Goal: Task Accomplishment & Management: Manage account settings

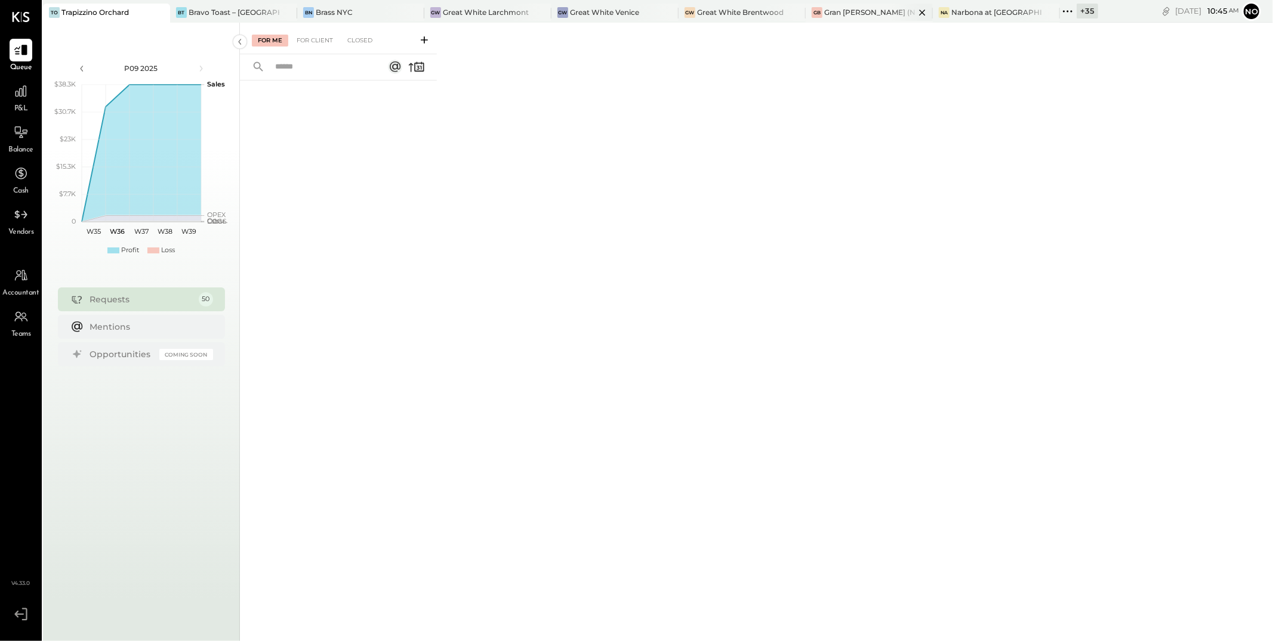
click at [829, 19] on div "GB Gran [PERSON_NAME] (New)" at bounding box center [869, 13] width 127 height 19
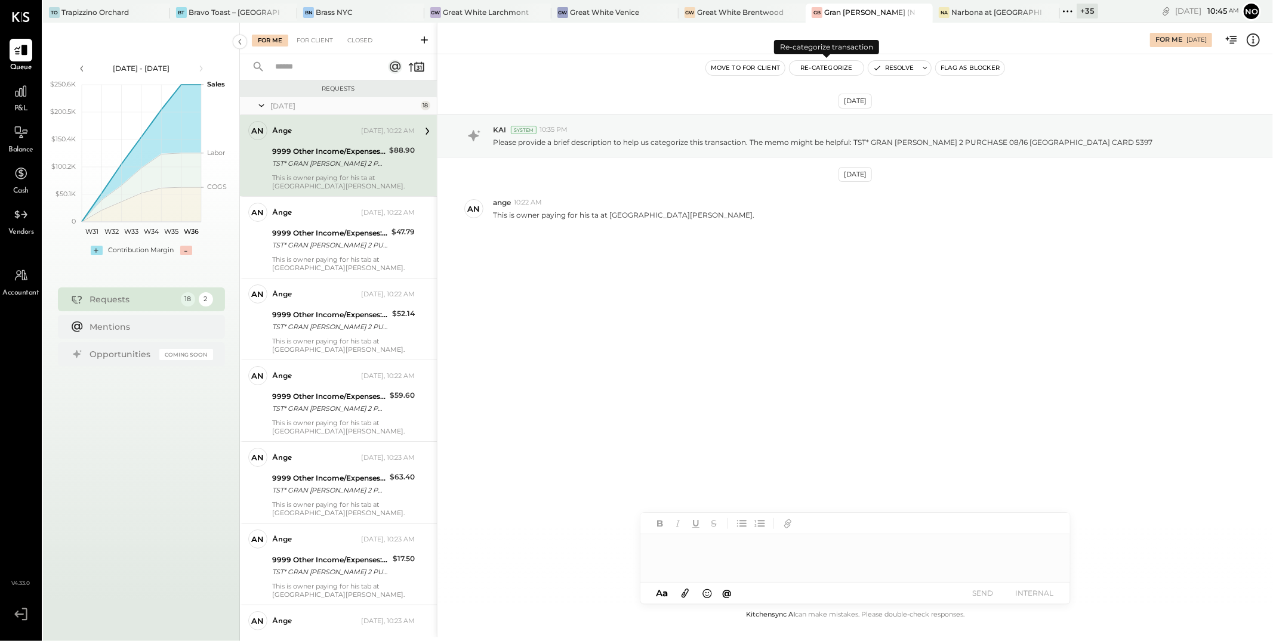
click at [814, 67] on button "Re-Categorize" at bounding box center [826, 68] width 74 height 14
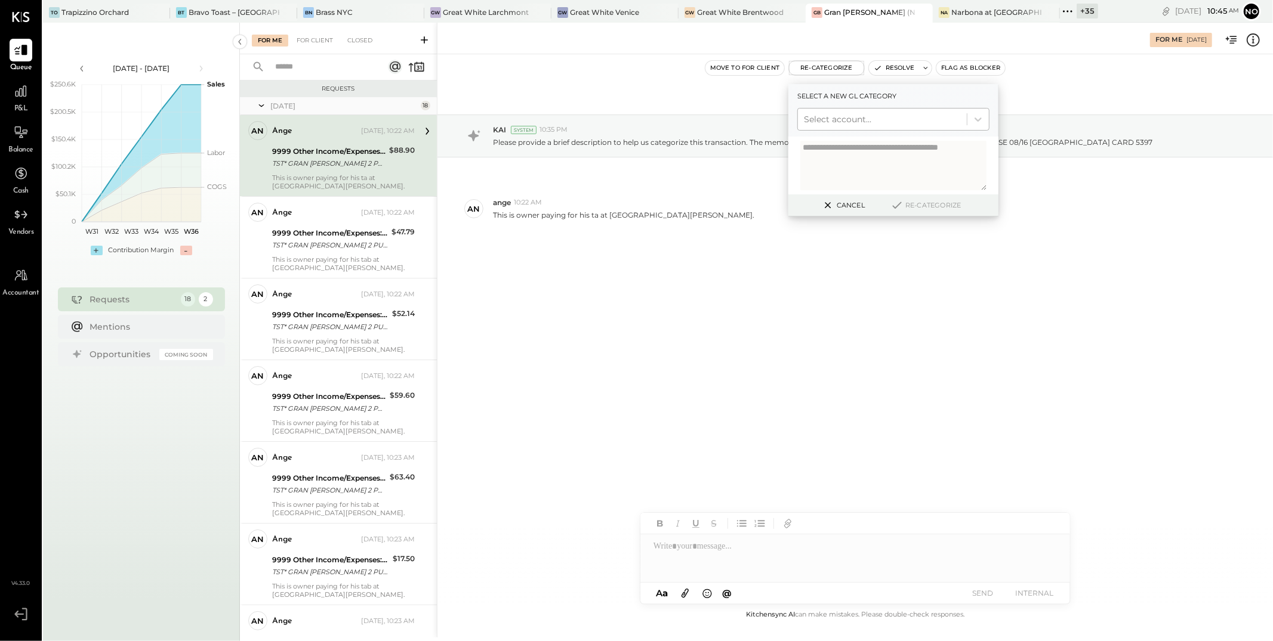
click at [832, 115] on div at bounding box center [882, 119] width 157 height 14
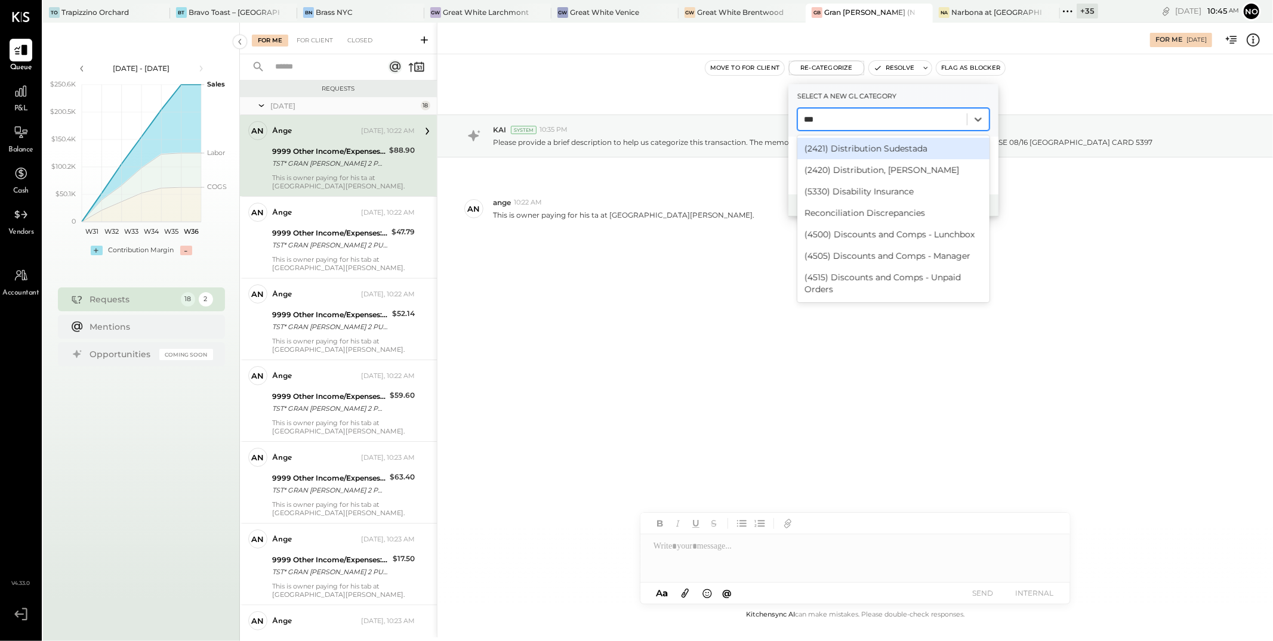
type input "****"
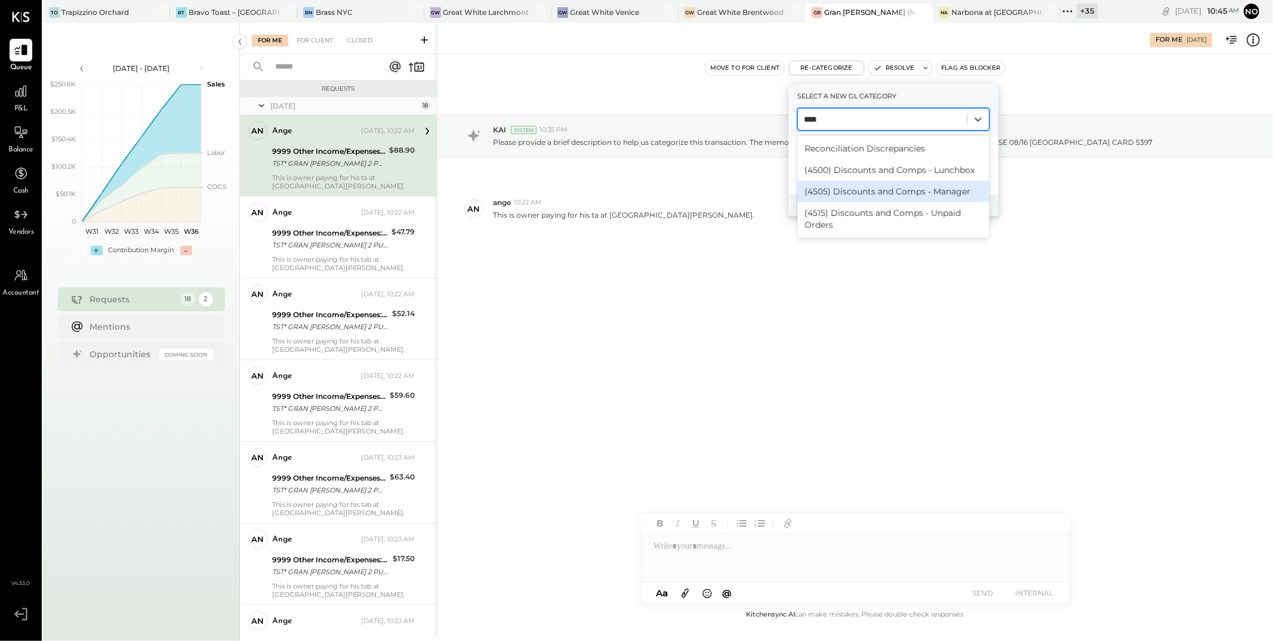
click at [858, 191] on div "(4505) Discounts and Comps - Manager" at bounding box center [893, 191] width 192 height 21
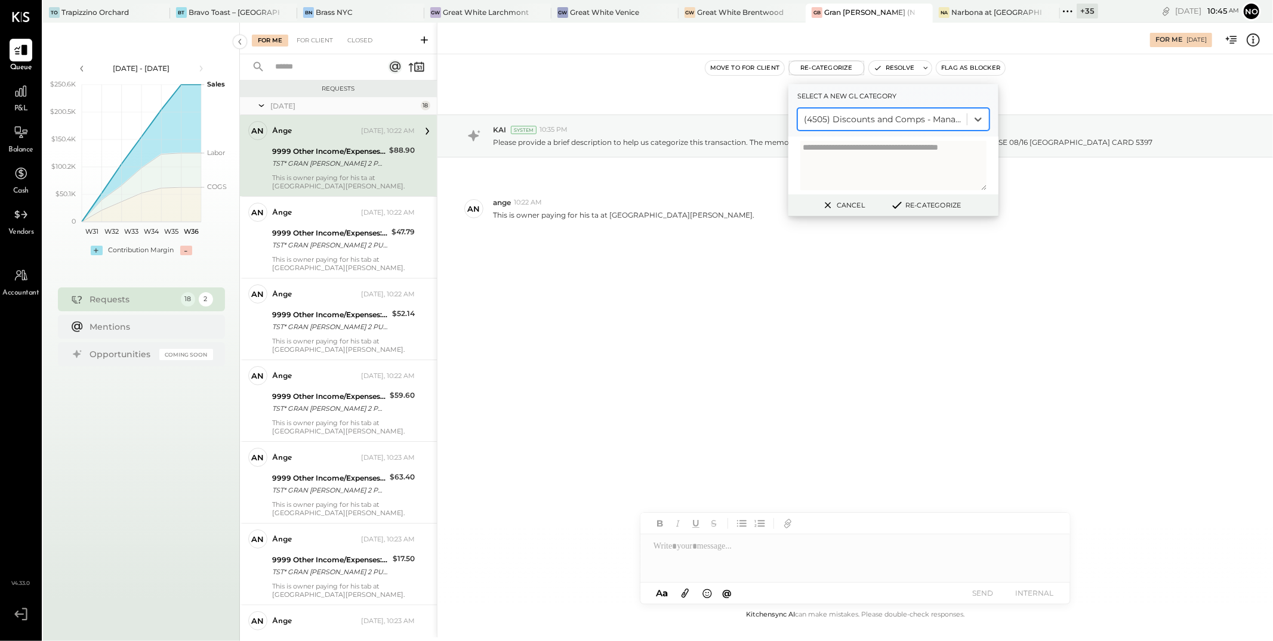
click at [775, 330] on div "[DATE] KAI System 10:35 PM Please provide a brief description to help us catego…" at bounding box center [854, 331] width 835 height 554
click at [841, 207] on button "Cancel" at bounding box center [842, 206] width 51 height 16
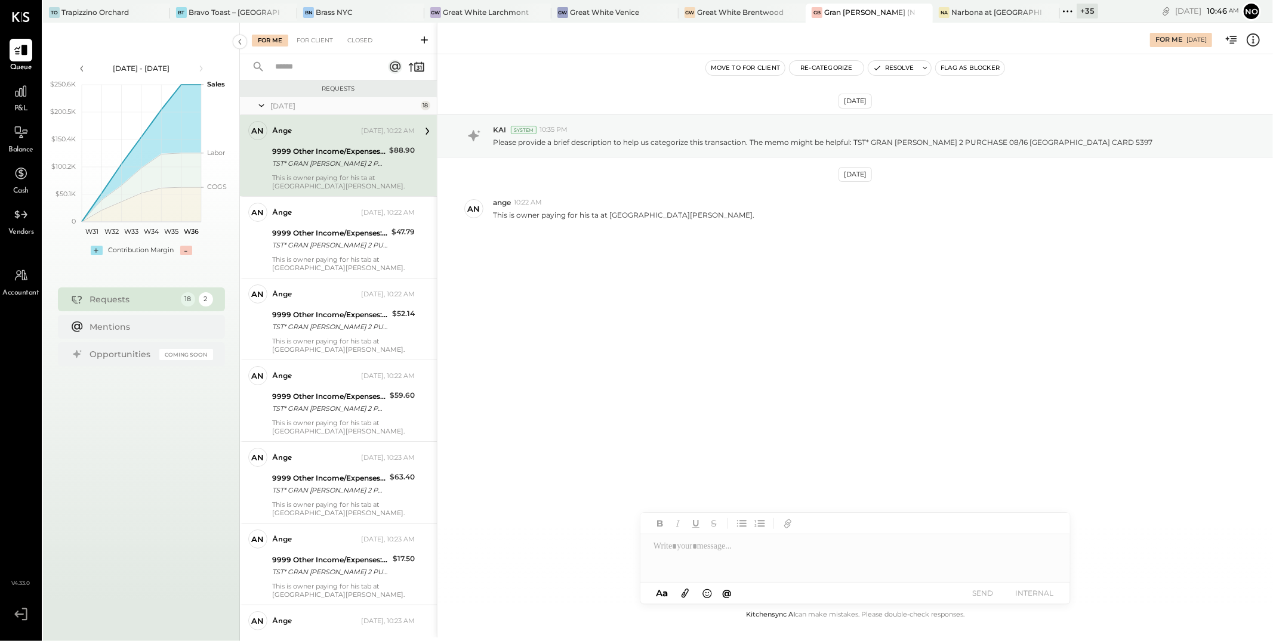
click at [825, 66] on button "Re-Categorize" at bounding box center [826, 68] width 74 height 14
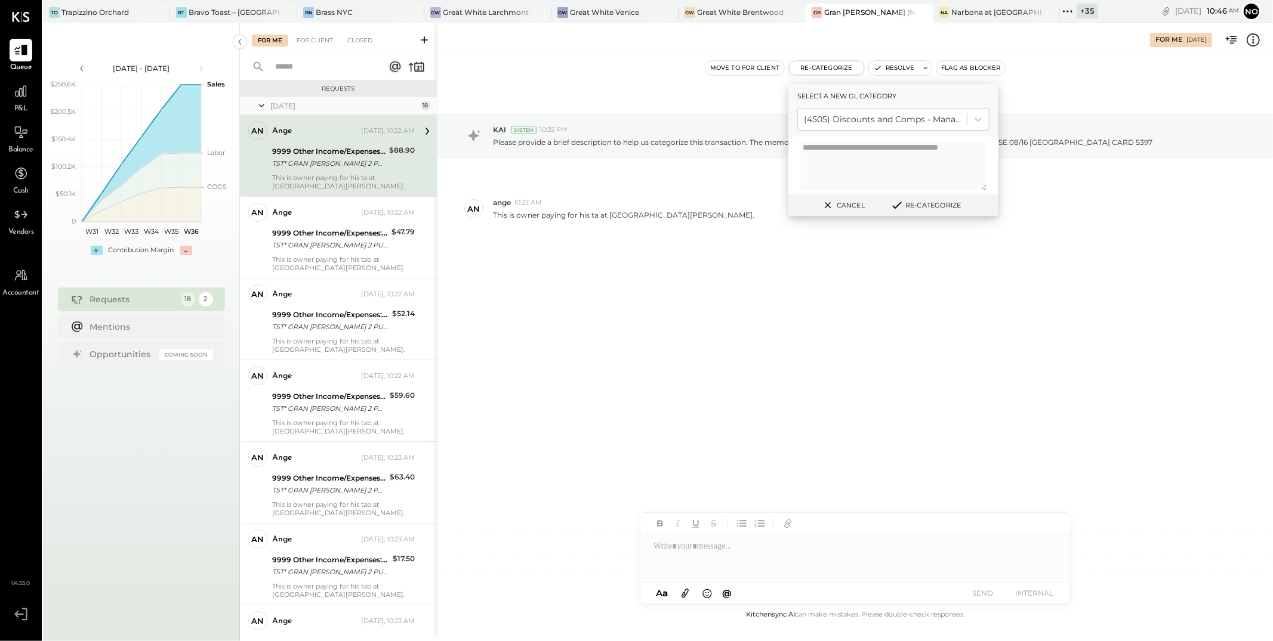
click at [917, 206] on button "Re-Categorize" at bounding box center [925, 205] width 79 height 14
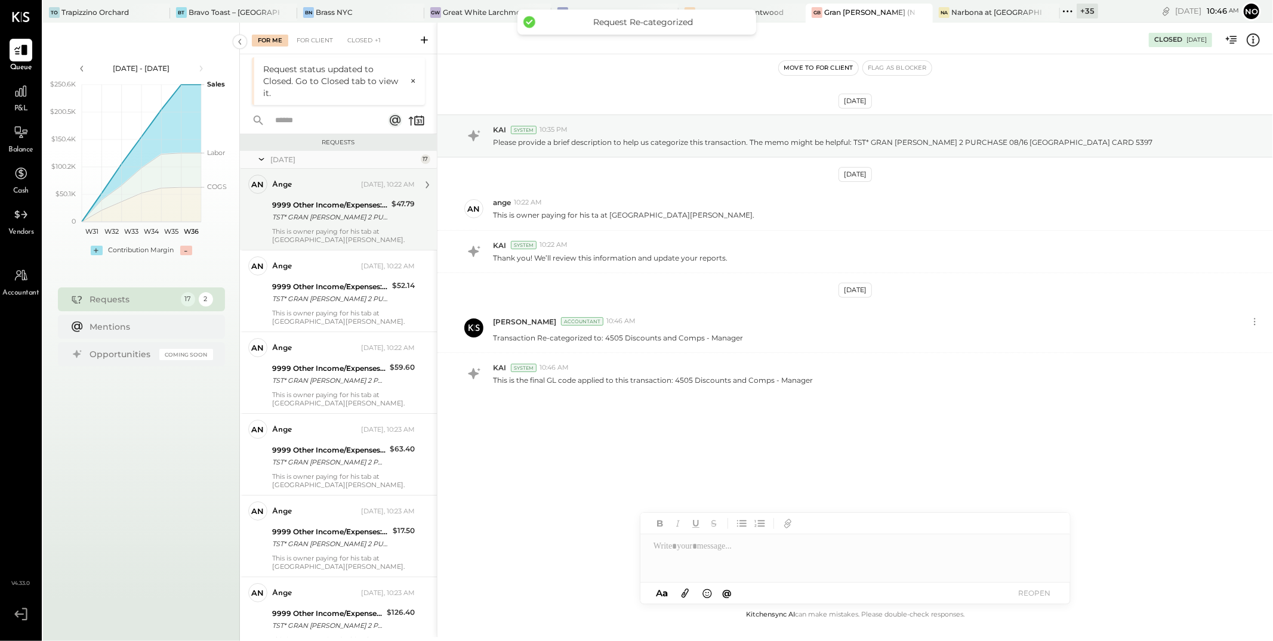
click at [331, 219] on div "TST* GRAN [PERSON_NAME] 2 PURCHASE 08/09 [GEOGRAPHIC_DATA] CA CARD 5397" at bounding box center [330, 217] width 116 height 12
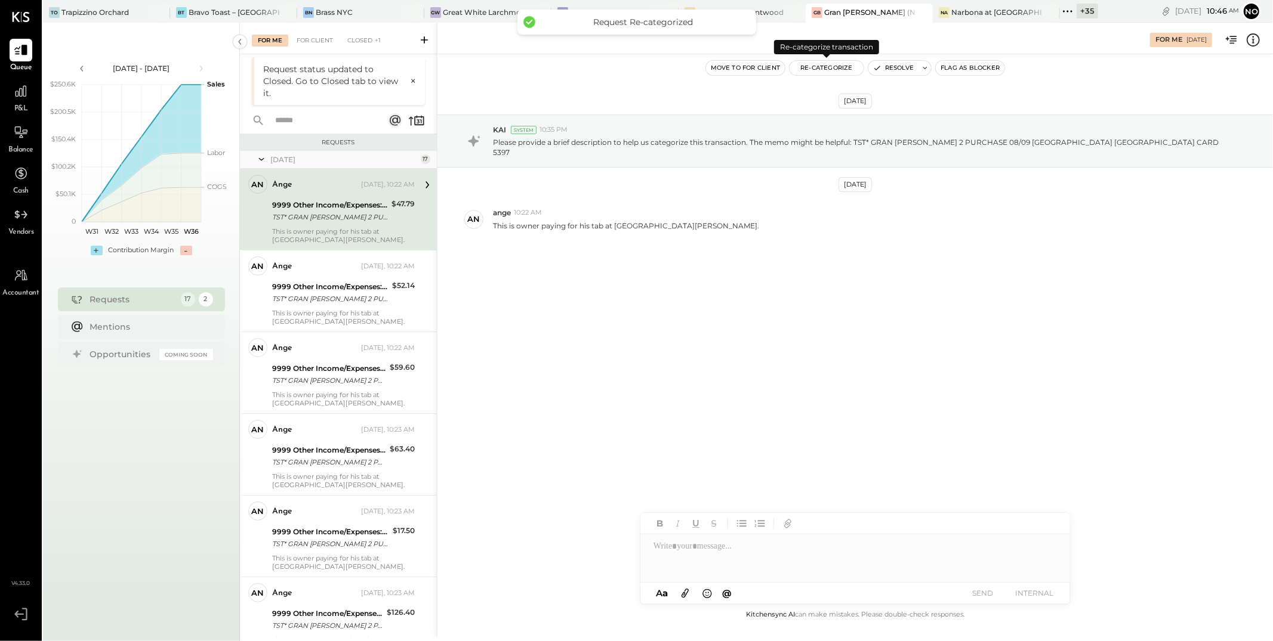
click at [825, 66] on button "Re-Categorize" at bounding box center [826, 68] width 74 height 14
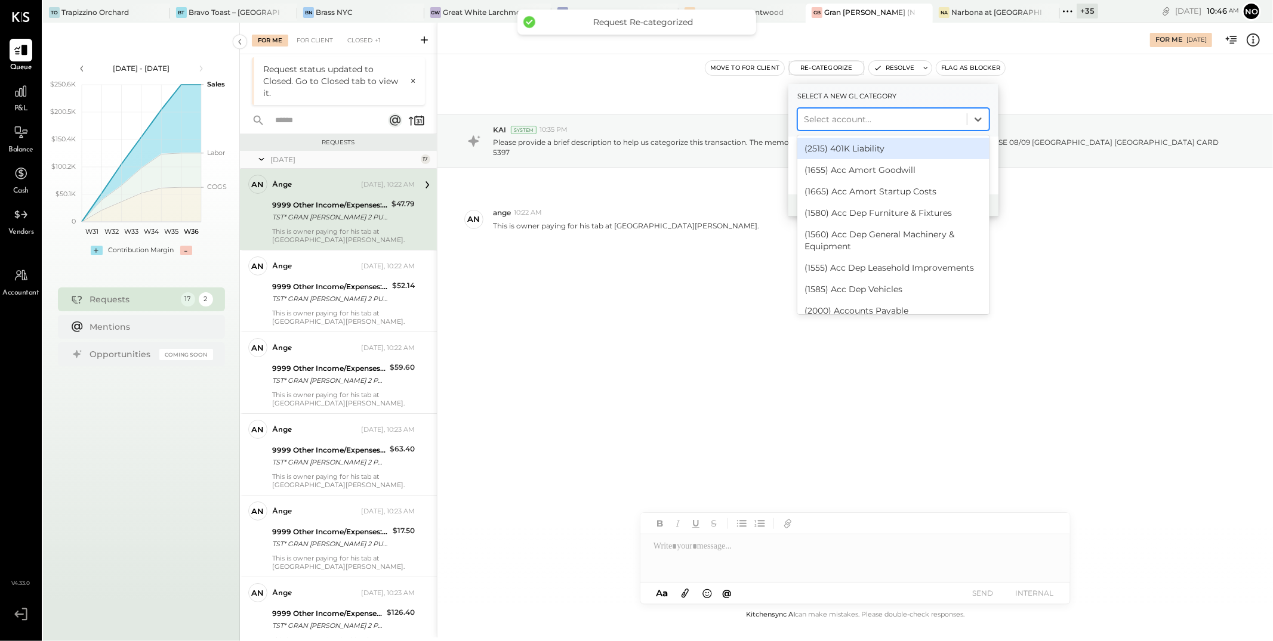
click at [853, 125] on div at bounding box center [882, 119] width 157 height 14
type input "****"
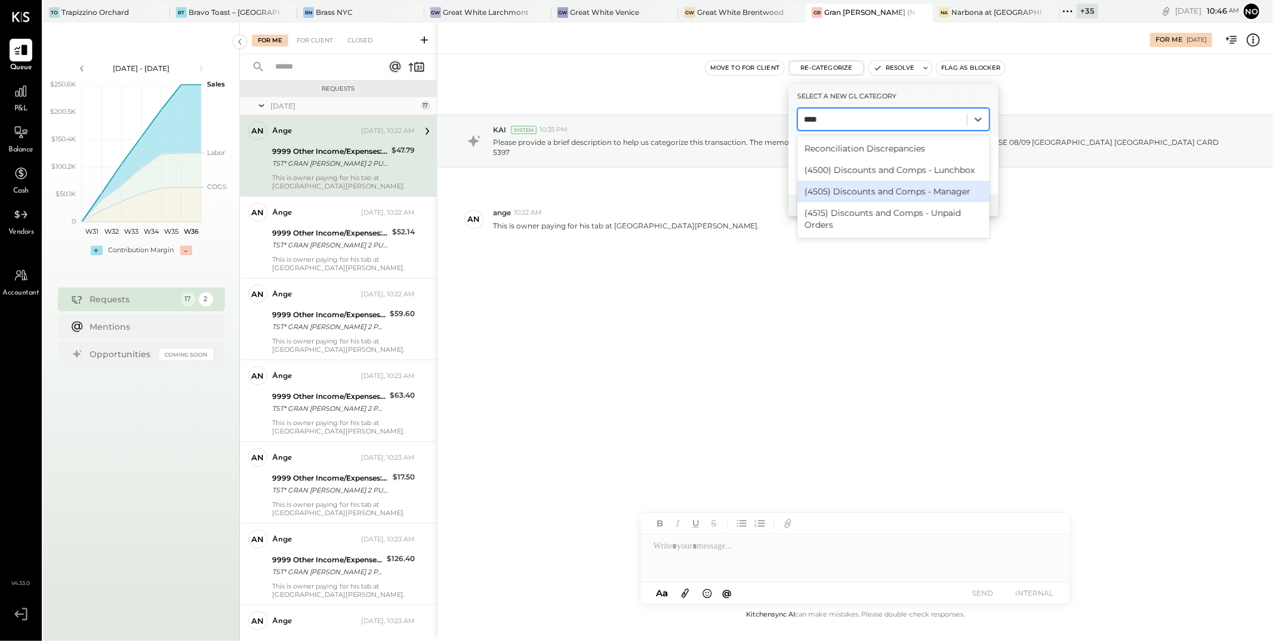
click at [868, 192] on div "(4505) Discounts and Comps - Manager" at bounding box center [893, 191] width 192 height 21
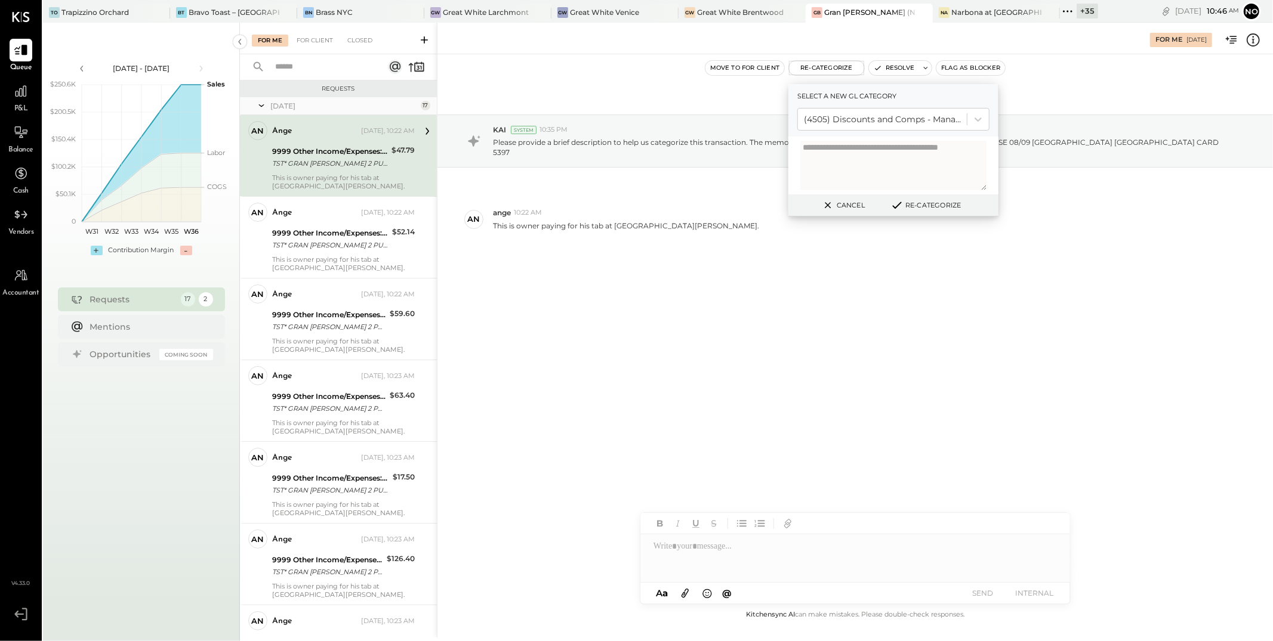
click at [930, 206] on button "Re-Categorize" at bounding box center [925, 205] width 79 height 14
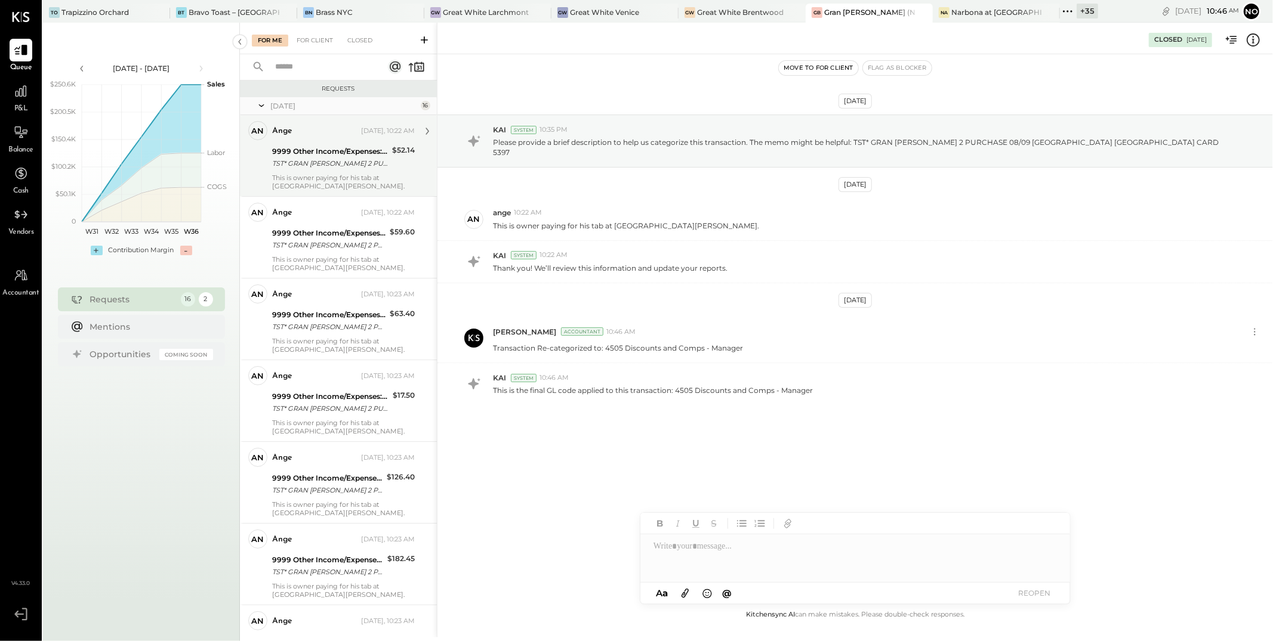
click at [326, 162] on div "TST* GRAN [PERSON_NAME] 2 PURCHASE 08/07 [GEOGRAPHIC_DATA] [GEOGRAPHIC_DATA] CA…" at bounding box center [330, 164] width 116 height 12
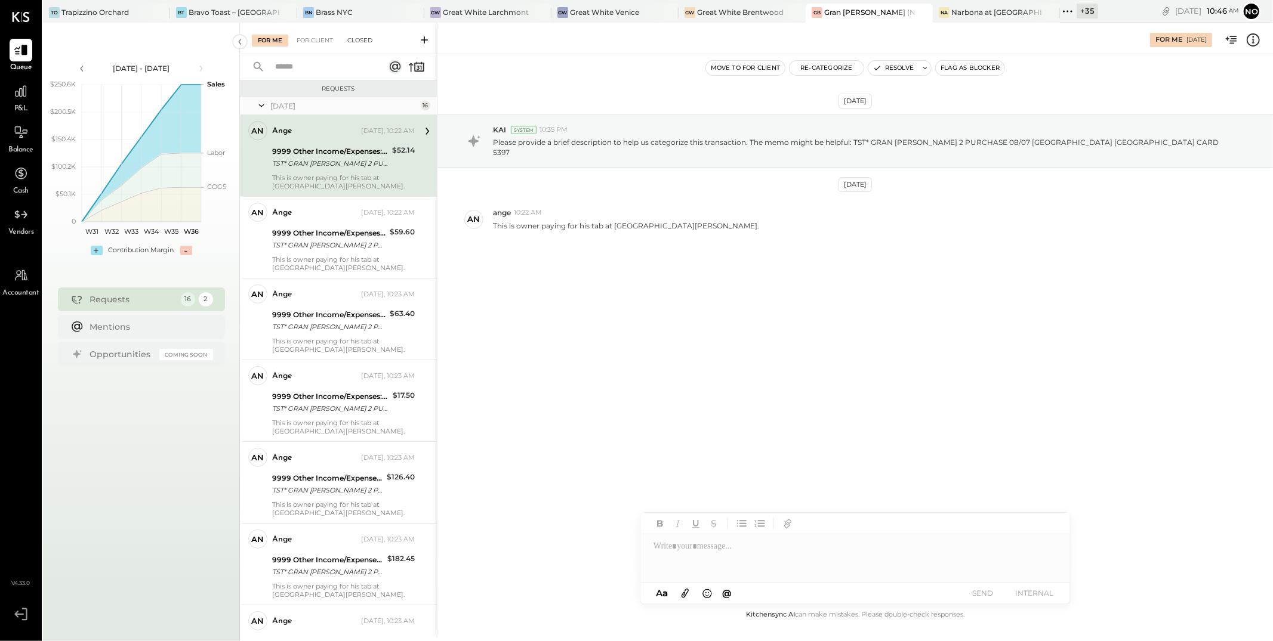
click at [362, 38] on div "Closed" at bounding box center [359, 41] width 37 height 12
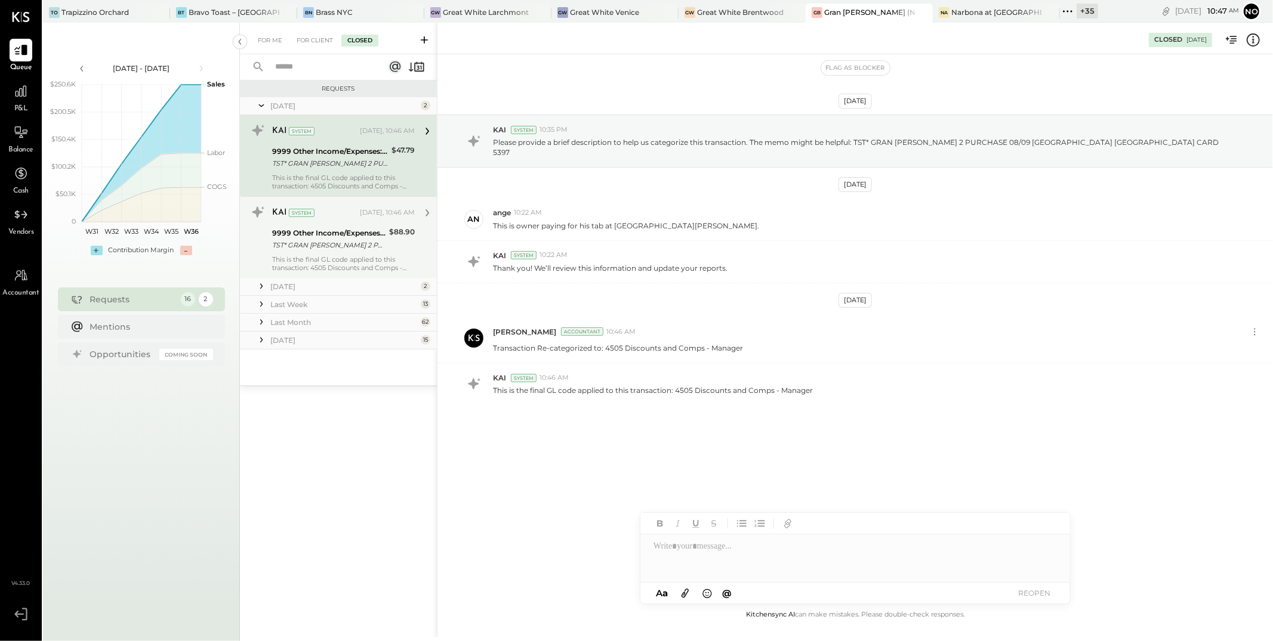
click at [359, 237] on div "9999 Other Income/Expenses:To Be Classified" at bounding box center [328, 233] width 113 height 12
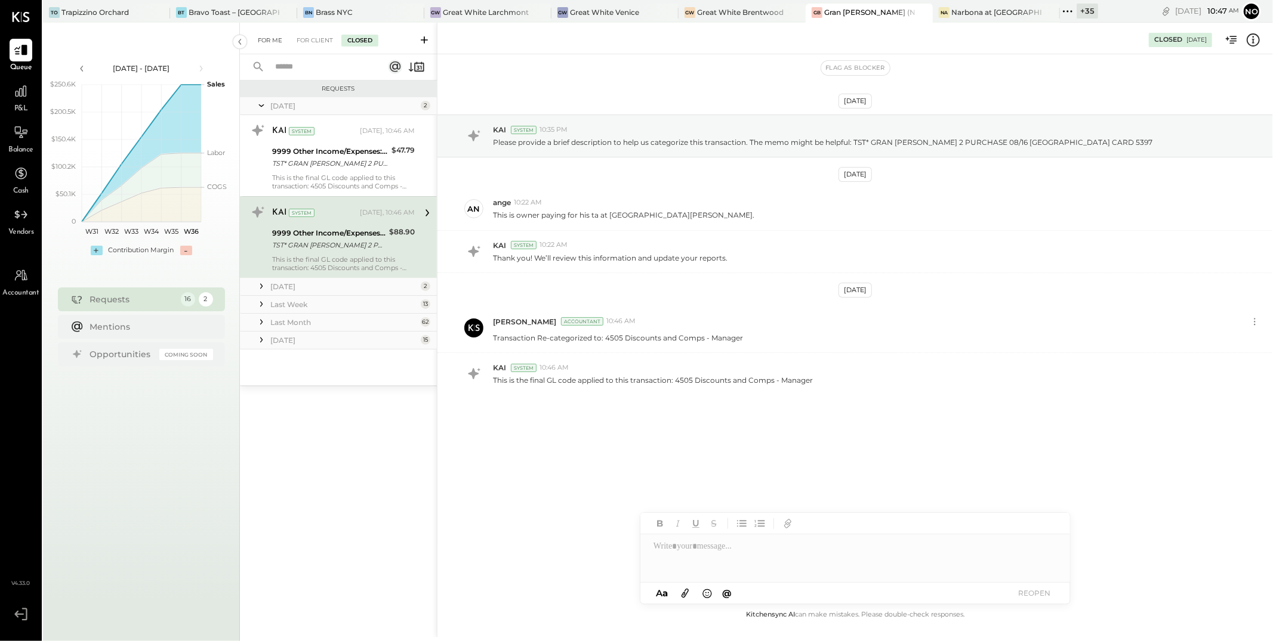
click at [264, 37] on div "For Me" at bounding box center [270, 41] width 36 height 12
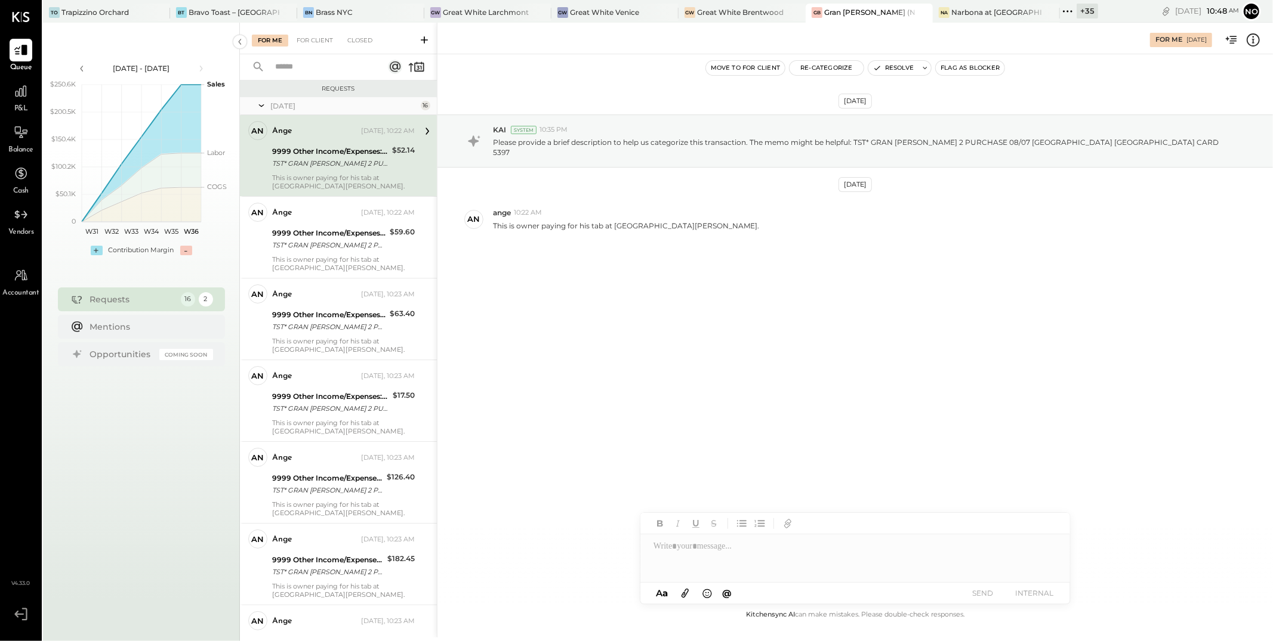
click at [329, 162] on div "TST* GRAN [PERSON_NAME] 2 PURCHASE 08/07 [GEOGRAPHIC_DATA] [GEOGRAPHIC_DATA] CA…" at bounding box center [330, 164] width 116 height 12
click at [814, 67] on button "Re-Categorize" at bounding box center [826, 68] width 74 height 14
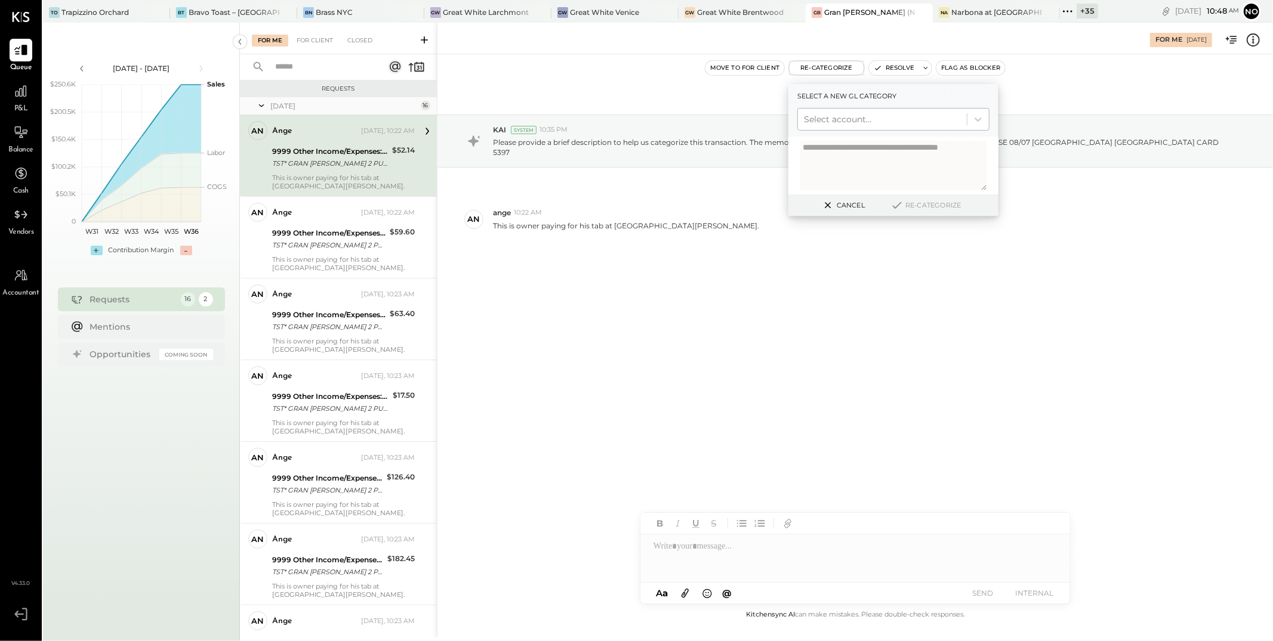
click at [820, 116] on div at bounding box center [882, 119] width 157 height 14
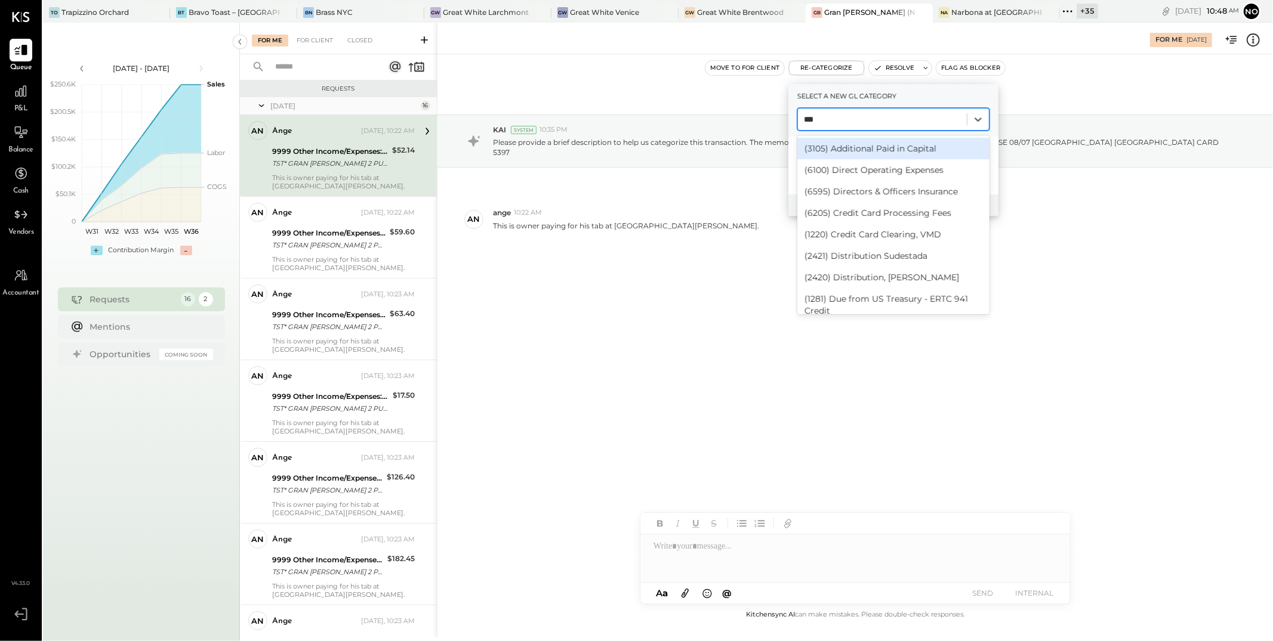
type input "****"
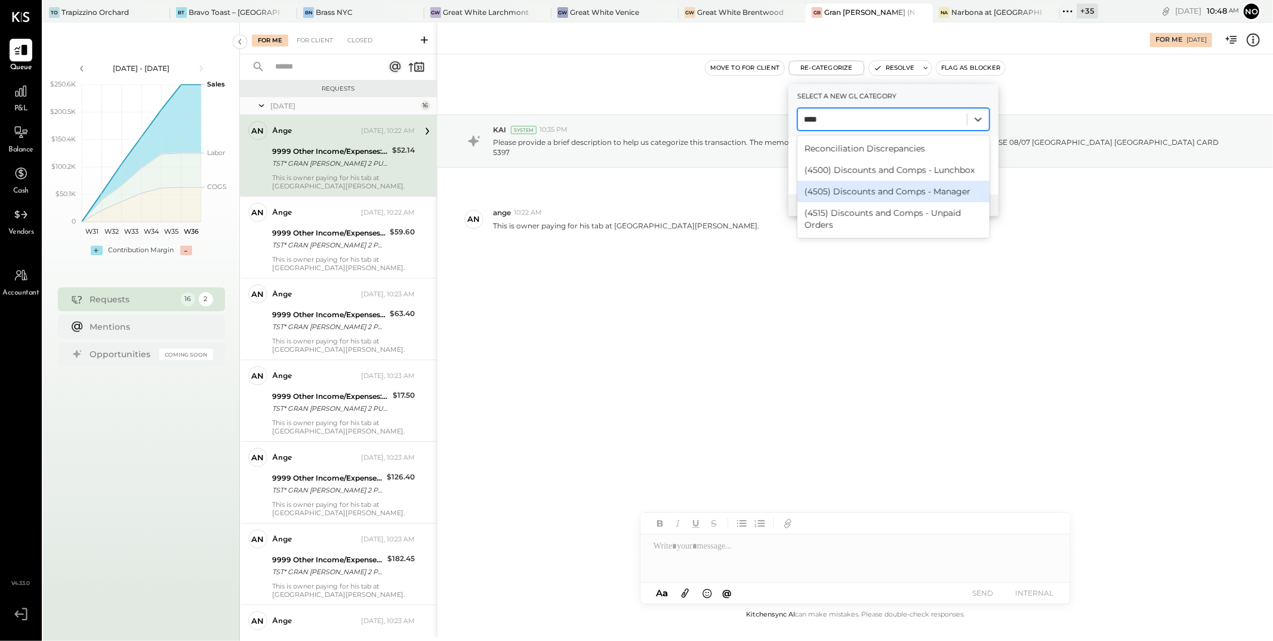
click at [897, 189] on div "(4505) Discounts and Comps - Manager" at bounding box center [893, 191] width 192 height 21
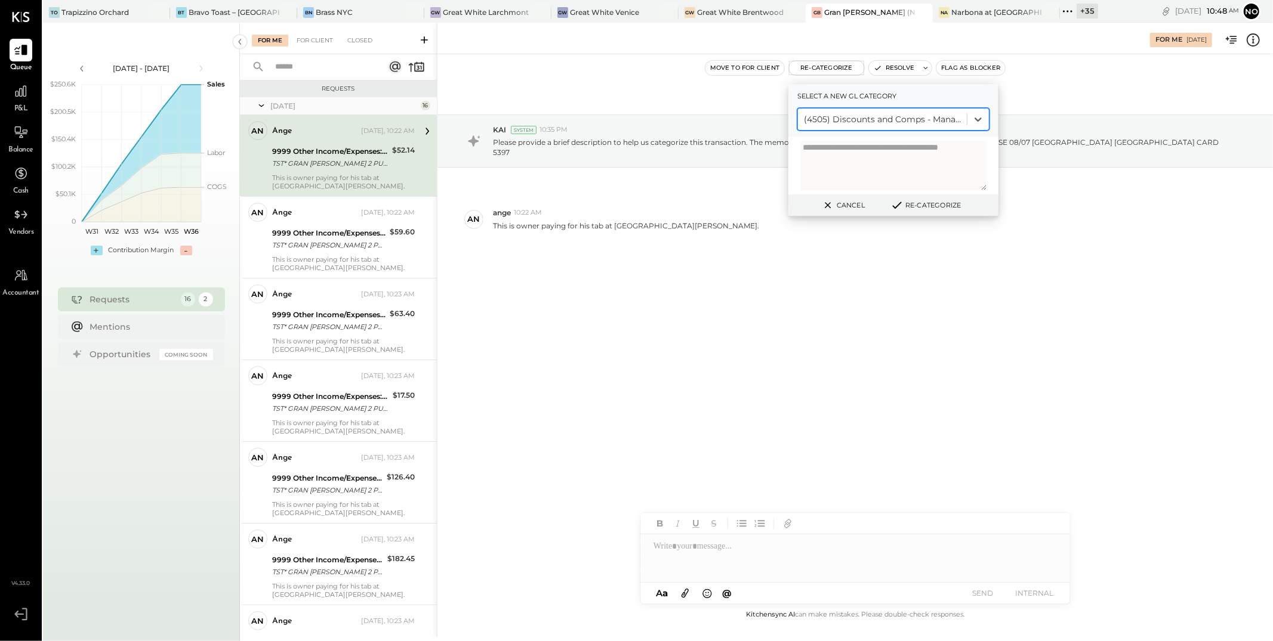
click at [923, 205] on button "Re-Categorize" at bounding box center [925, 205] width 79 height 14
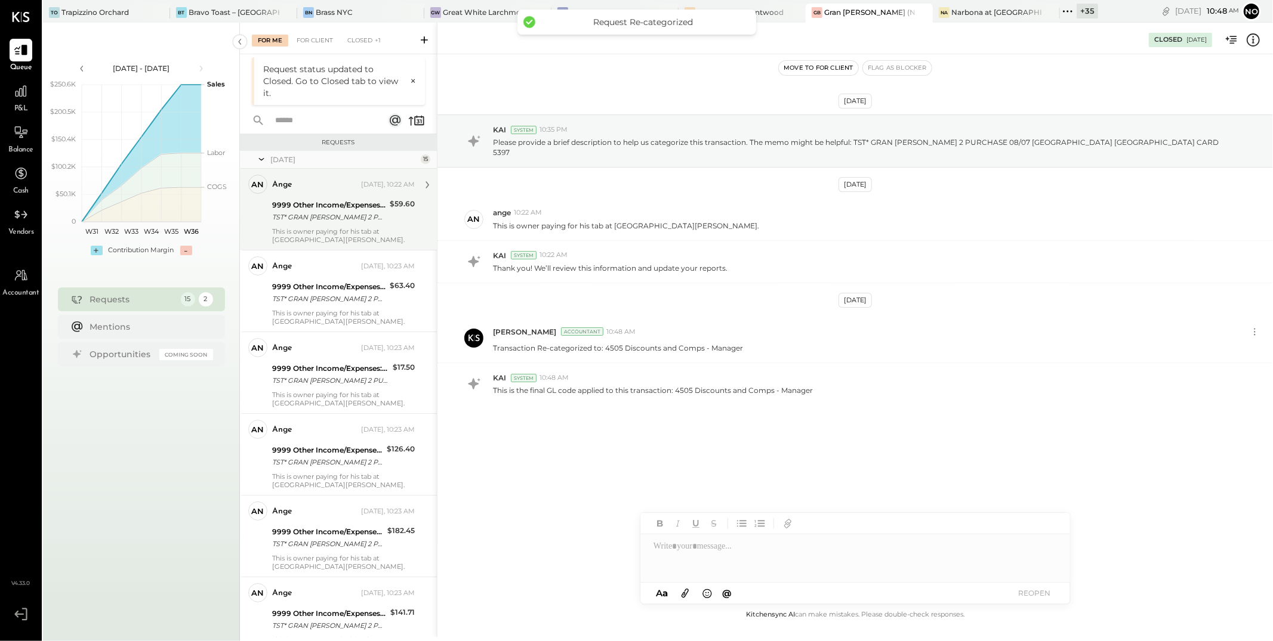
click at [322, 222] on div "TST* GRAN [PERSON_NAME] 2 PURCHASE 08/15 [GEOGRAPHIC_DATA] [GEOGRAPHIC_DATA] CA…" at bounding box center [329, 217] width 114 height 12
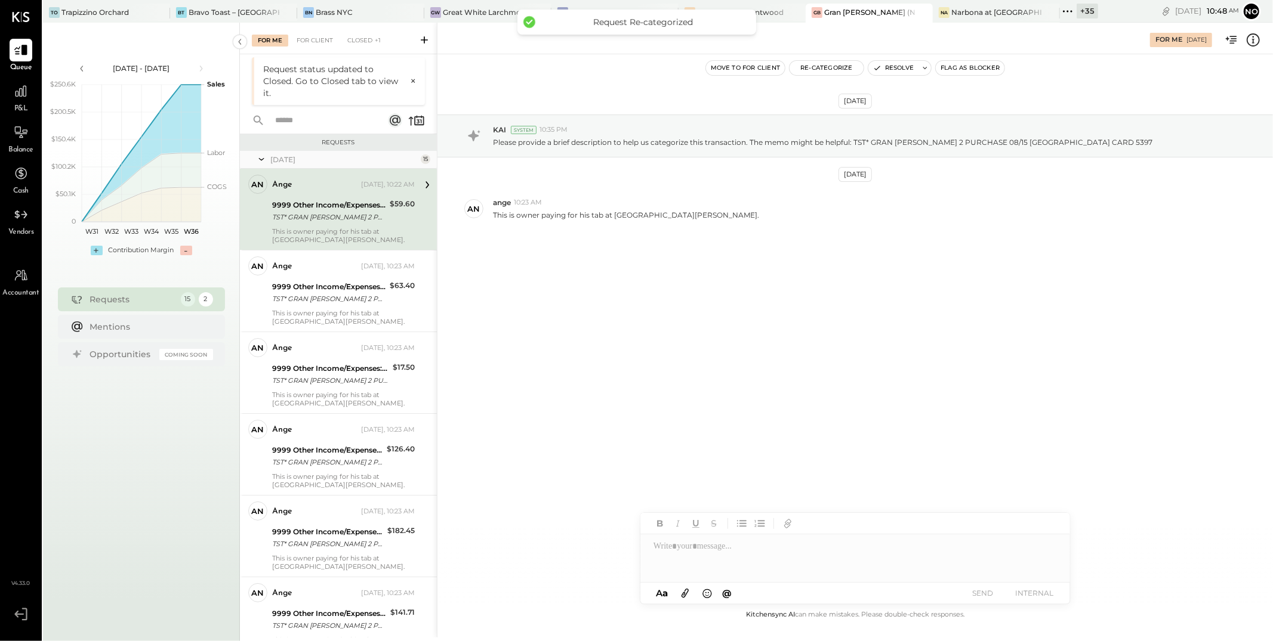
click at [707, 548] on div at bounding box center [855, 559] width 430 height 48
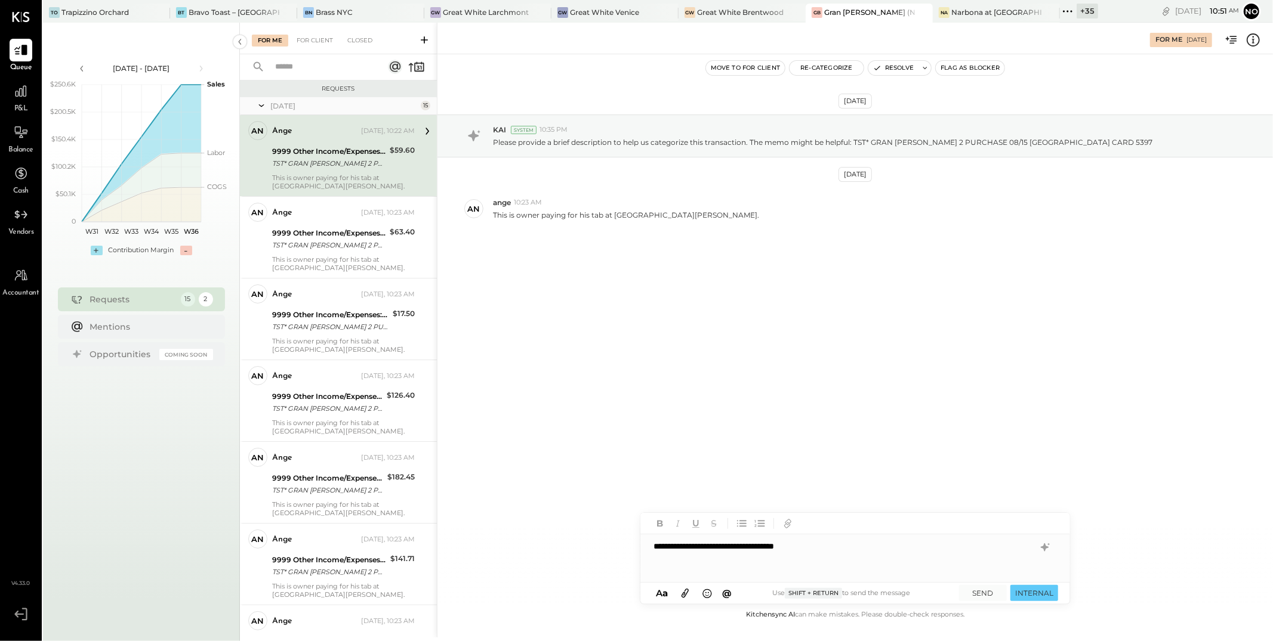
click at [783, 550] on div "**********" at bounding box center [855, 559] width 430 height 48
click at [654, 545] on div "**********" at bounding box center [855, 559] width 430 height 48
type input "****"
click at [733, 528] on span "ange" at bounding box center [755, 532] width 94 height 11
drag, startPoint x: 829, startPoint y: 546, endPoint x: 742, endPoint y: 550, distance: 87.8
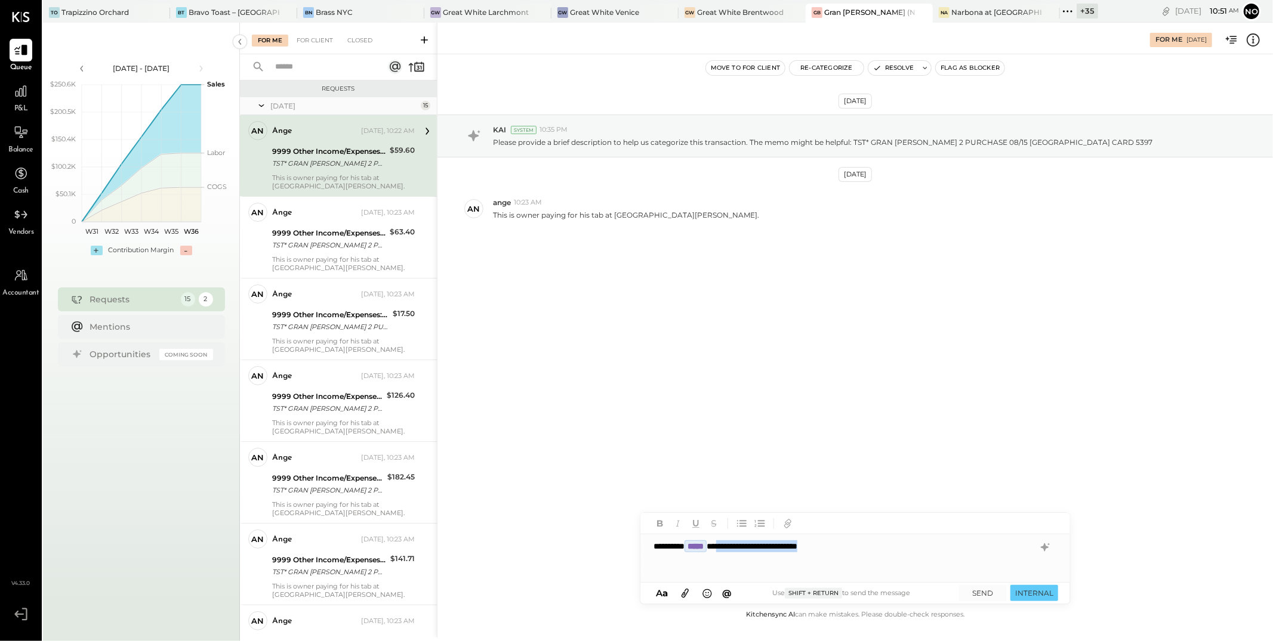
click at [742, 549] on div "**********" at bounding box center [855, 559] width 430 height 48
click at [984, 592] on button "SEND" at bounding box center [983, 593] width 48 height 16
click at [322, 44] on div "For Client +1" at bounding box center [319, 41] width 57 height 12
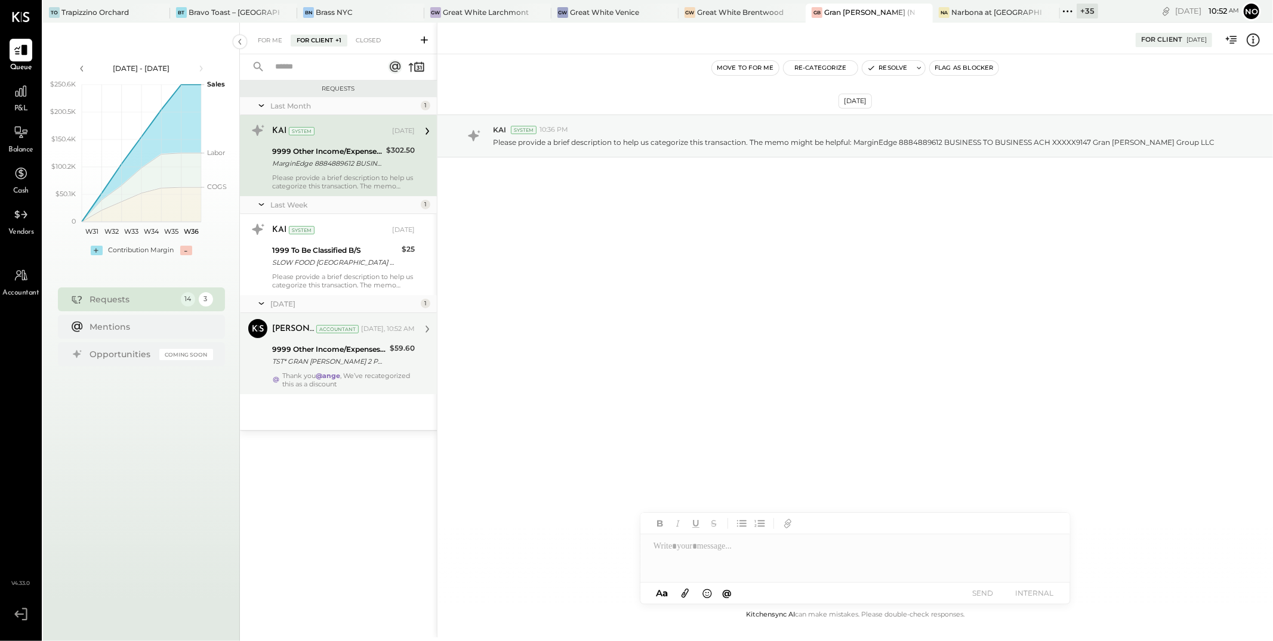
click at [335, 365] on div "TST* GRAN [PERSON_NAME] 2 PURCHASE 08/15 [GEOGRAPHIC_DATA] [GEOGRAPHIC_DATA] CA…" at bounding box center [329, 362] width 114 height 12
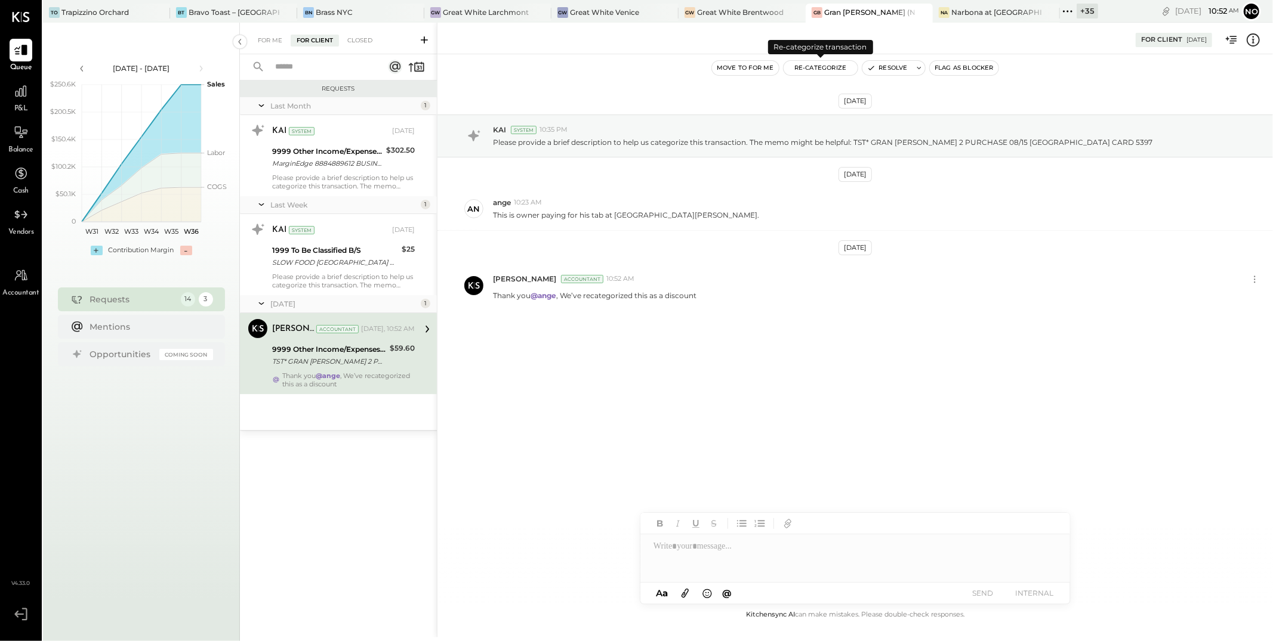
click at [822, 70] on button "Re-Categorize" at bounding box center [820, 68] width 74 height 14
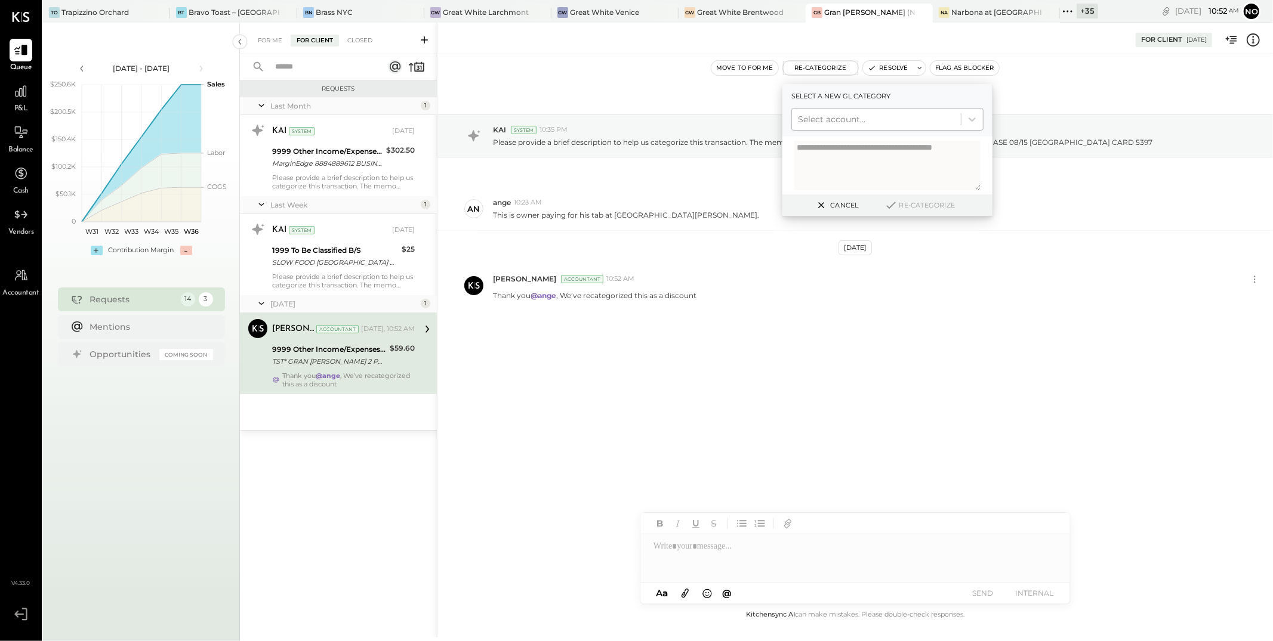
click at [822, 113] on div at bounding box center [876, 119] width 157 height 14
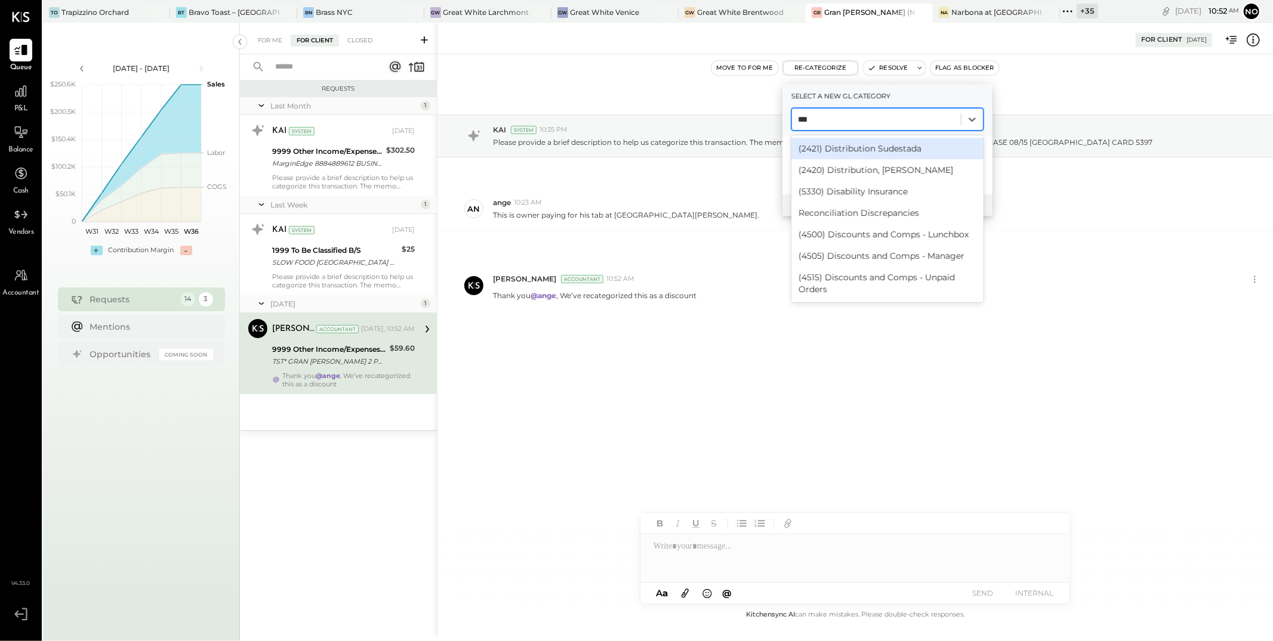
type input "****"
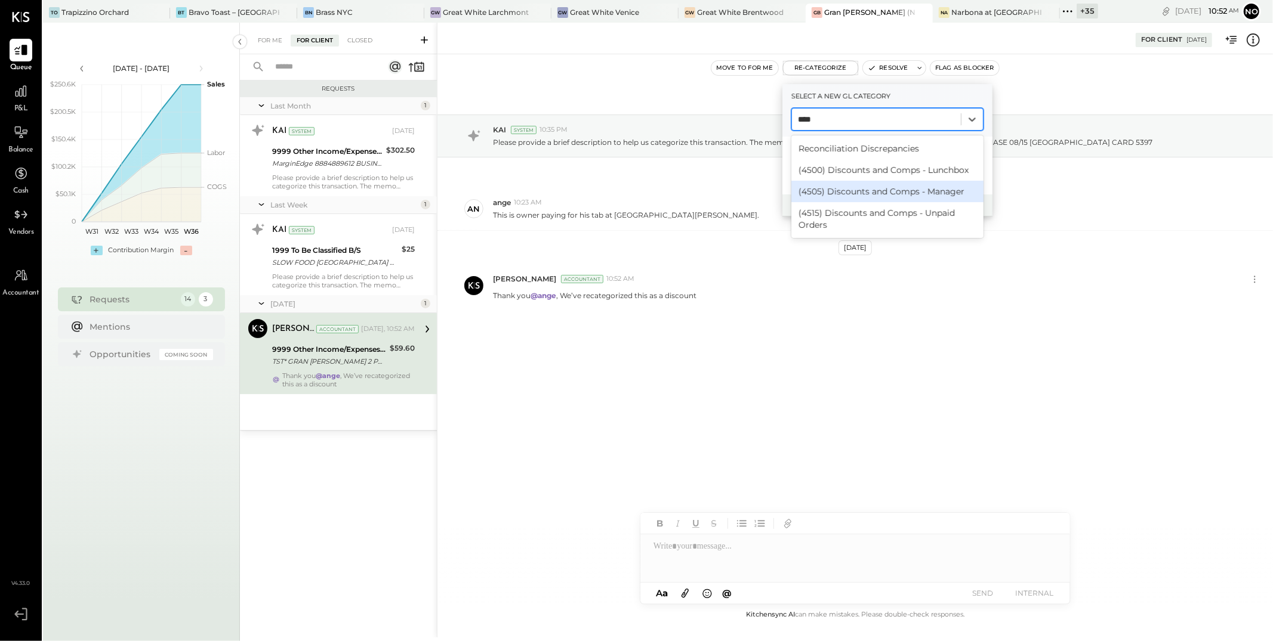
click at [874, 190] on div "(4505) Discounts and Comps - Manager" at bounding box center [887, 191] width 192 height 21
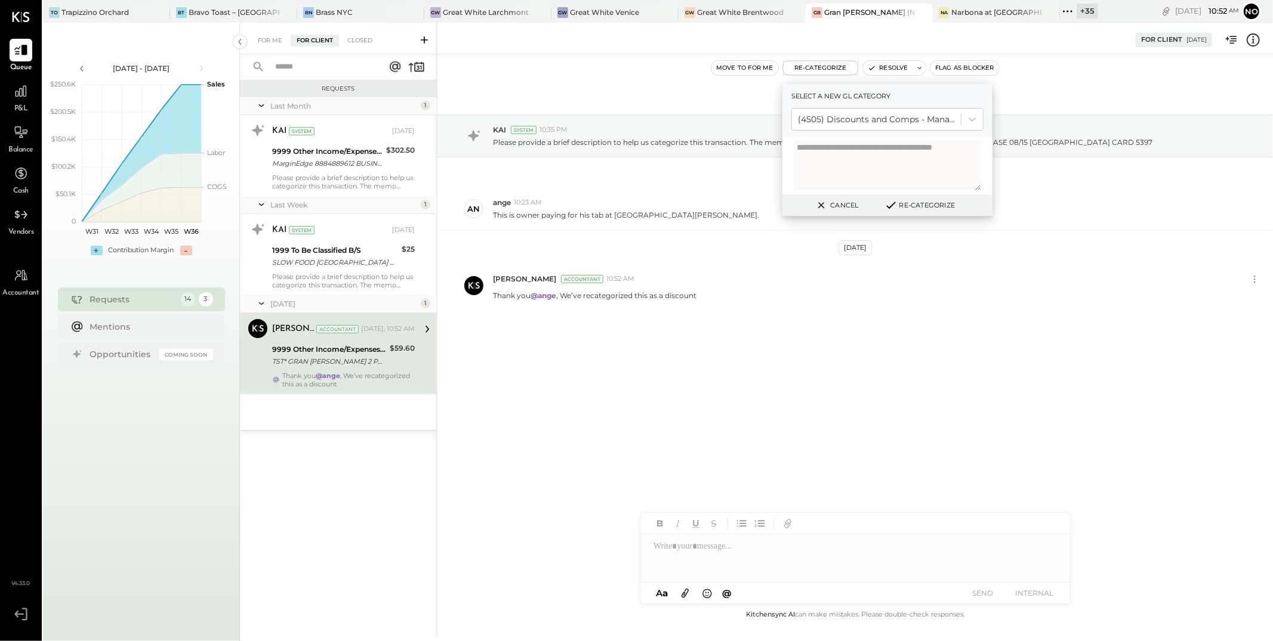
click at [915, 202] on button "Re-Categorize" at bounding box center [919, 205] width 79 height 14
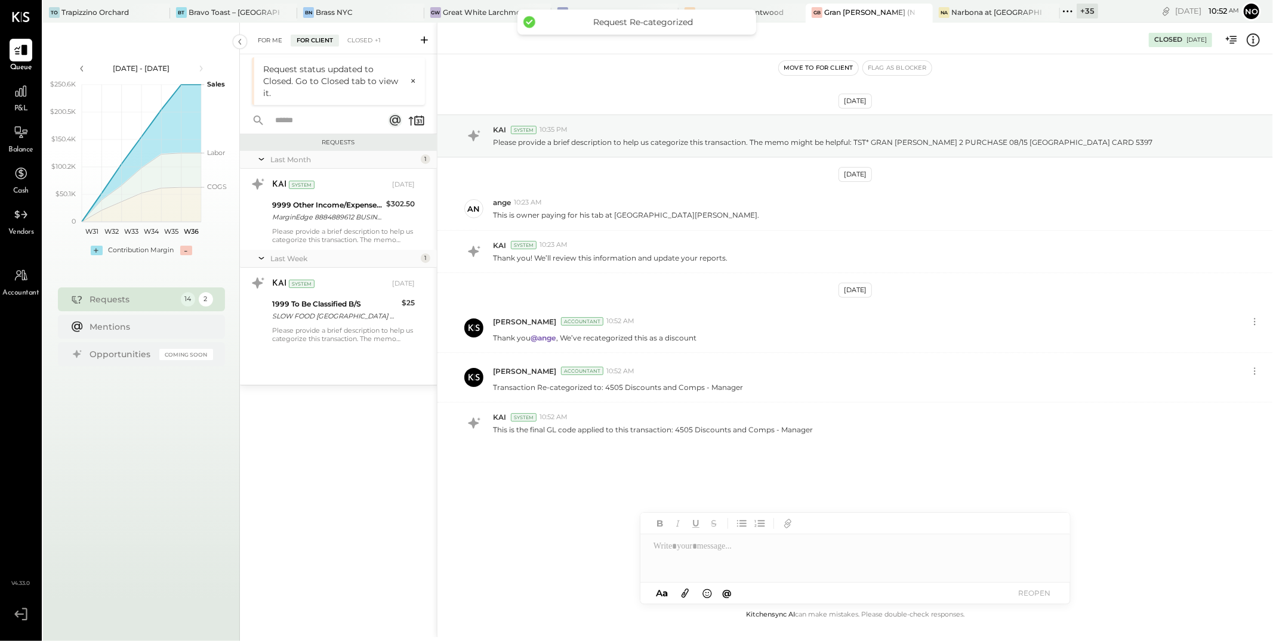
click at [272, 42] on div "For Me" at bounding box center [270, 41] width 36 height 12
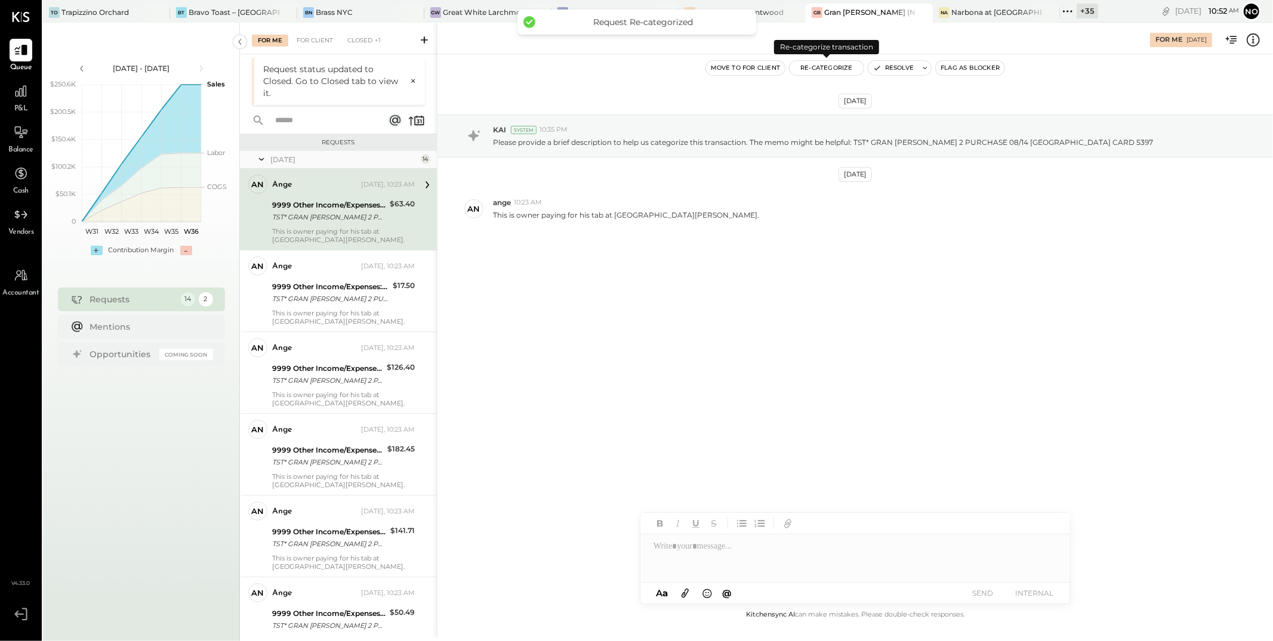
click at [820, 69] on button "Re-Categorize" at bounding box center [826, 68] width 74 height 14
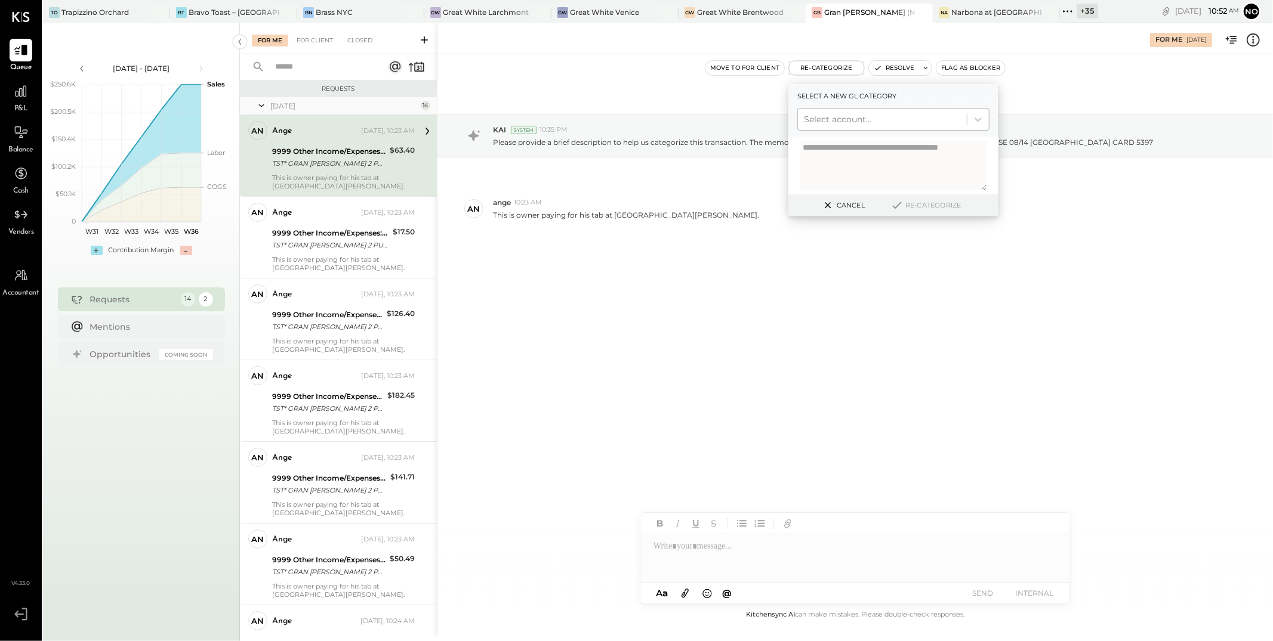
click at [834, 118] on div at bounding box center [882, 119] width 157 height 14
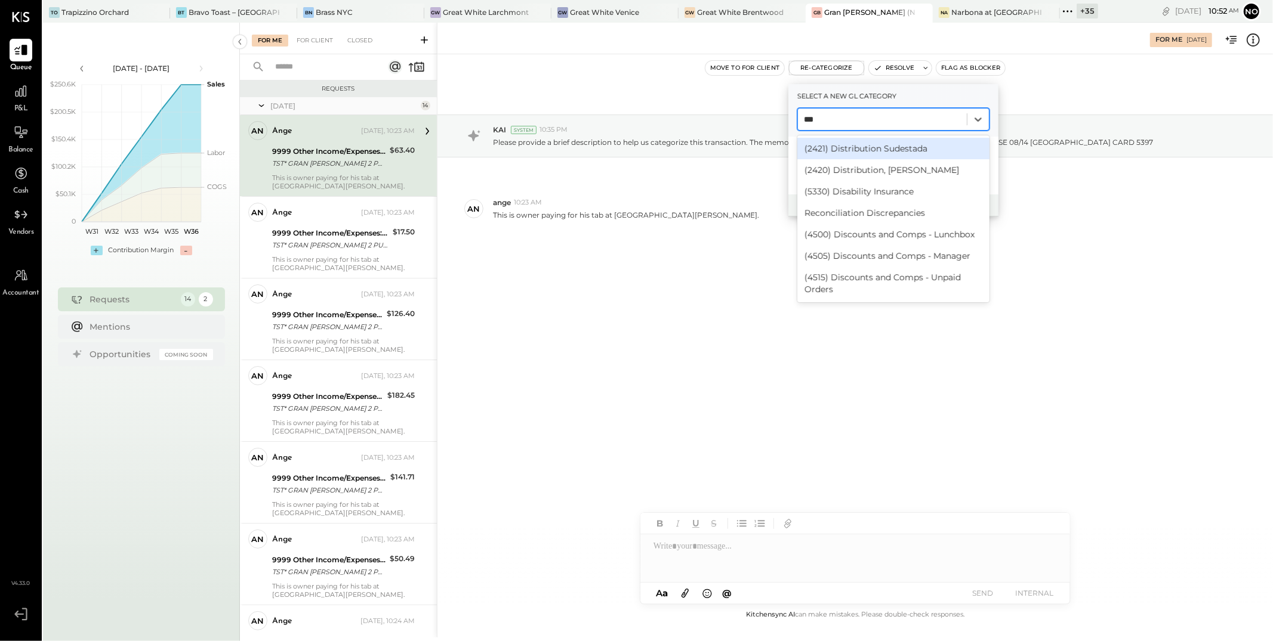
type input "****"
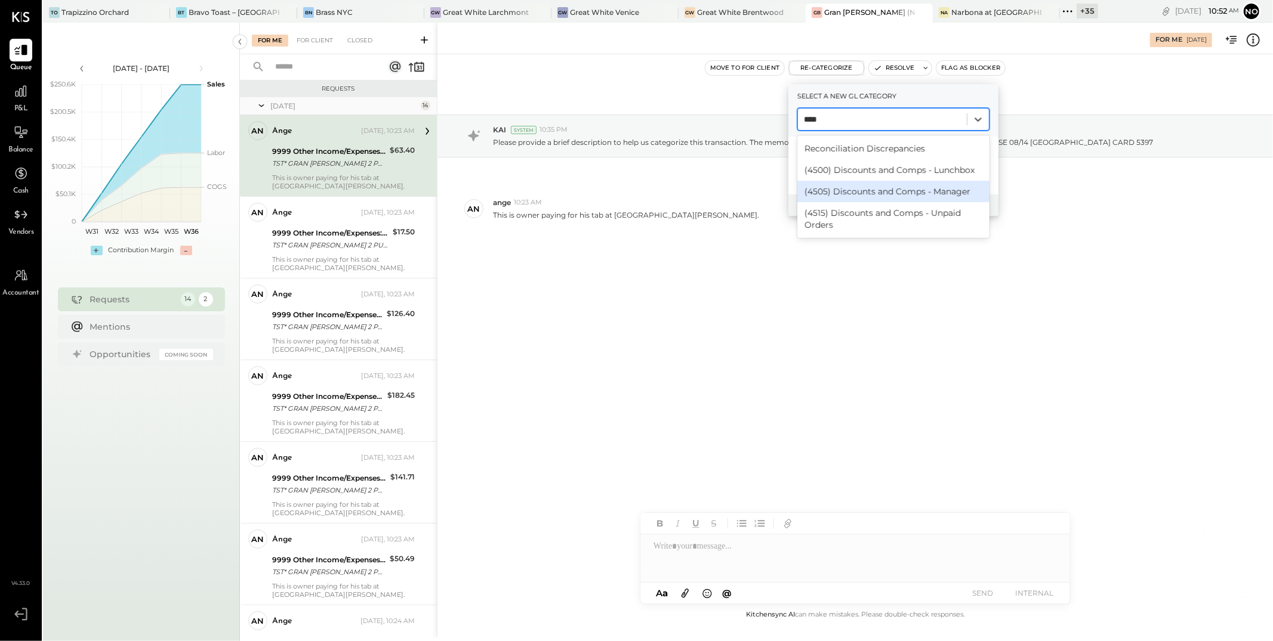
click at [891, 189] on div "(4505) Discounts and Comps - Manager" at bounding box center [893, 191] width 192 height 21
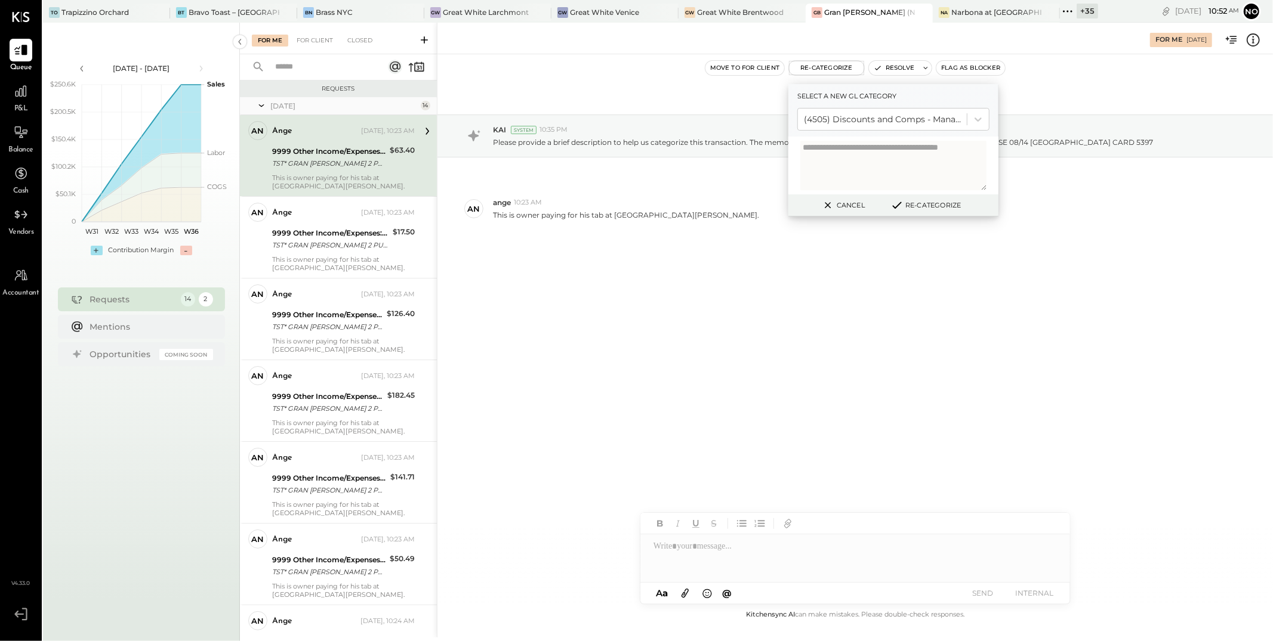
click at [926, 206] on button "Re-Categorize" at bounding box center [925, 205] width 79 height 14
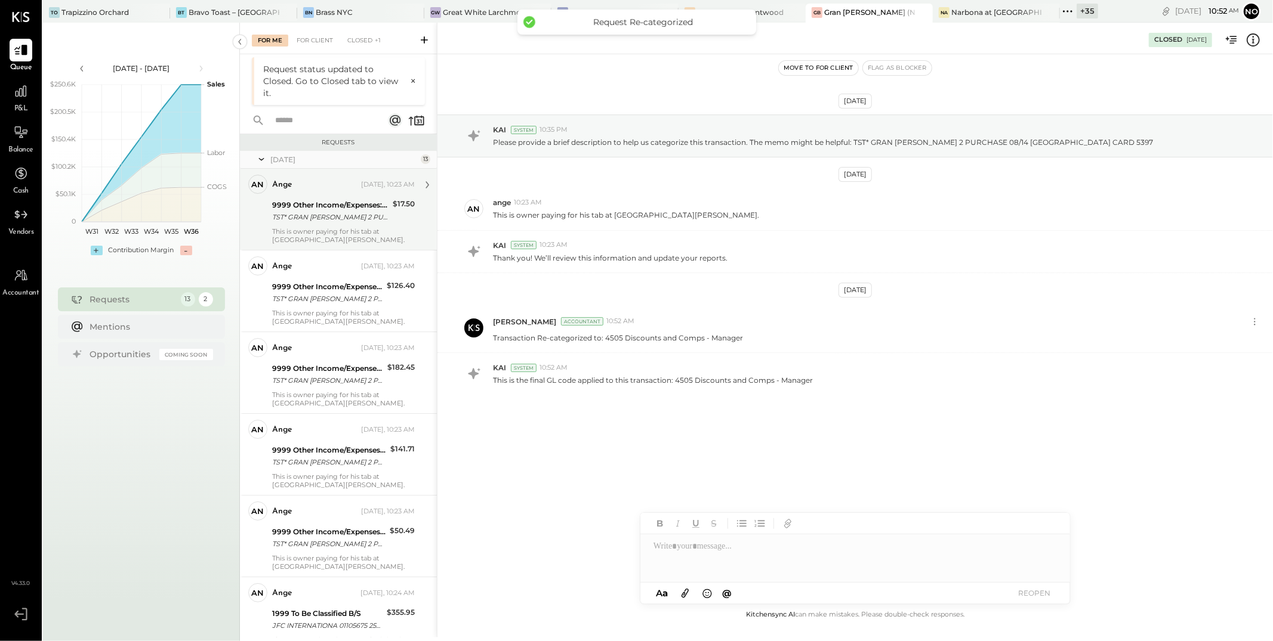
click at [340, 211] on div "TST* GRAN [PERSON_NAME] 2 PURCHASE 08/10 [GEOGRAPHIC_DATA] [GEOGRAPHIC_DATA] CA…" at bounding box center [330, 217] width 117 height 12
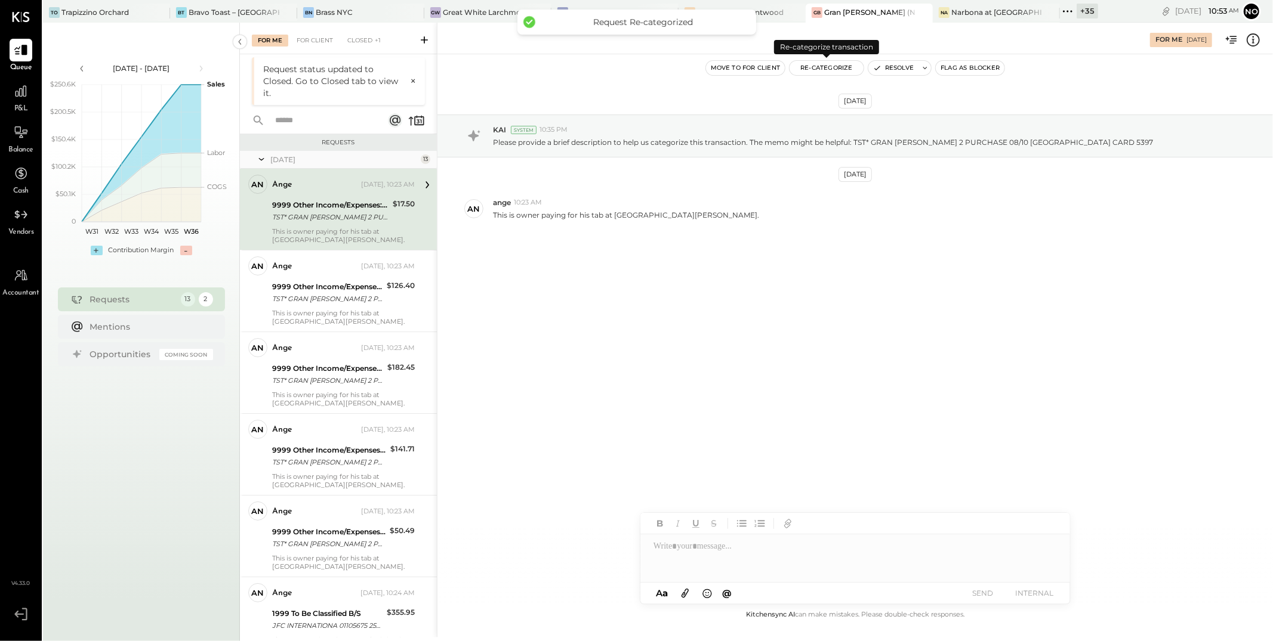
click at [834, 67] on button "Re-Categorize" at bounding box center [826, 68] width 74 height 14
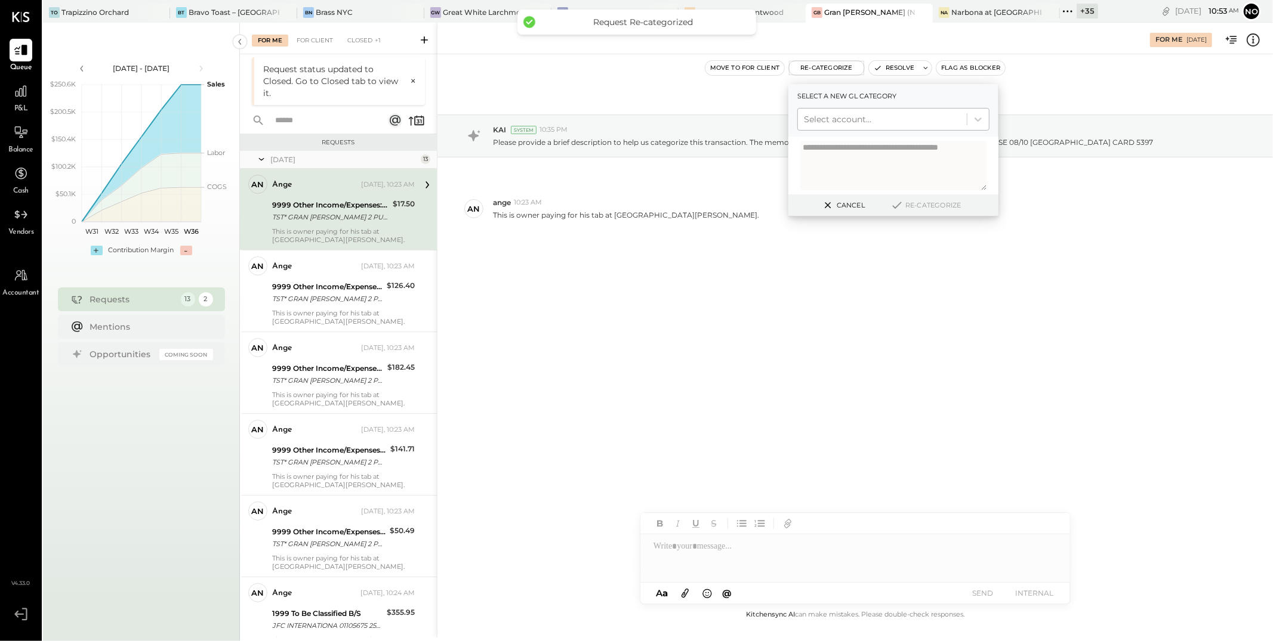
click at [832, 118] on div at bounding box center [882, 119] width 157 height 14
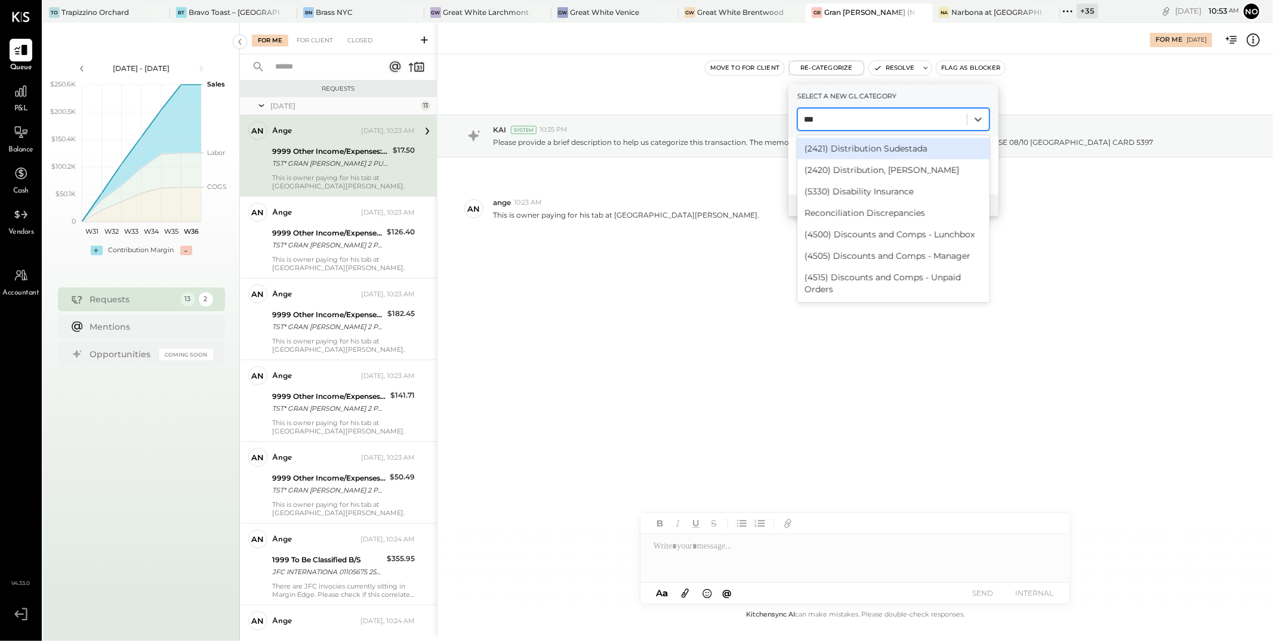
type input "****"
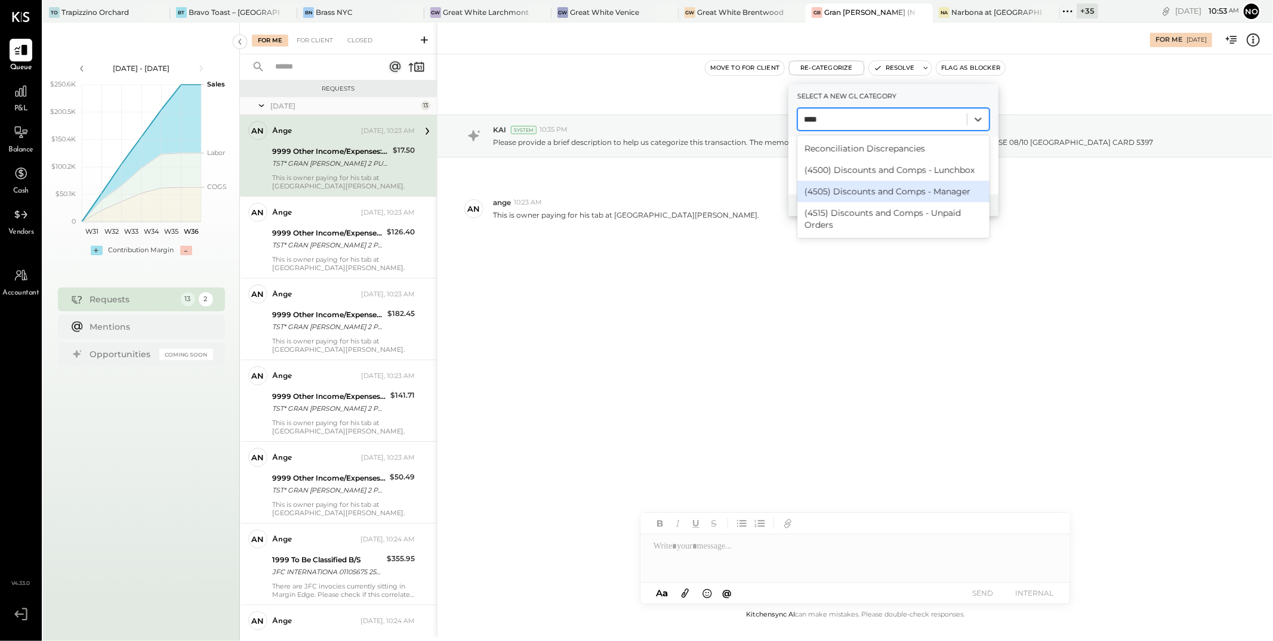
click at [868, 193] on div "(4505) Discounts and Comps - Manager" at bounding box center [893, 191] width 192 height 21
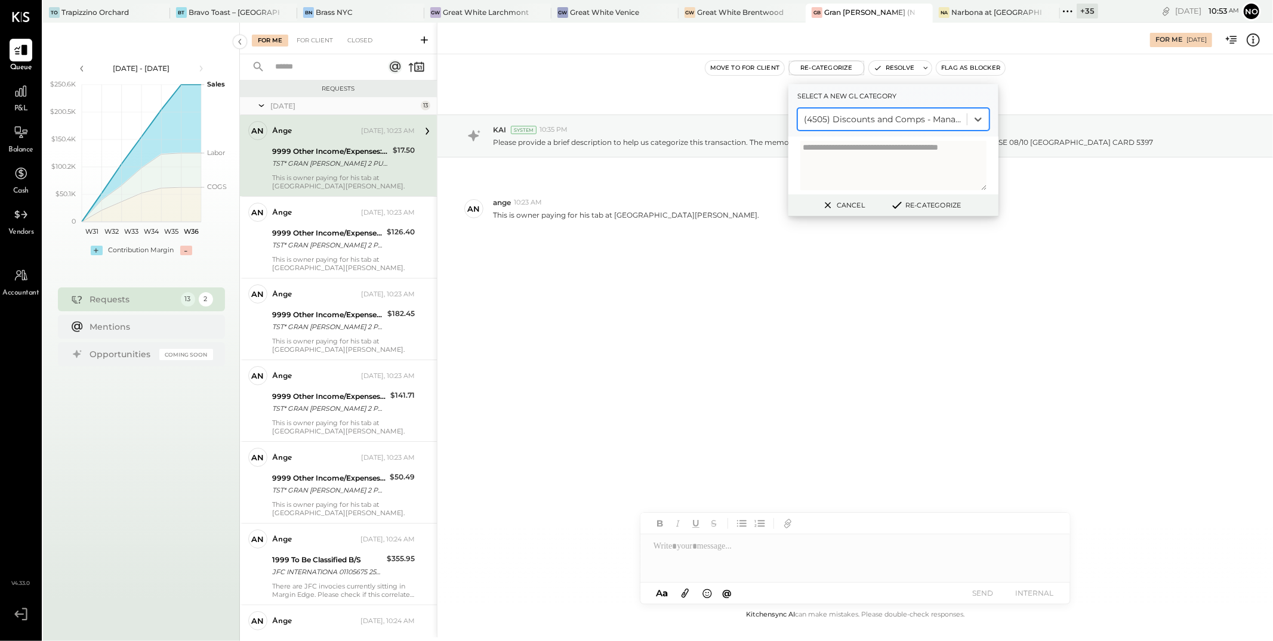
click at [939, 205] on button "Re-Categorize" at bounding box center [925, 205] width 79 height 14
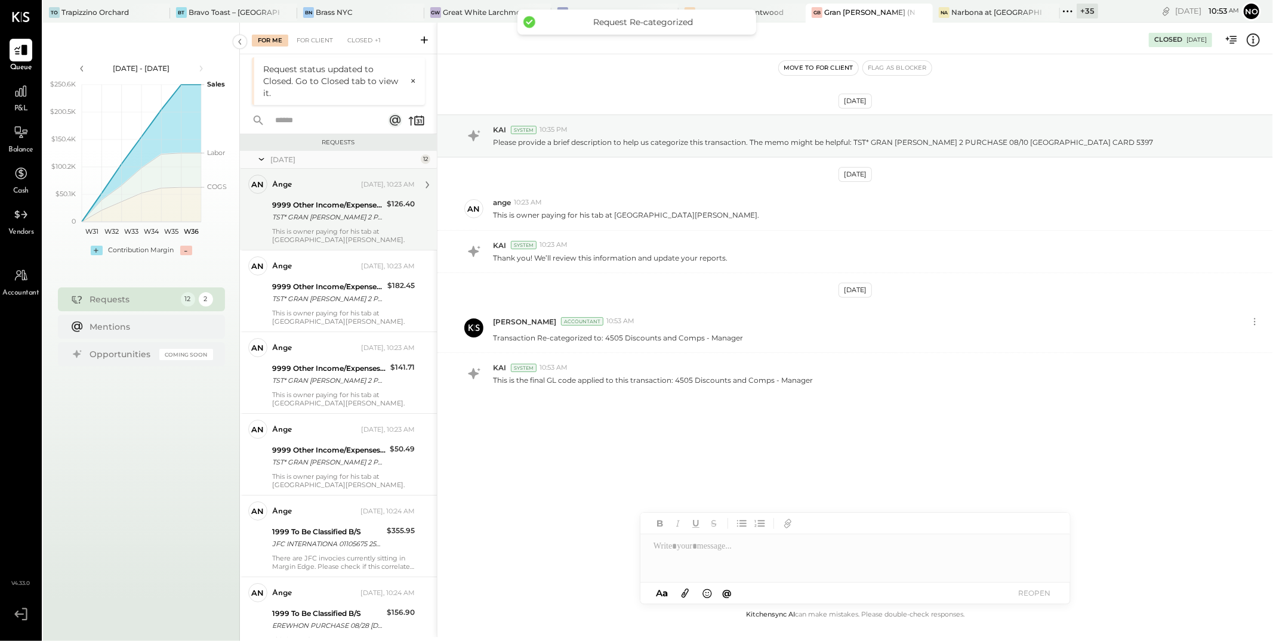
click at [338, 203] on div "9999 Other Income/Expenses:To Be Classified" at bounding box center [327, 205] width 111 height 12
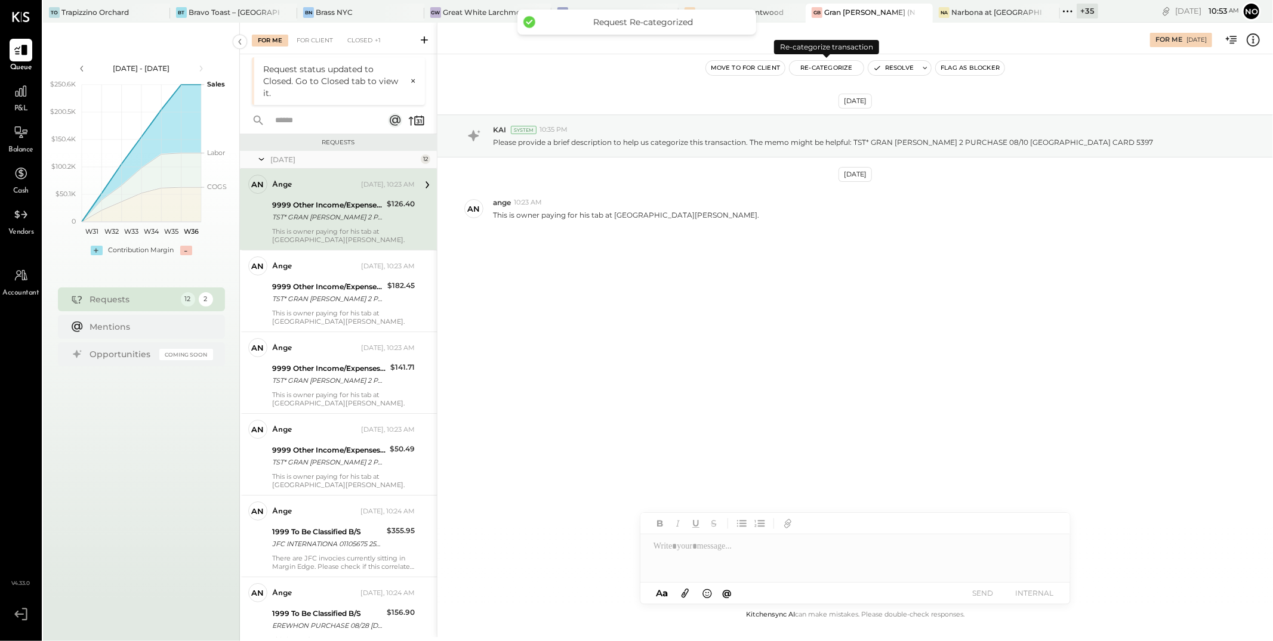
click at [826, 69] on button "Re-Categorize" at bounding box center [826, 68] width 74 height 14
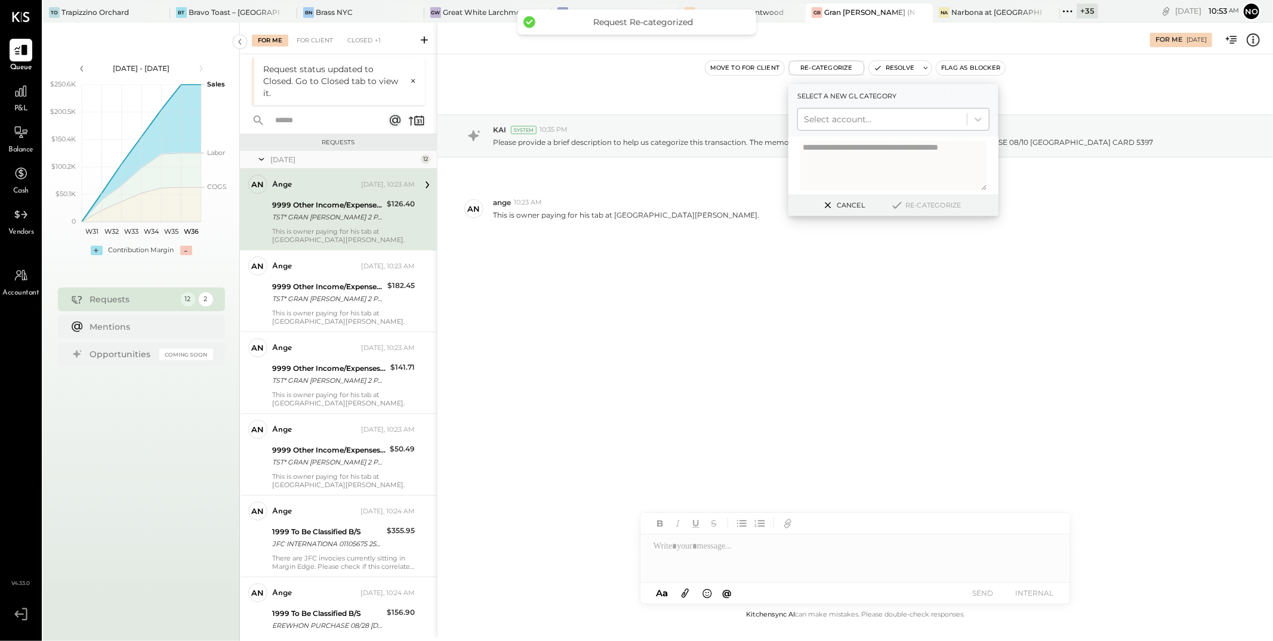
click at [837, 119] on div at bounding box center [882, 119] width 157 height 14
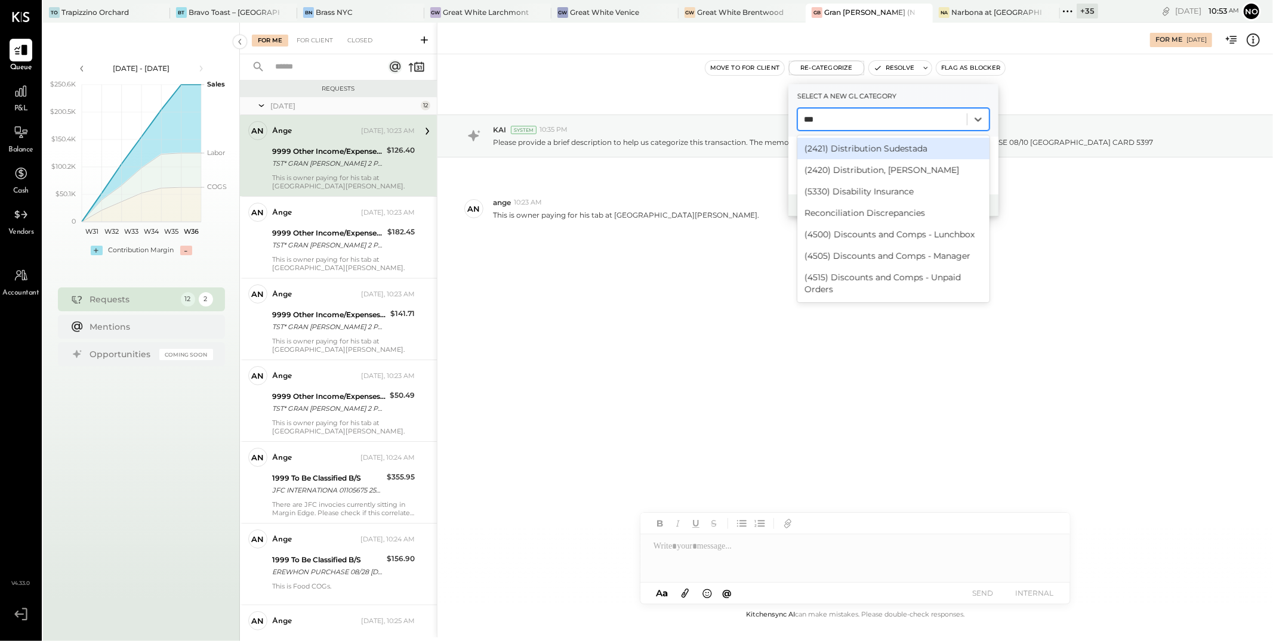
type input "****"
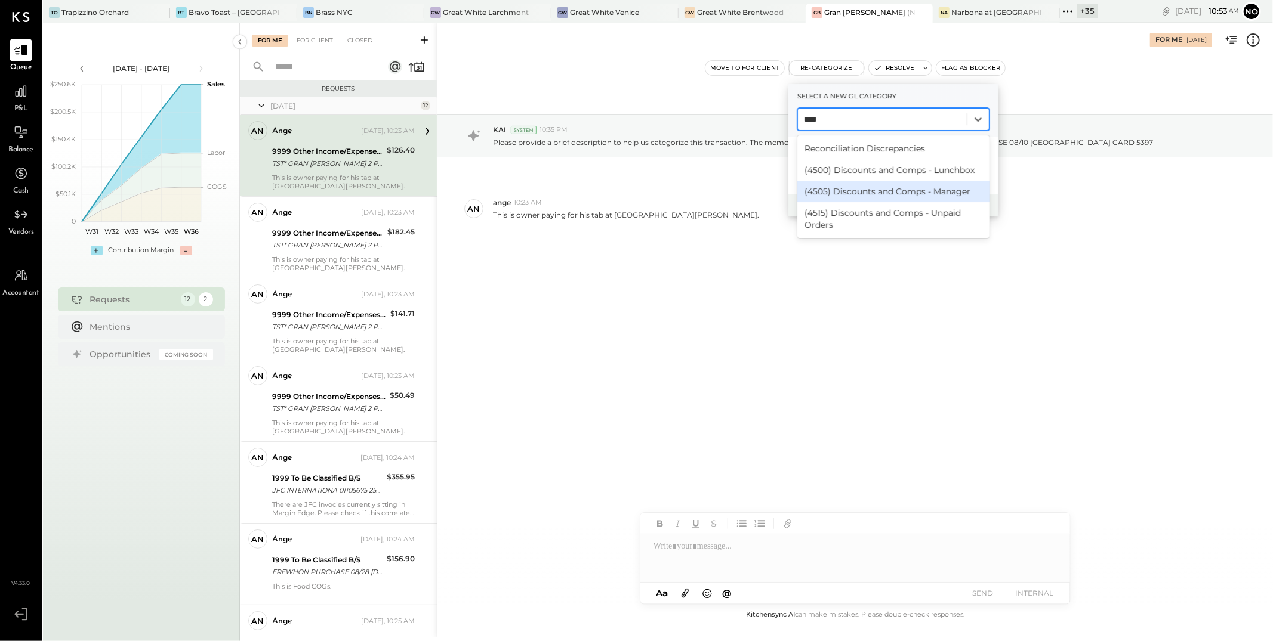
click at [850, 195] on div "(4505) Discounts and Comps - Manager" at bounding box center [893, 191] width 192 height 21
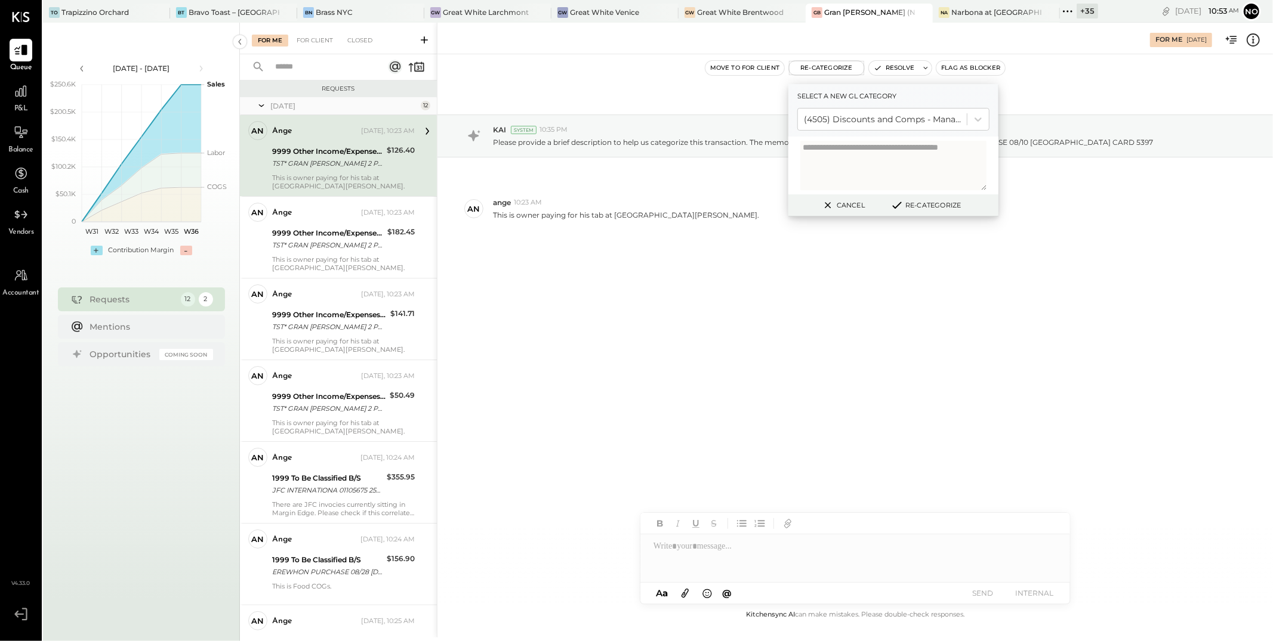
click at [946, 205] on button "Re-Categorize" at bounding box center [925, 205] width 79 height 14
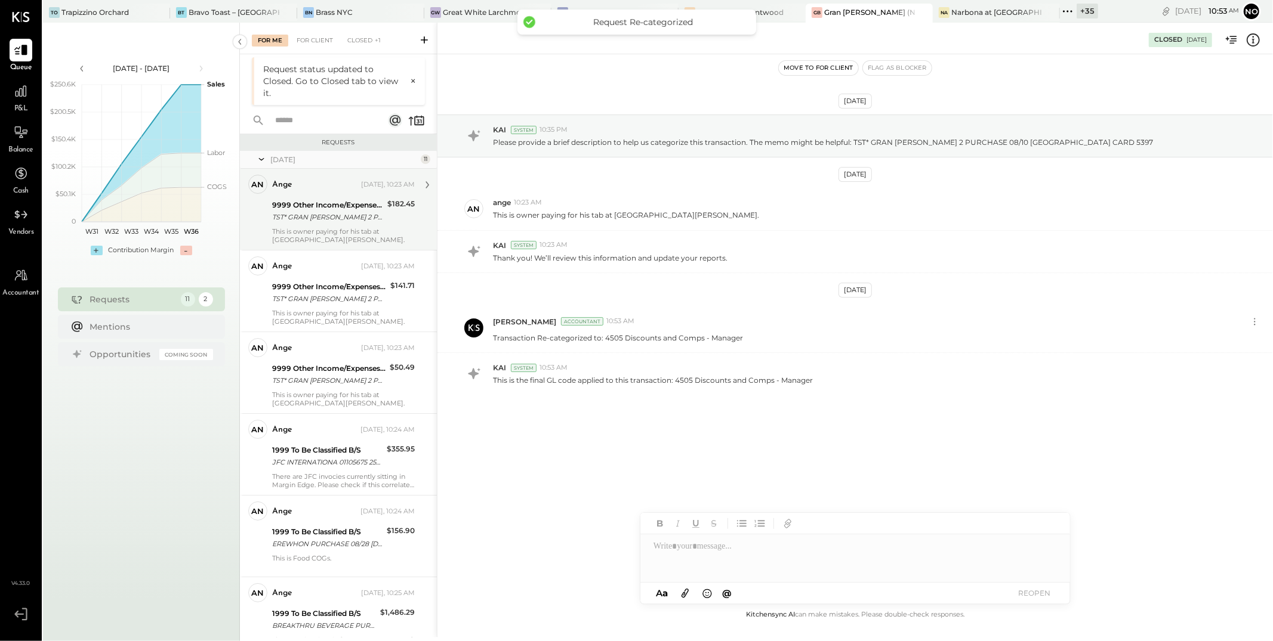
click at [325, 207] on div "9999 Other Income/Expenses:To Be Classified" at bounding box center [328, 205] width 112 height 12
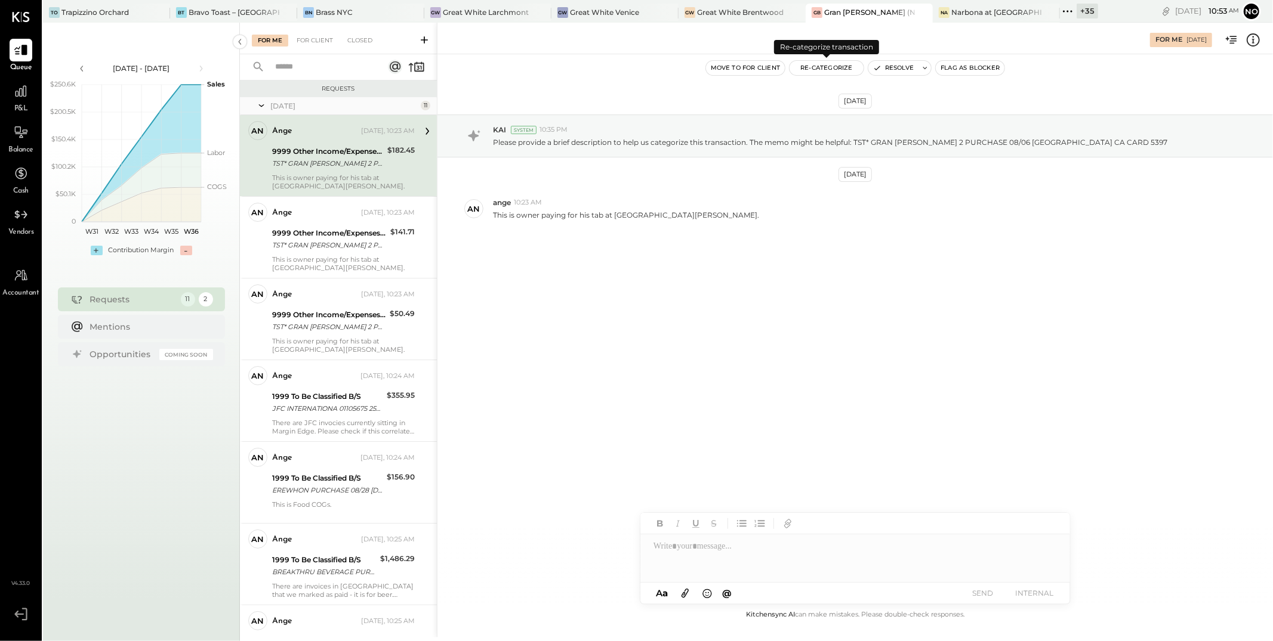
click at [827, 65] on button "Re-Categorize" at bounding box center [826, 68] width 74 height 14
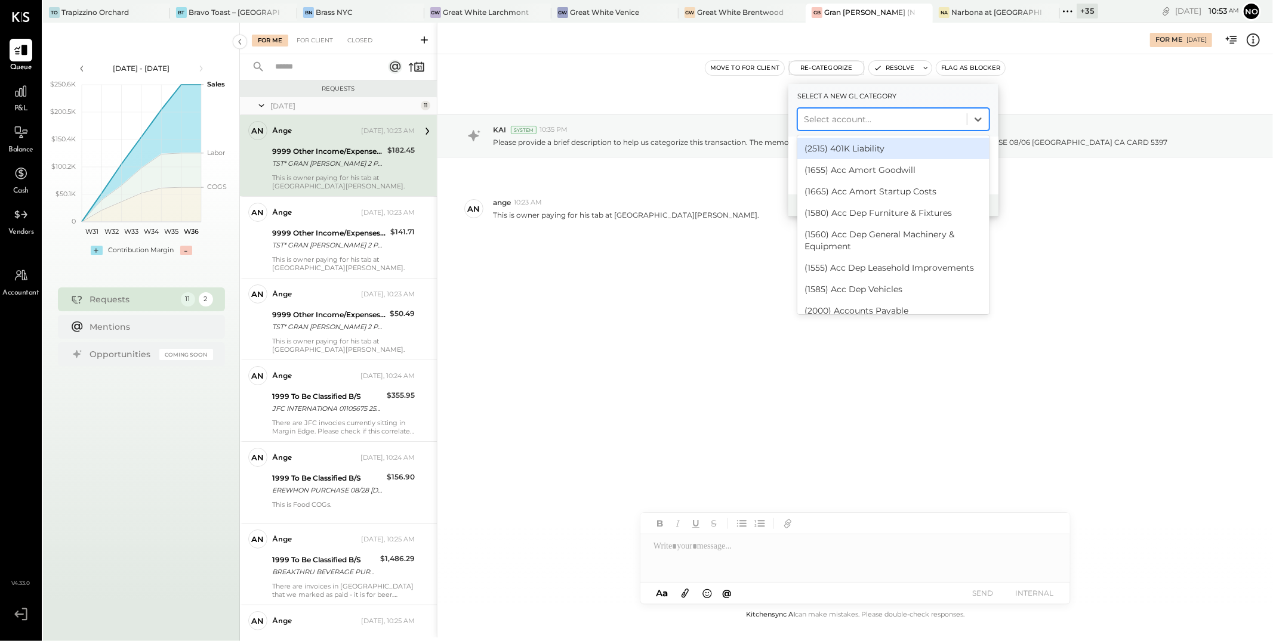
click at [857, 124] on div at bounding box center [882, 119] width 157 height 14
type input "****"
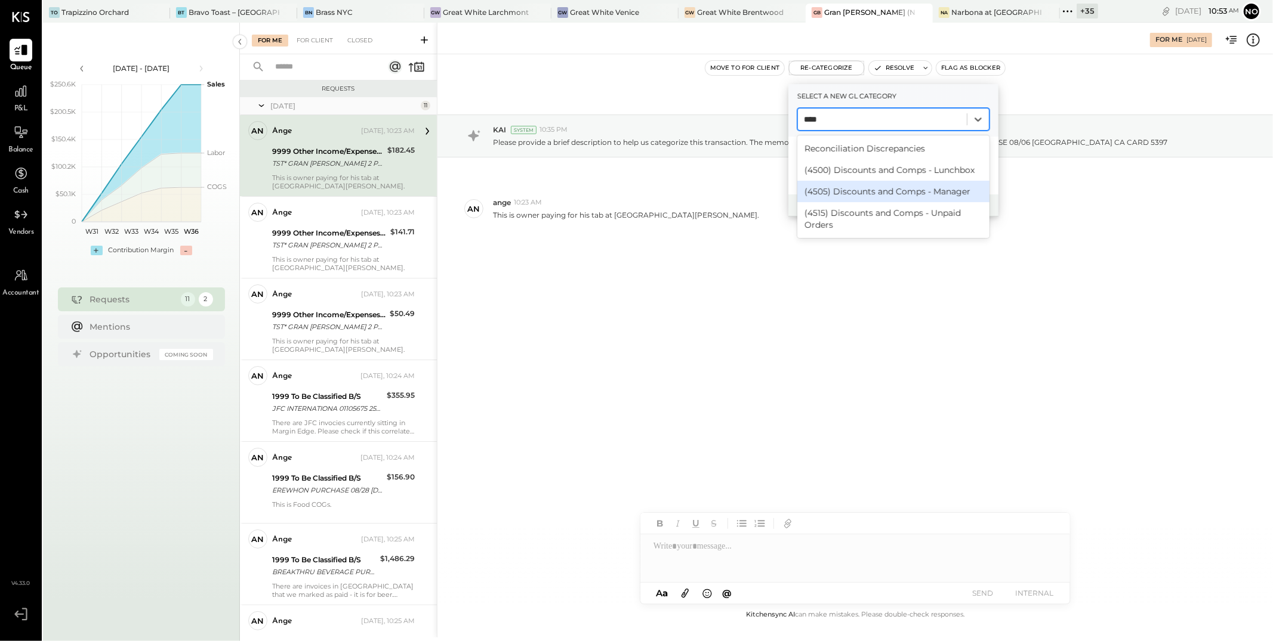
click at [950, 193] on div "(4505) Discounts and Comps - Manager" at bounding box center [893, 191] width 192 height 21
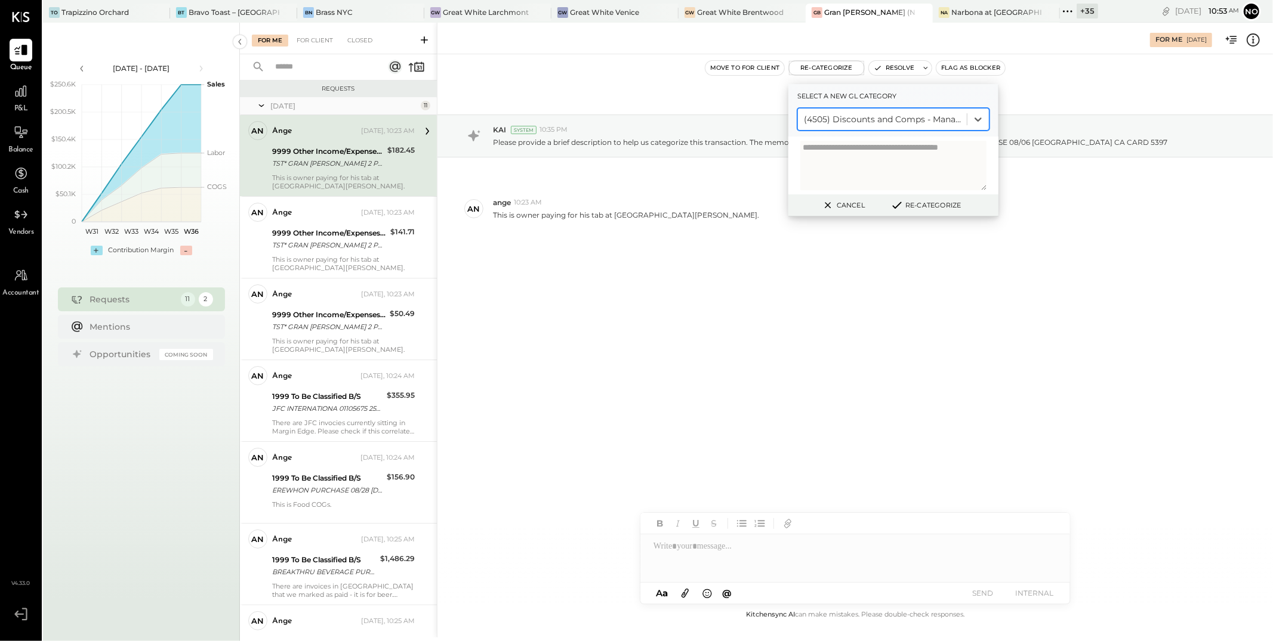
click at [928, 205] on button "Re-Categorize" at bounding box center [925, 205] width 79 height 14
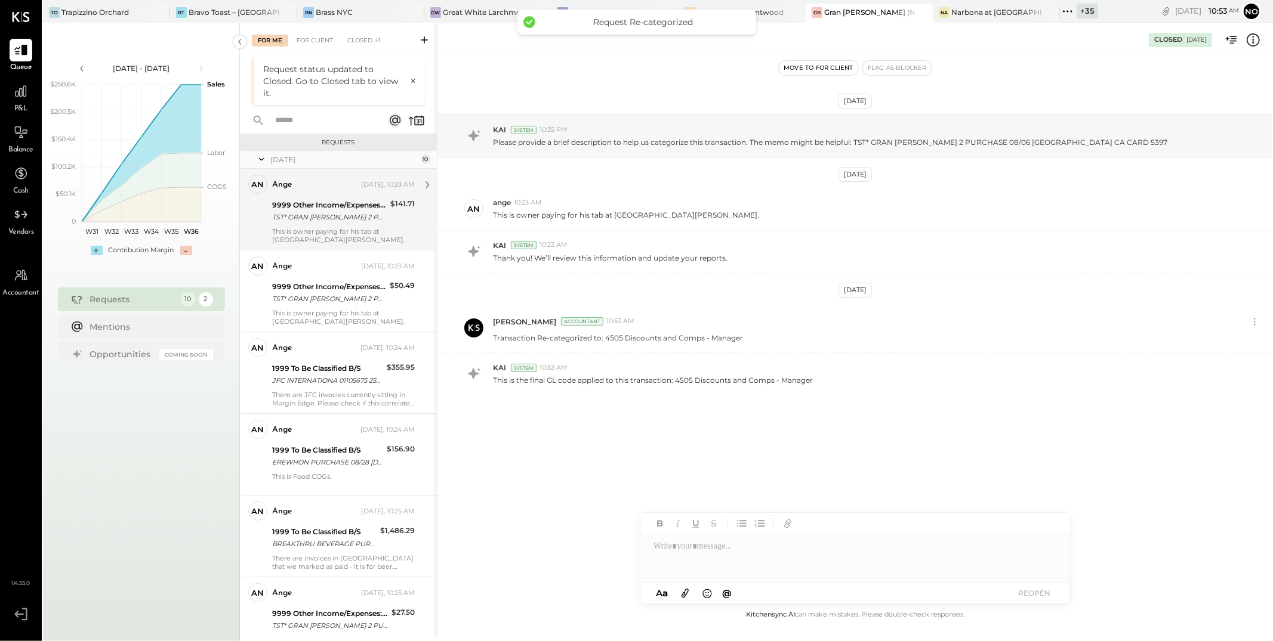
click at [333, 212] on div "TST* GRAN [PERSON_NAME] 2 PURCHASE 08/10 [GEOGRAPHIC_DATA] [GEOGRAPHIC_DATA] CA…" at bounding box center [329, 217] width 115 height 12
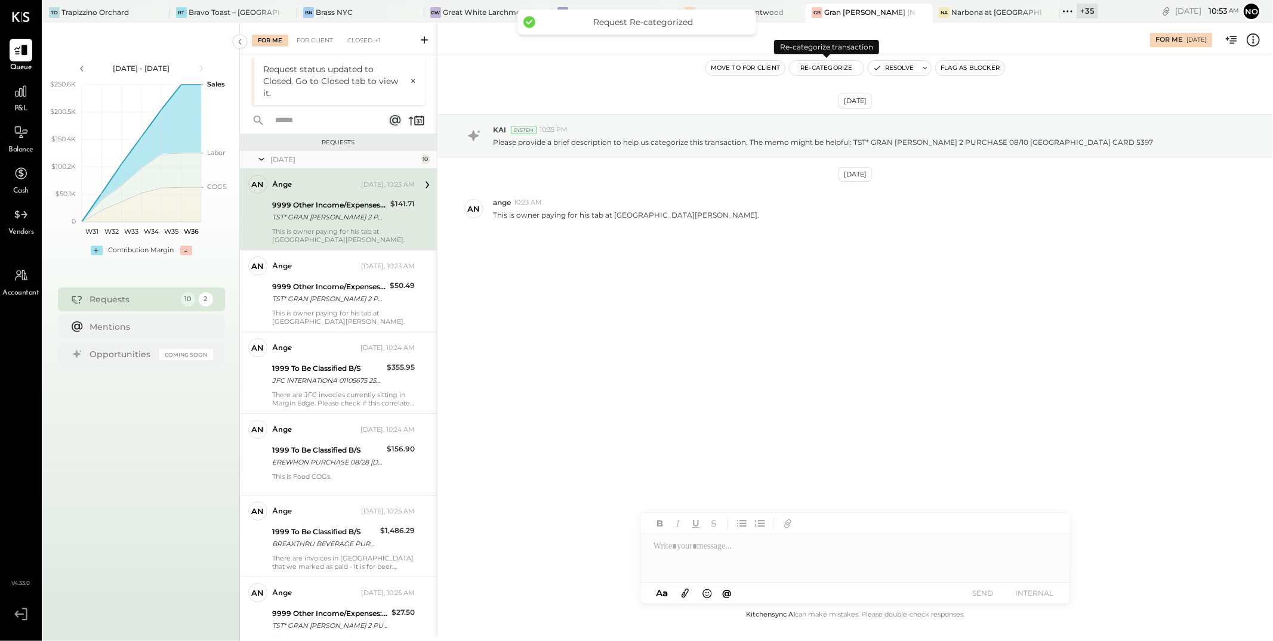
click at [831, 70] on button "Re-Categorize" at bounding box center [826, 68] width 74 height 14
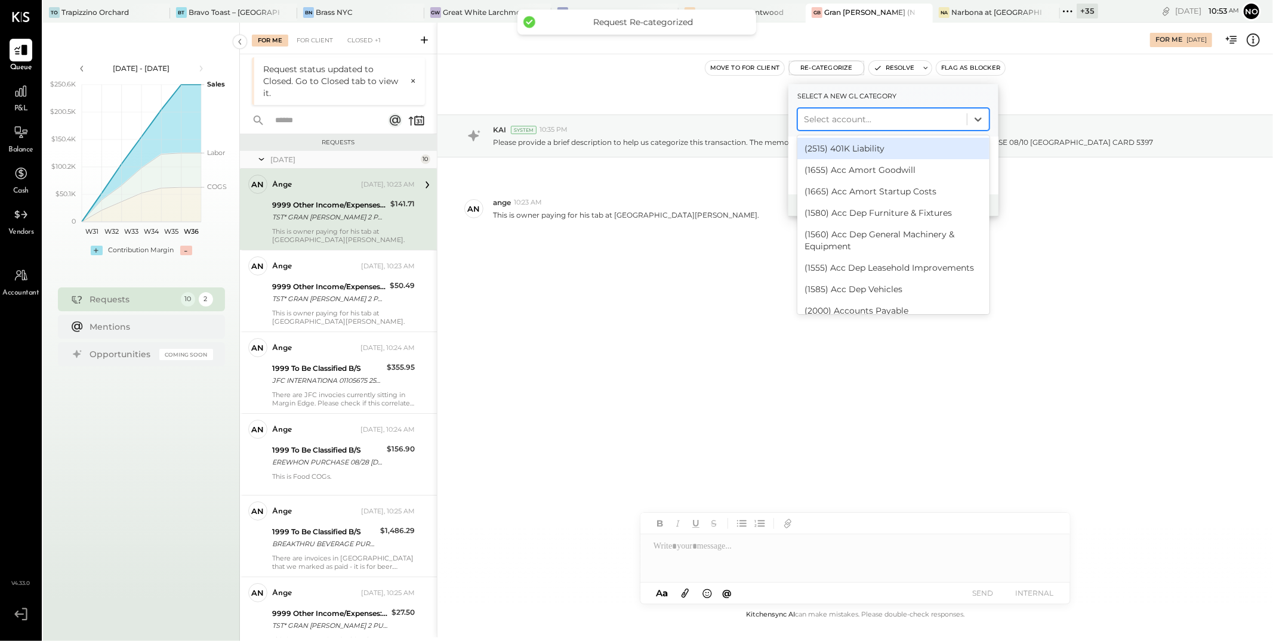
click at [831, 121] on div at bounding box center [882, 119] width 157 height 14
type input "****"
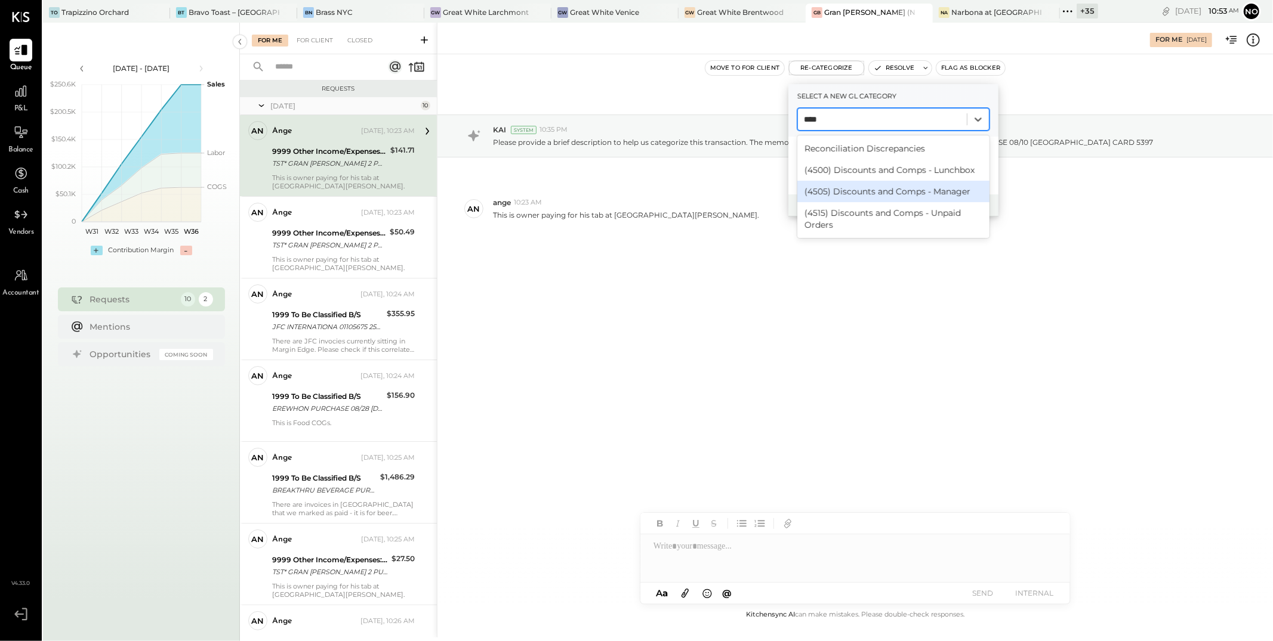
click at [861, 189] on div "(4505) Discounts and Comps - Manager" at bounding box center [893, 191] width 192 height 21
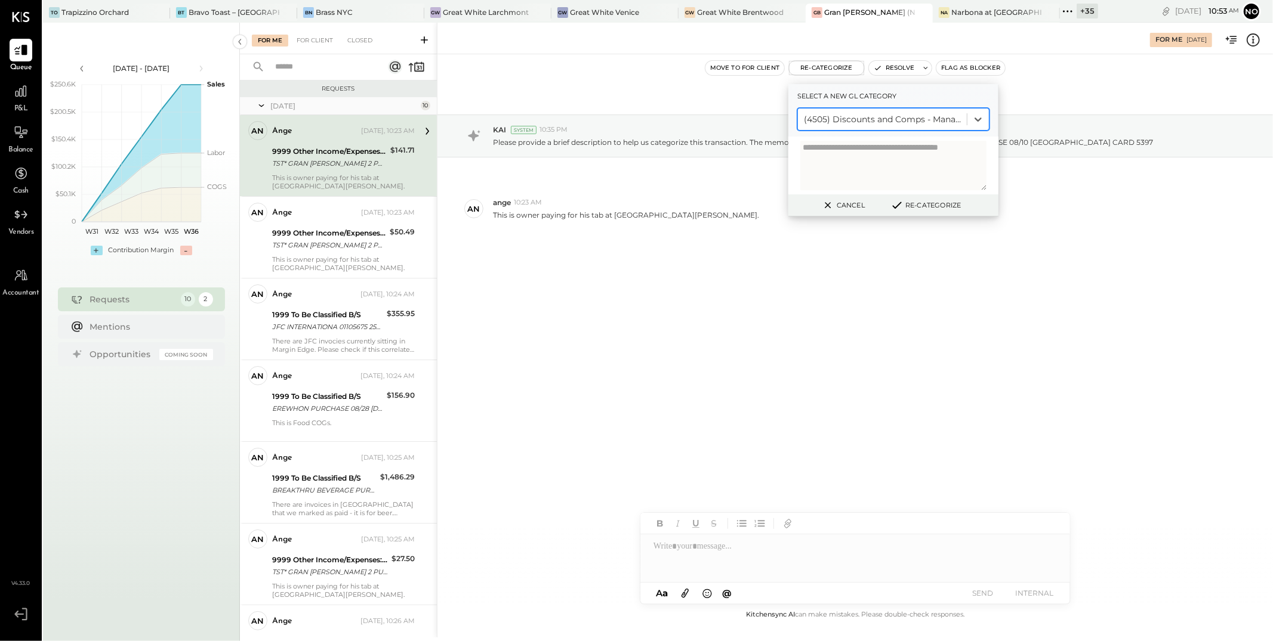
click at [939, 207] on button "Re-Categorize" at bounding box center [925, 205] width 79 height 14
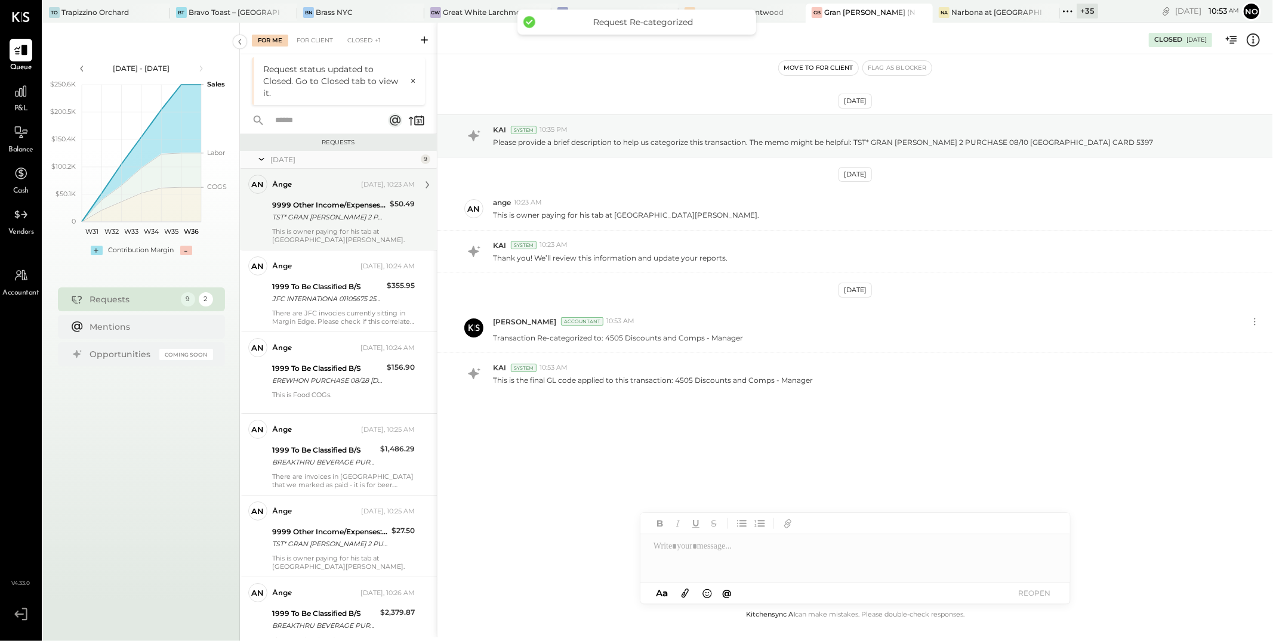
click at [347, 212] on div "TST* GRAN [PERSON_NAME] 2 PURCHASE 08/23 [GEOGRAPHIC_DATA] [GEOGRAPHIC_DATA] CA…" at bounding box center [329, 217] width 114 height 12
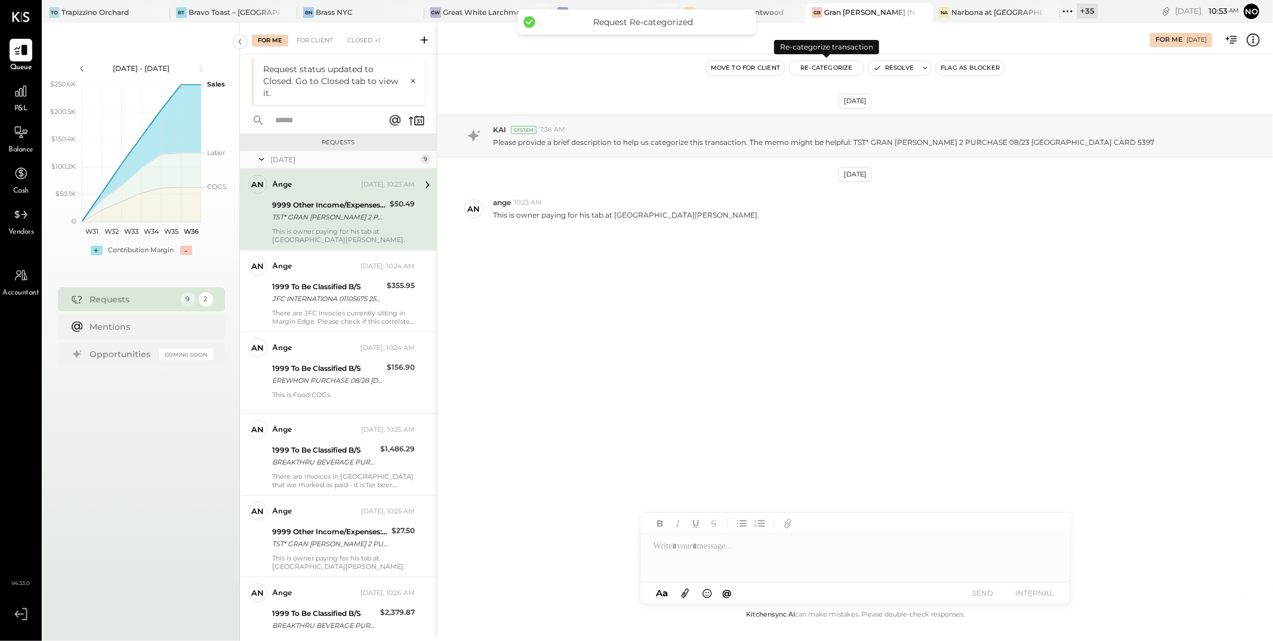
click at [835, 69] on button "Re-Categorize" at bounding box center [826, 68] width 74 height 14
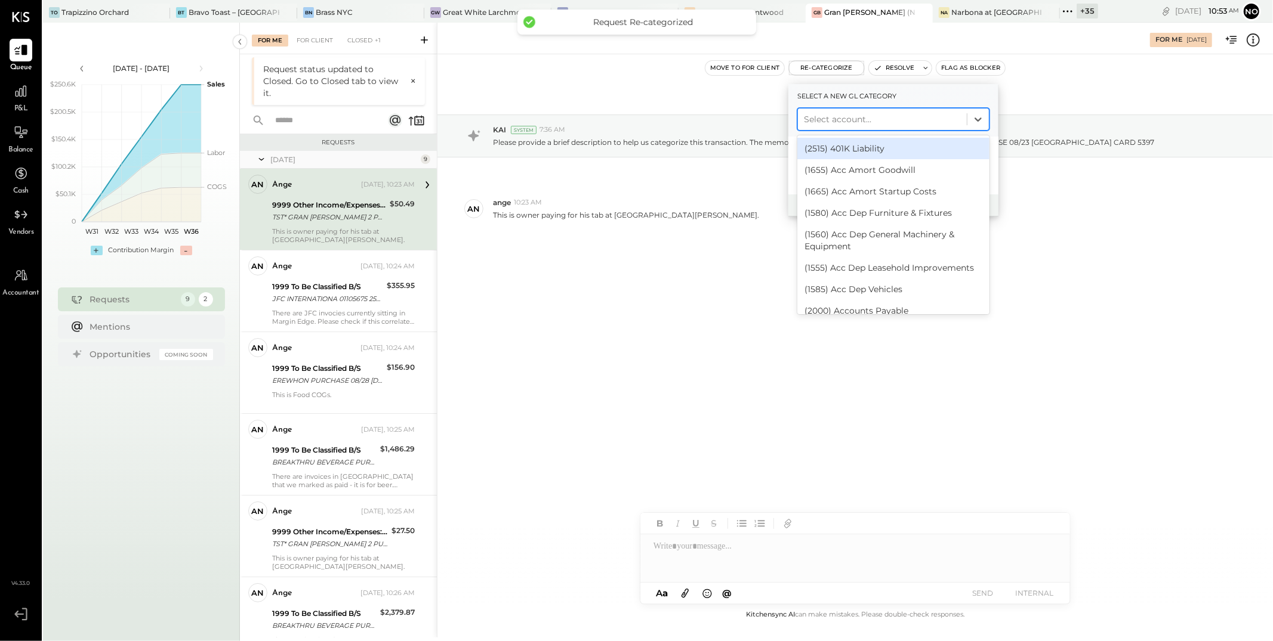
click at [853, 123] on div at bounding box center [882, 119] width 157 height 14
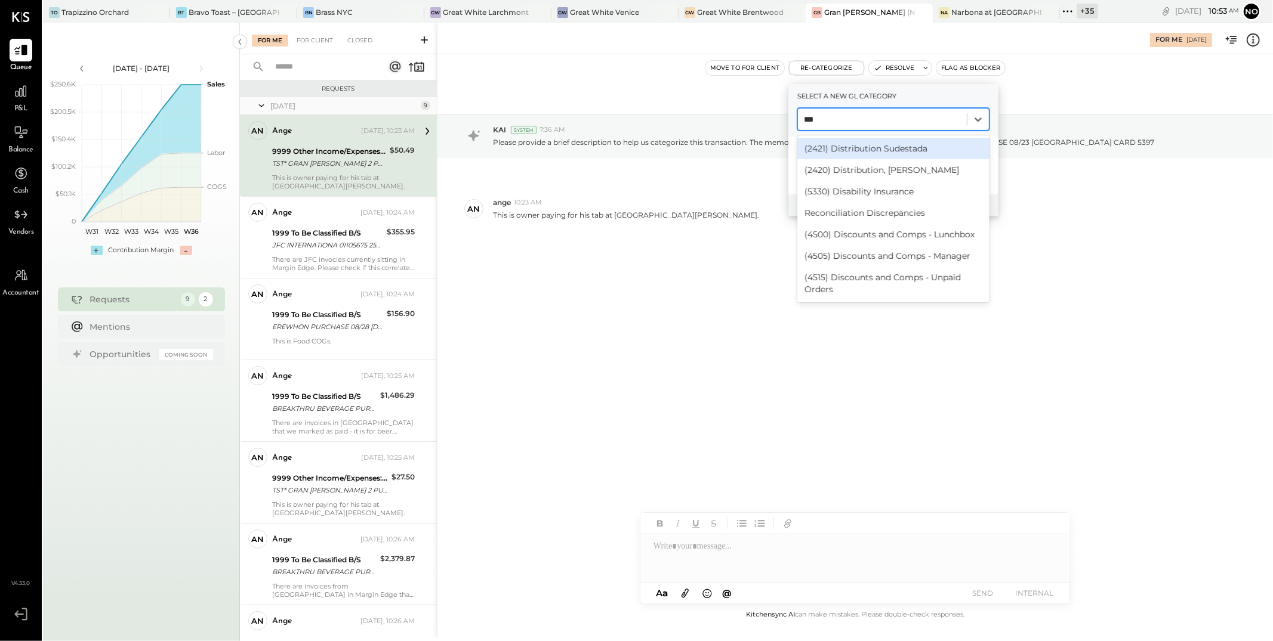
type input "****"
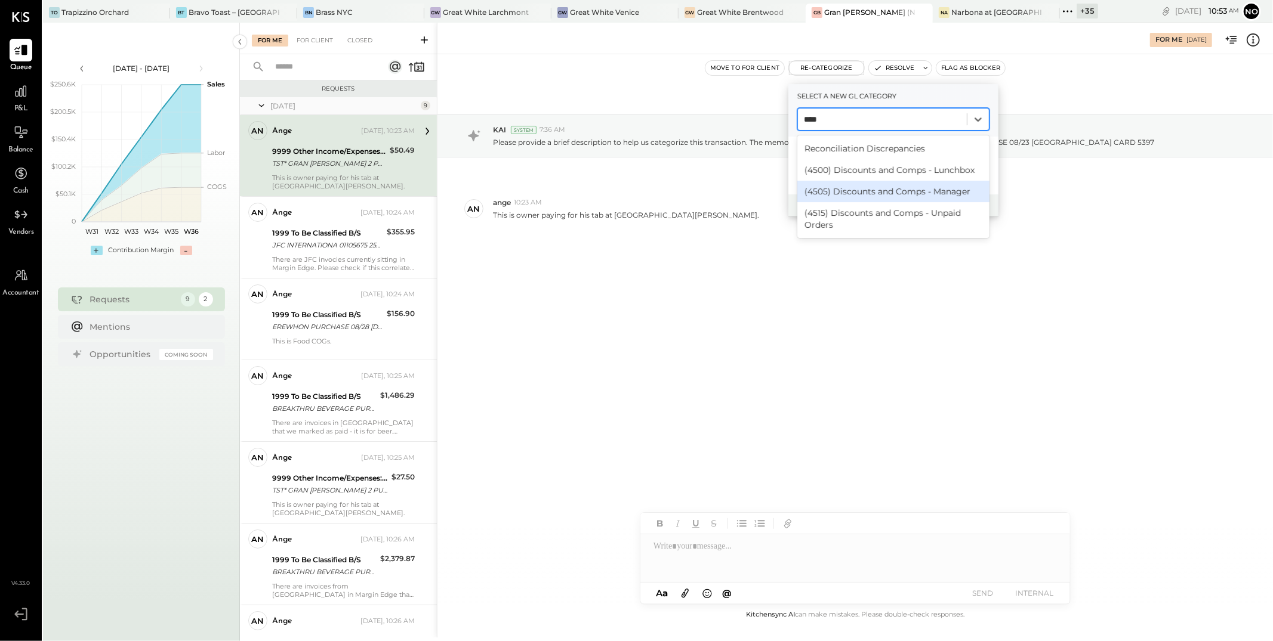
click at [874, 187] on div "(4505) Discounts and Comps - Manager" at bounding box center [893, 191] width 192 height 21
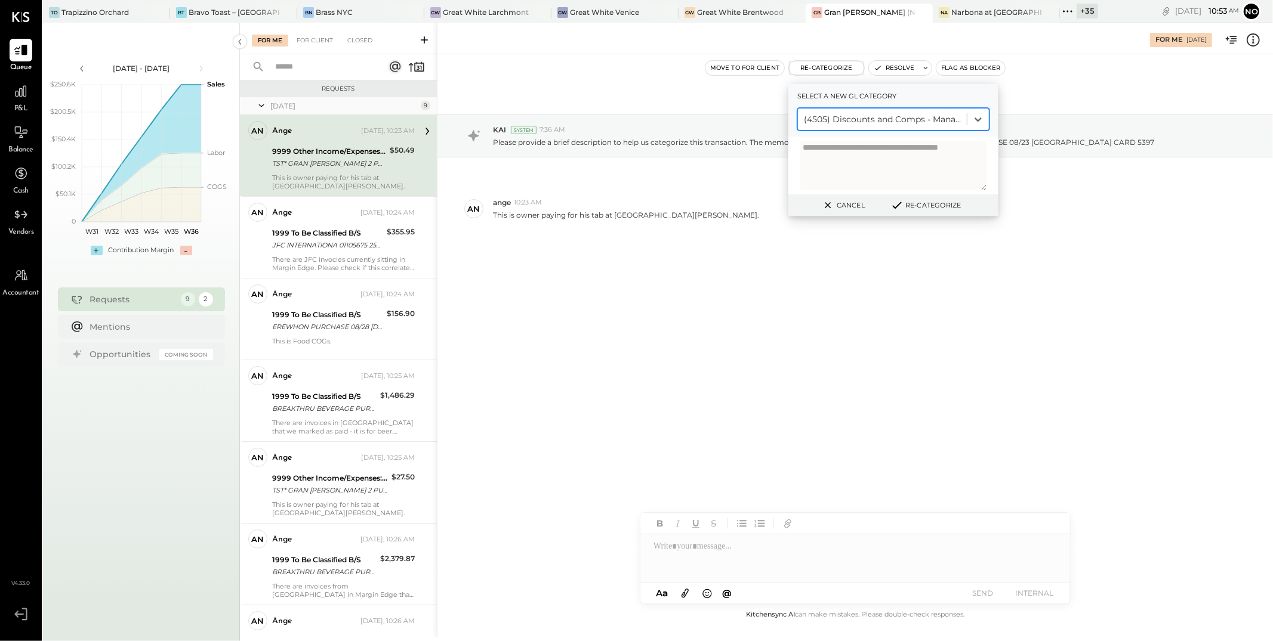
click at [926, 205] on button "Re-Categorize" at bounding box center [925, 205] width 79 height 14
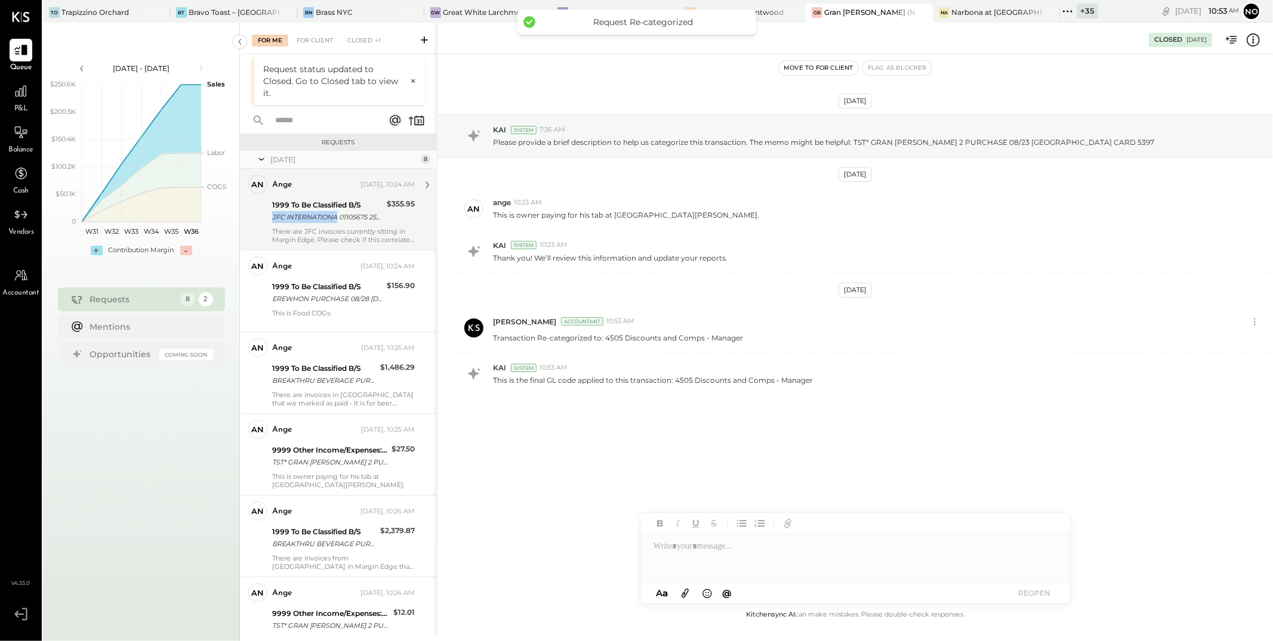
click at [335, 211] on div "JFC INTERNATIONA 01105675 250806 [PHONE_NUMBER] GRAN [PERSON_NAME] LLC/ Invoice…" at bounding box center [327, 217] width 111 height 12
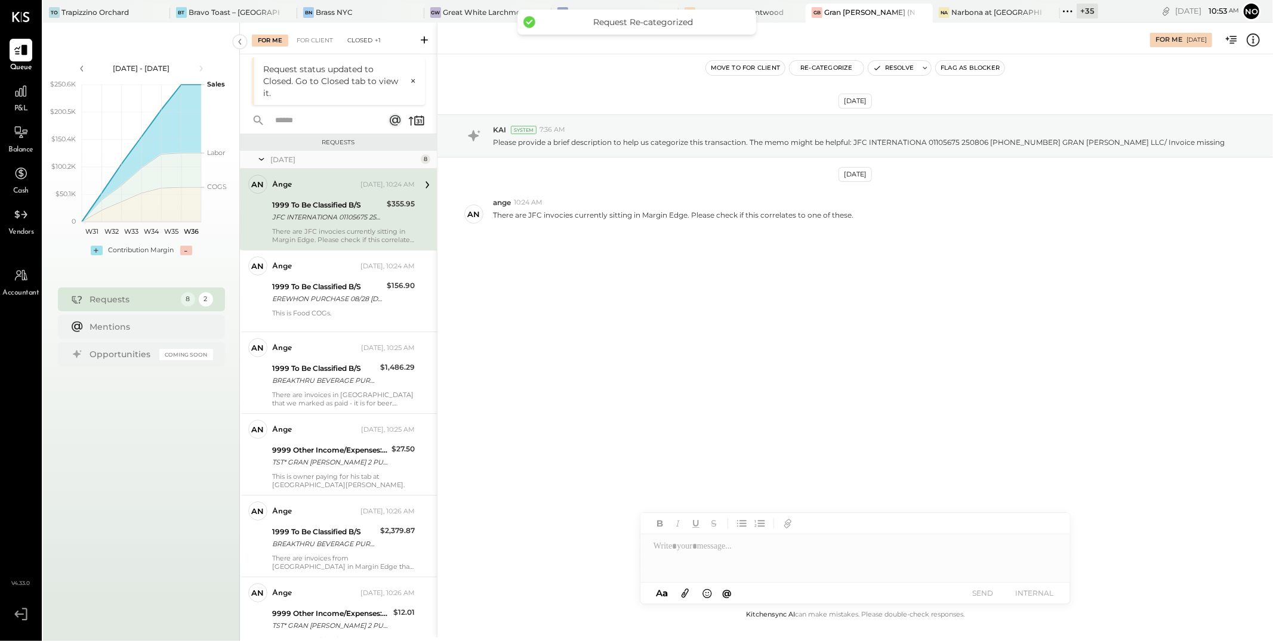
click at [363, 43] on div "Closed +1" at bounding box center [363, 41] width 45 height 12
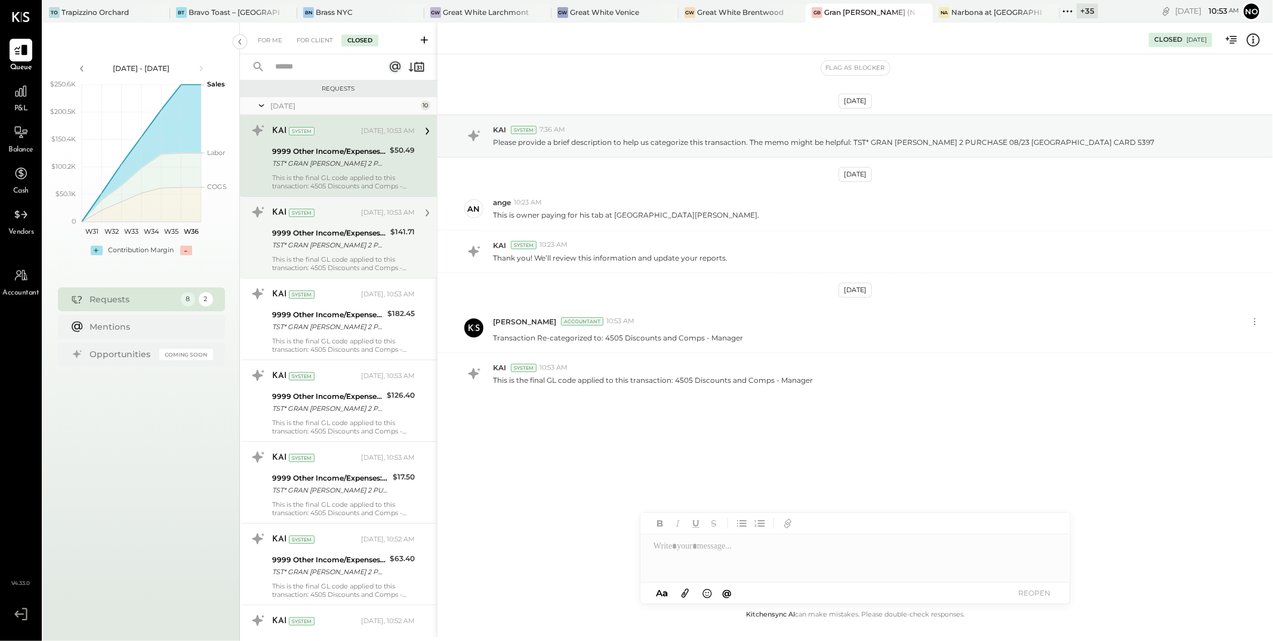
click at [362, 240] on div "TST* GRAN [PERSON_NAME] 2 PURCHASE 08/10 [GEOGRAPHIC_DATA] [GEOGRAPHIC_DATA] CA…" at bounding box center [329, 245] width 115 height 12
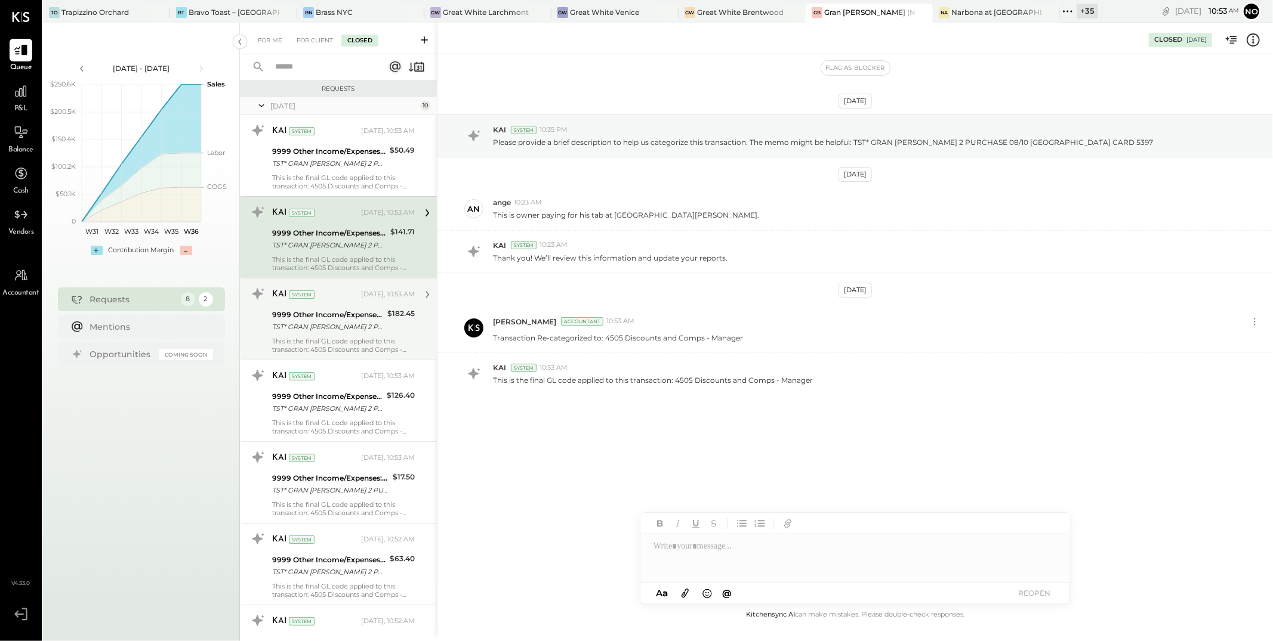
click at [356, 316] on div "9999 Other Income/Expenses:To Be Classified" at bounding box center [328, 315] width 112 height 12
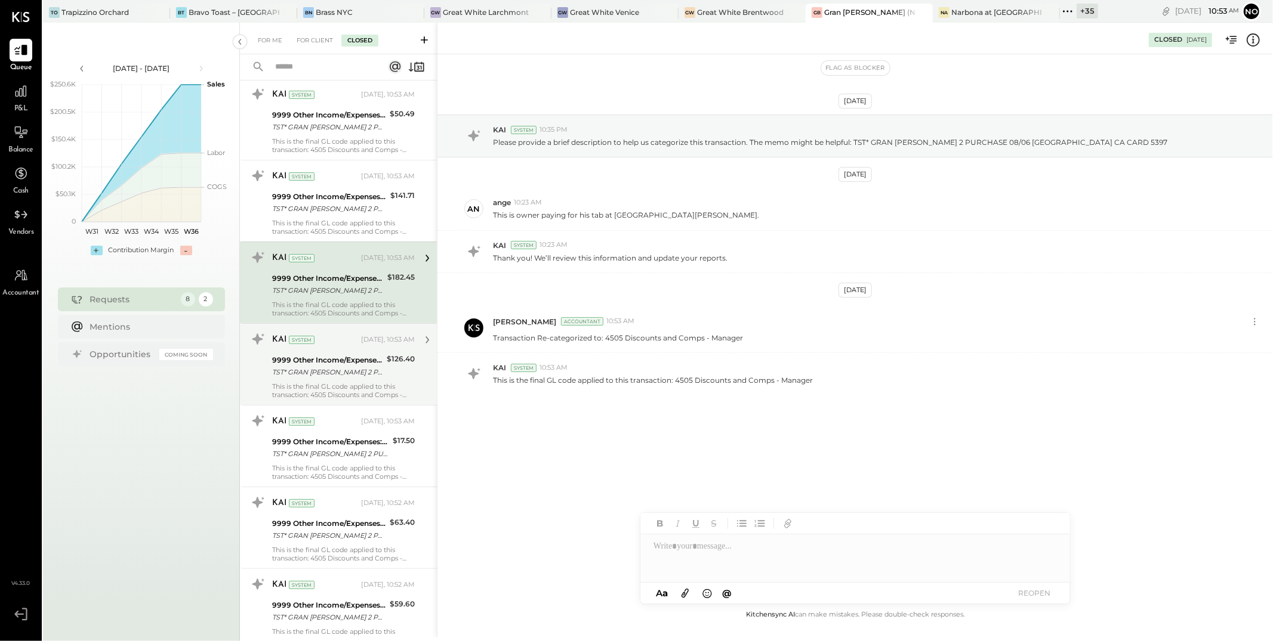
click at [364, 353] on div "9999 Other Income/Expenses:To Be Classified TST* GRAN [PERSON_NAME] 2 PURCHASE …" at bounding box center [327, 366] width 111 height 26
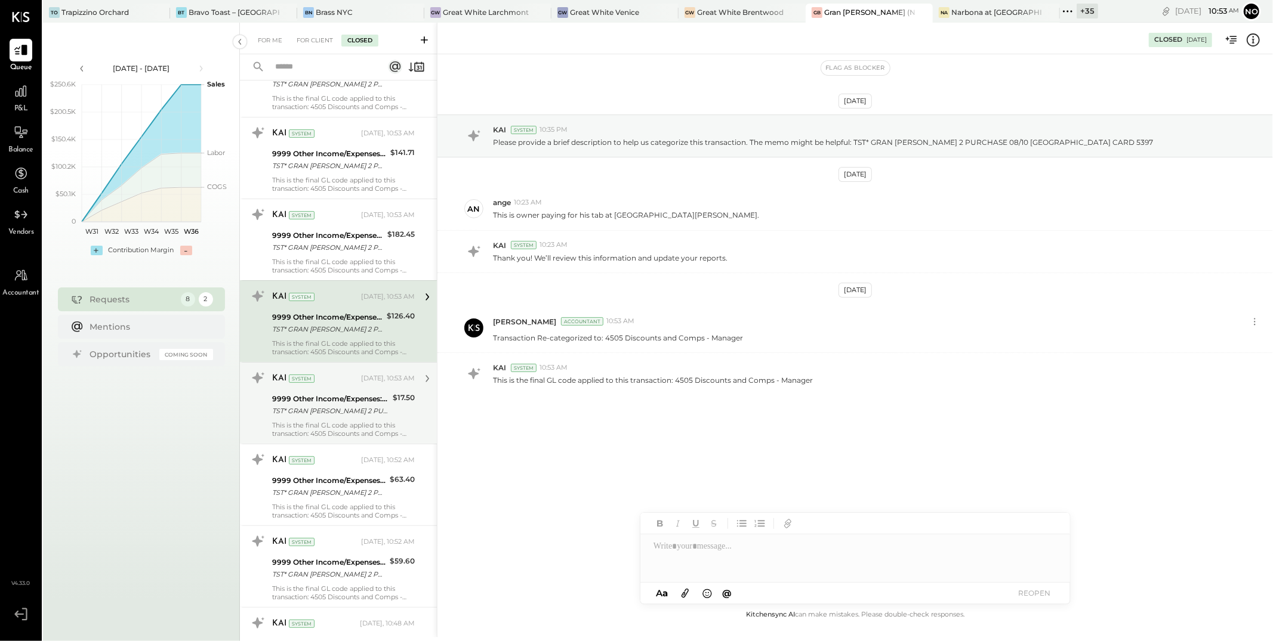
click at [365, 387] on div "KAI System [DATE], 10:53 AM" at bounding box center [343, 379] width 143 height 17
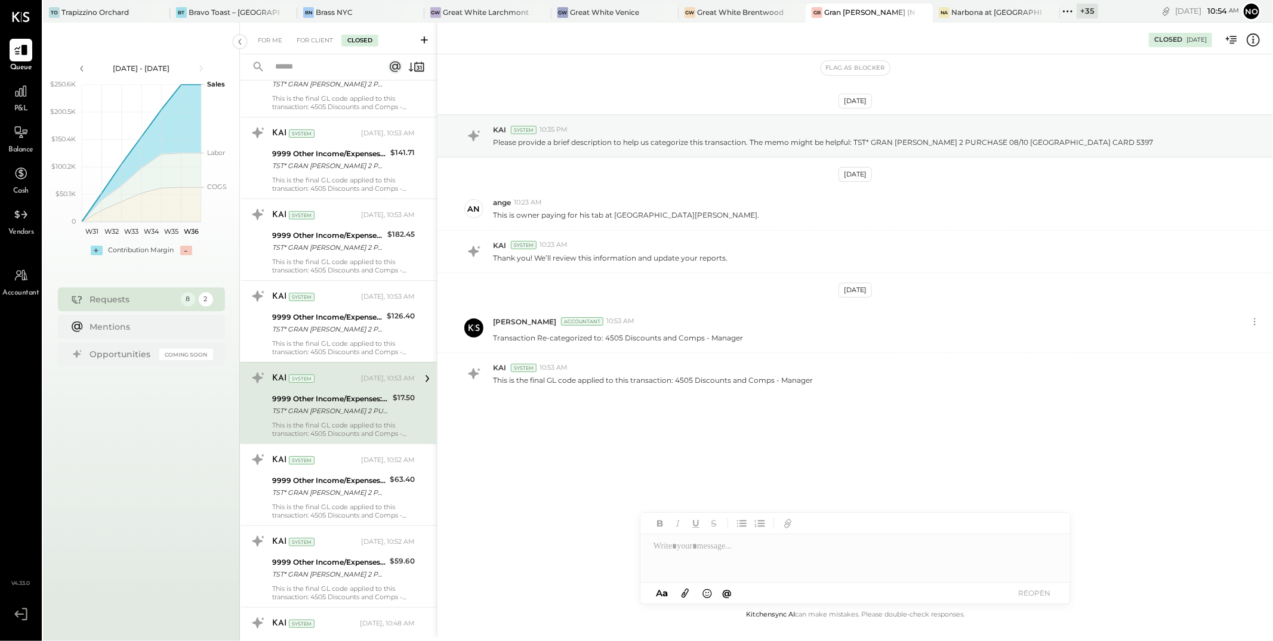
scroll to position [127, 0]
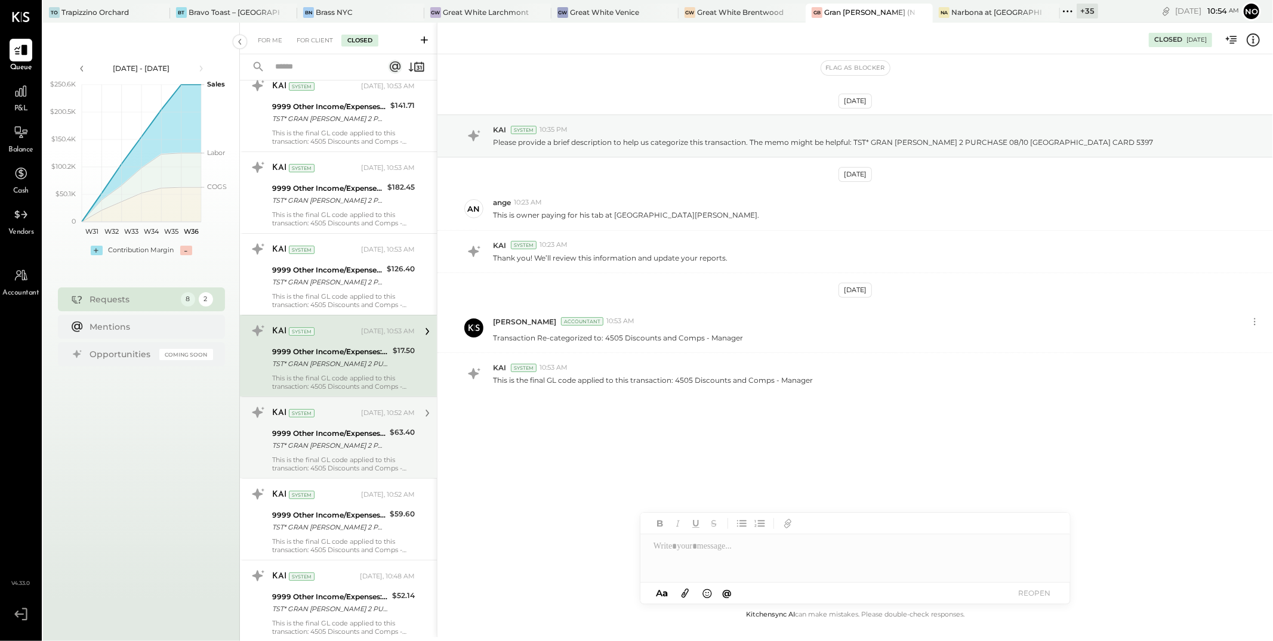
click at [370, 422] on div "KAI System [DATE], 10:52 AM" at bounding box center [343, 413] width 143 height 20
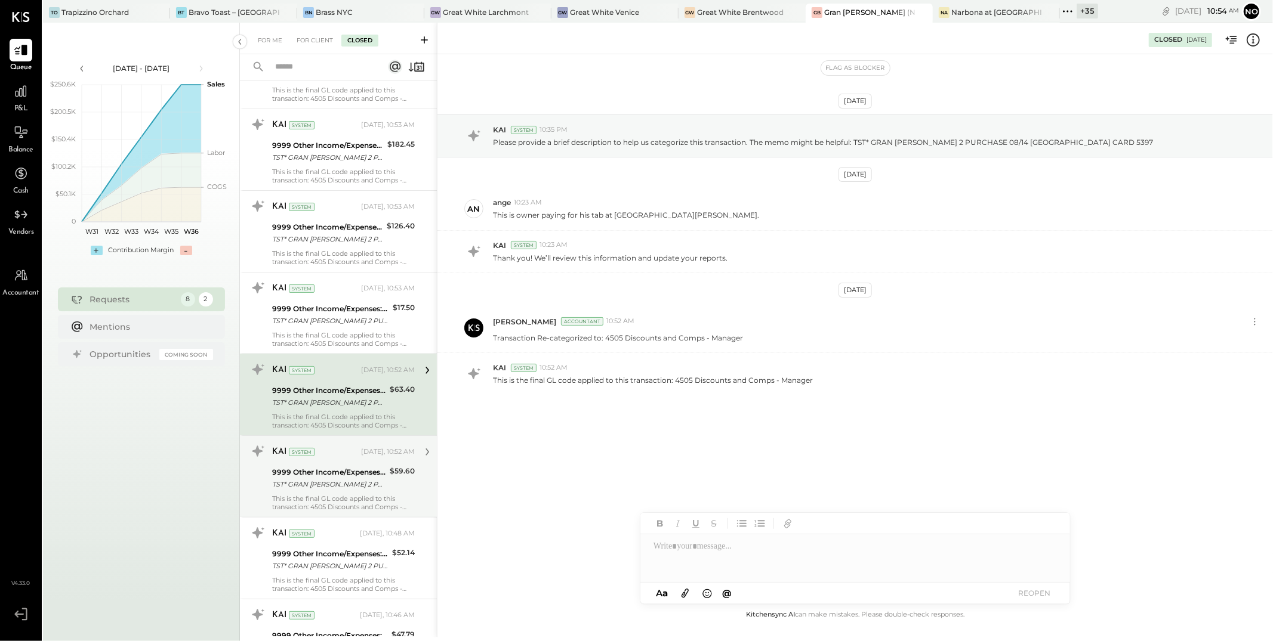
click at [369, 469] on div "9999 Other Income/Expenses:To Be Classified" at bounding box center [329, 473] width 114 height 12
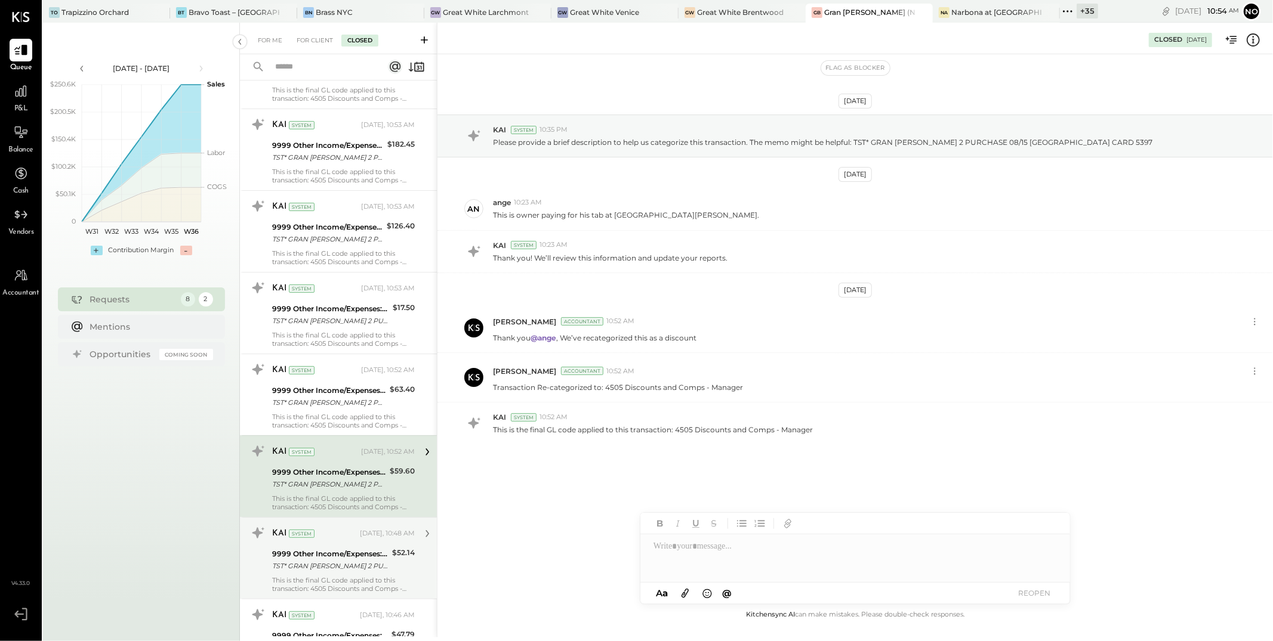
scroll to position [249, 0]
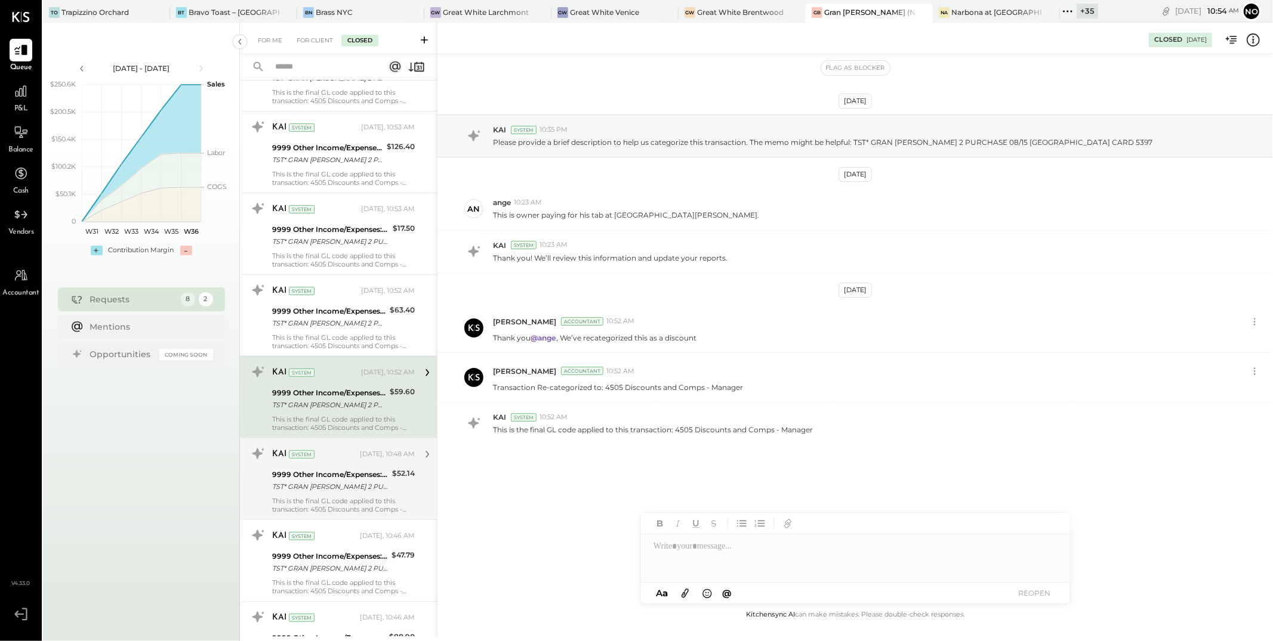
click at [366, 486] on div "TST* GRAN [PERSON_NAME] 2 PURCHASE 08/07 [GEOGRAPHIC_DATA] [GEOGRAPHIC_DATA] CA…" at bounding box center [330, 487] width 116 height 12
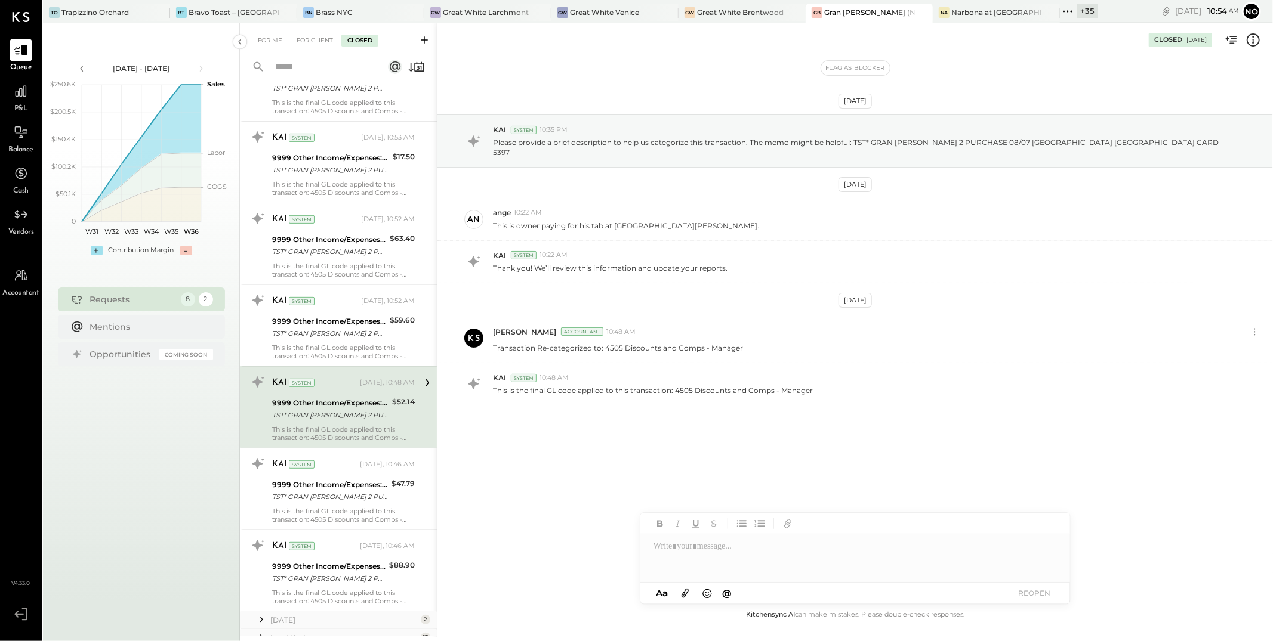
scroll to position [377, 0]
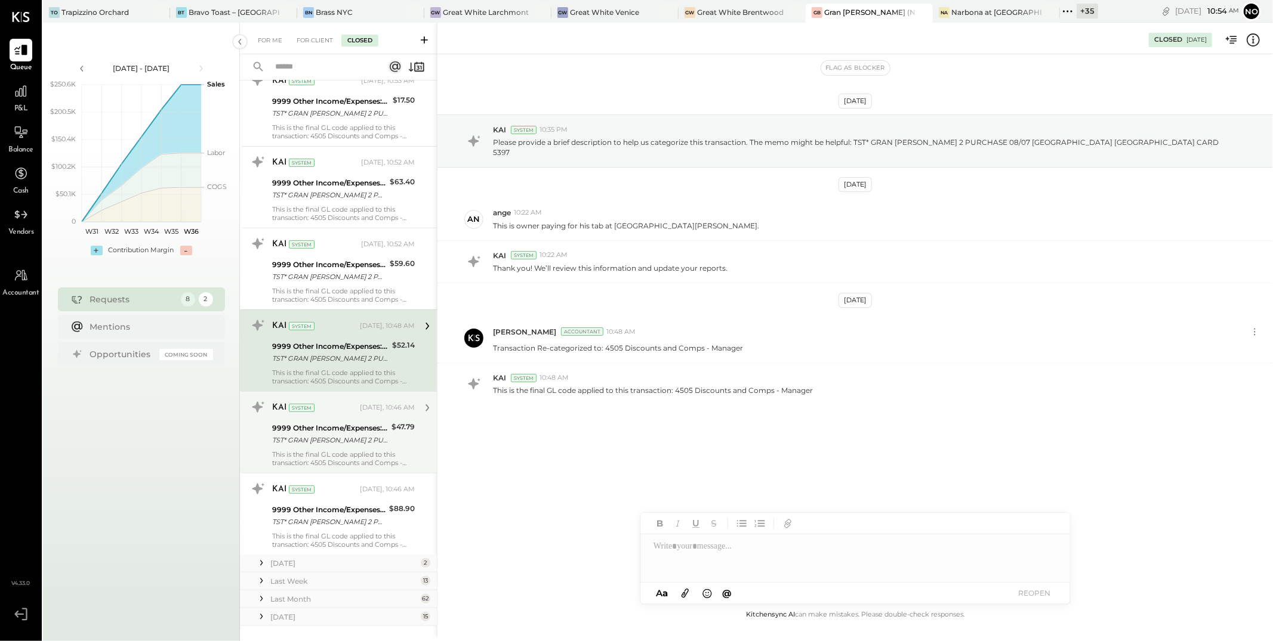
click at [347, 439] on div "TST* GRAN [PERSON_NAME] 2 PURCHASE 08/09 [GEOGRAPHIC_DATA] CA CARD 5397" at bounding box center [330, 440] width 116 height 12
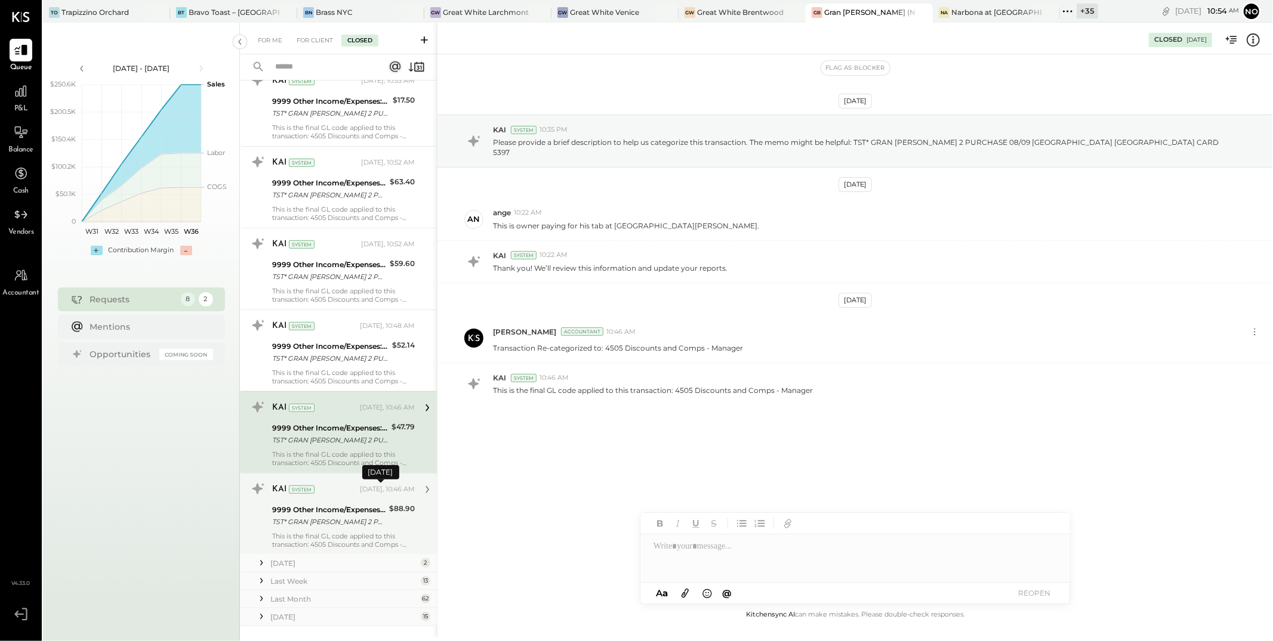
click at [361, 488] on div "[DATE], 10:46 AM" at bounding box center [387, 490] width 55 height 10
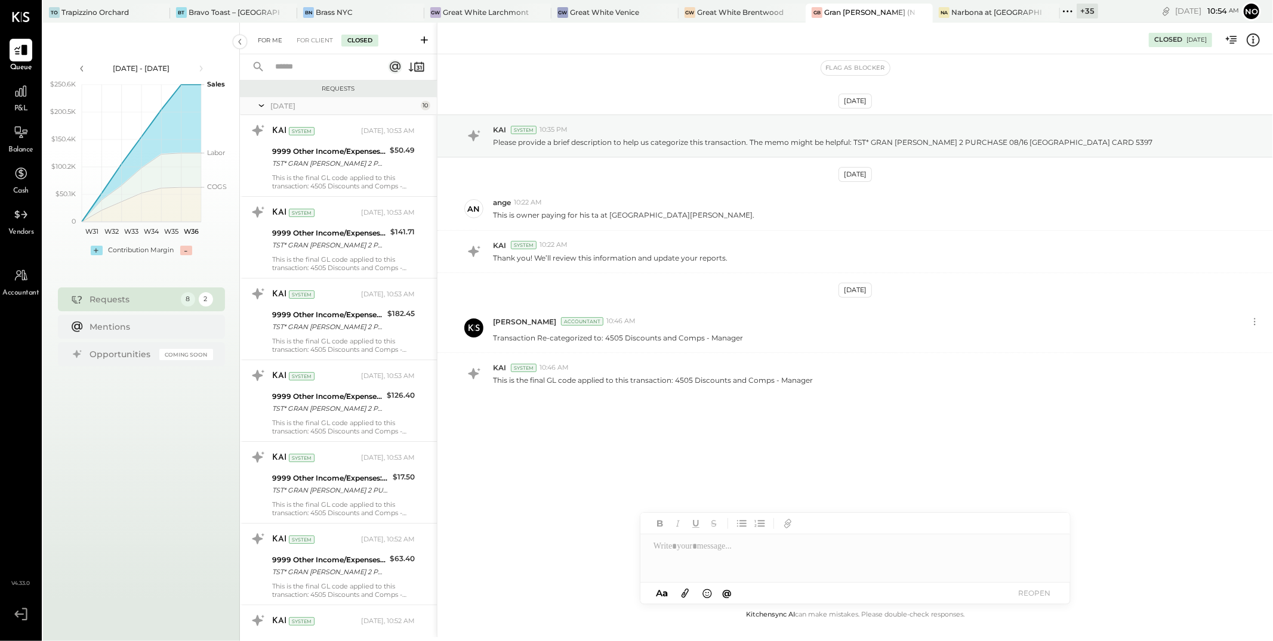
click at [270, 41] on div "For Me" at bounding box center [270, 41] width 36 height 12
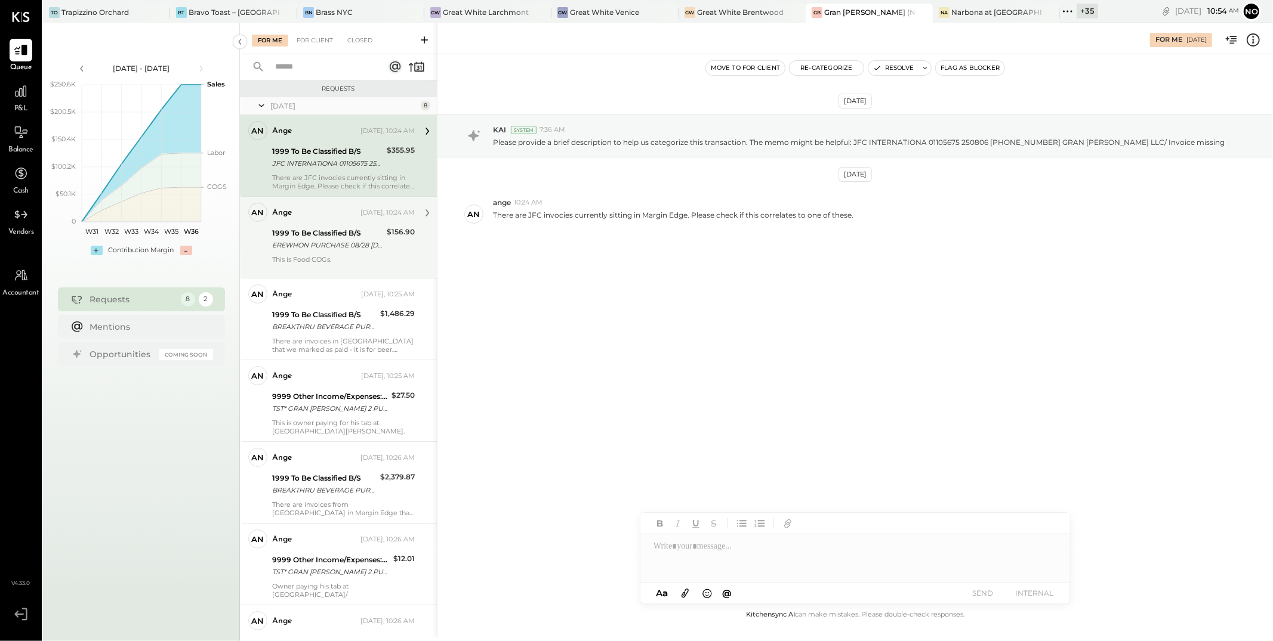
click at [362, 233] on div "1999 To Be Classified B/S" at bounding box center [327, 233] width 111 height 12
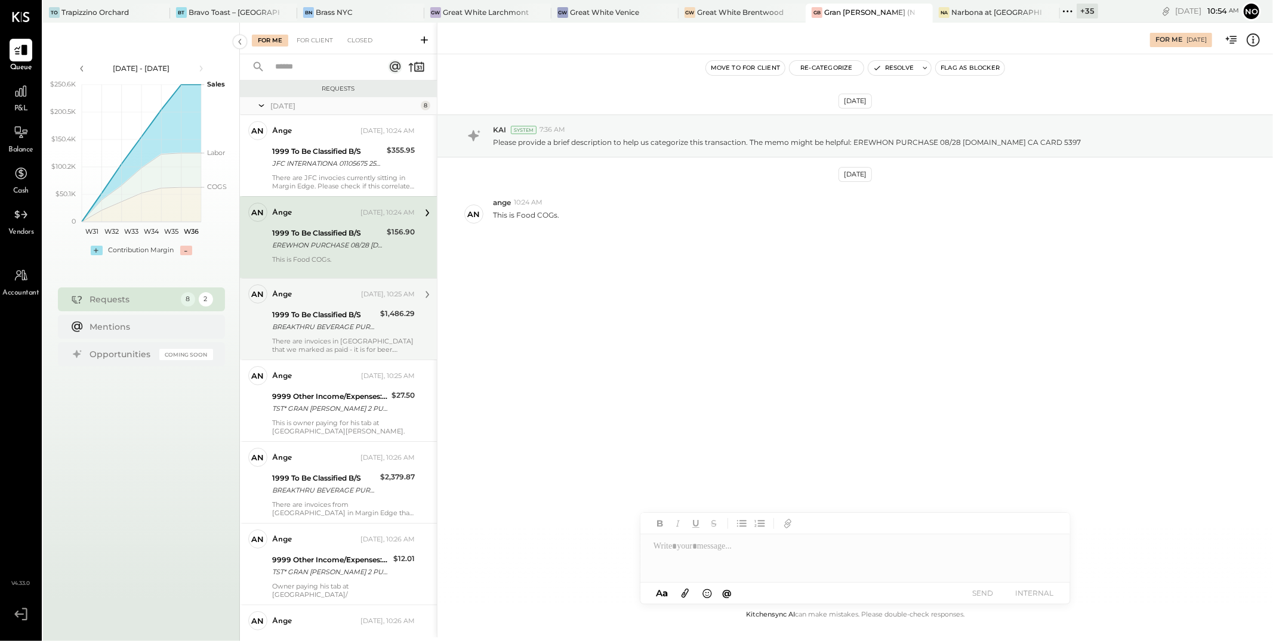
click at [335, 322] on div "BREAKTHRU BEVERAGE PURCHASE 08/[PHONE_NUMBER] CA CARD 5397/ Can you please prov…" at bounding box center [324, 327] width 104 height 12
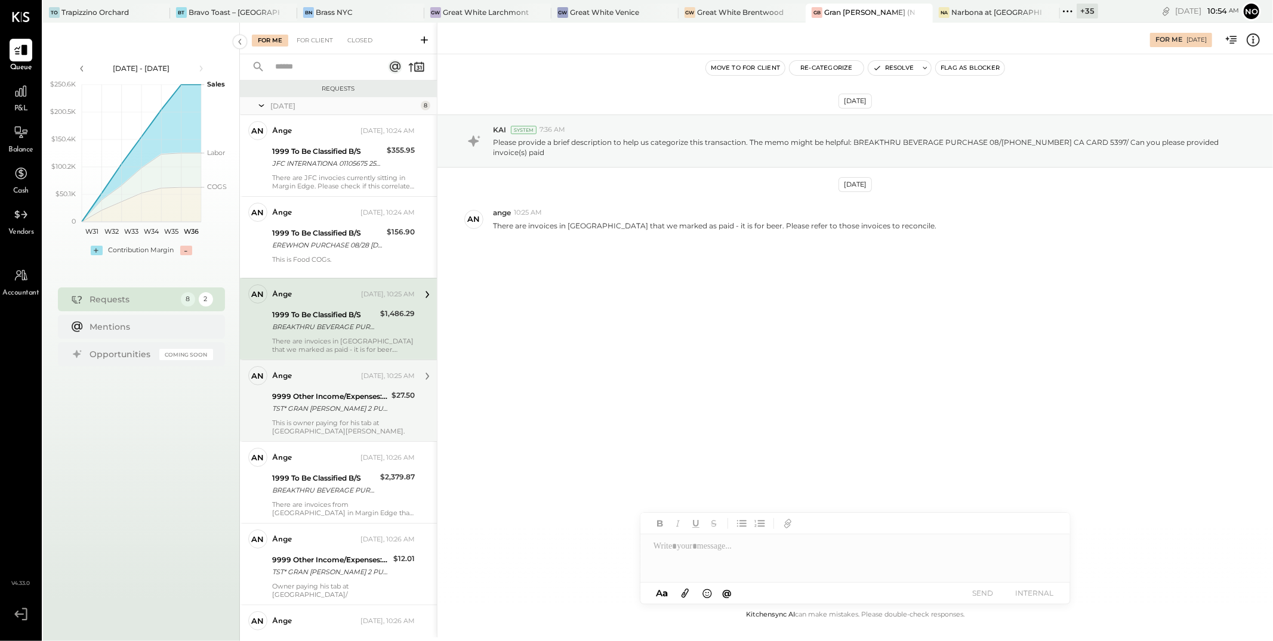
click at [335, 394] on div "9999 Other Income/Expenses:To Be Classified" at bounding box center [330, 397] width 116 height 12
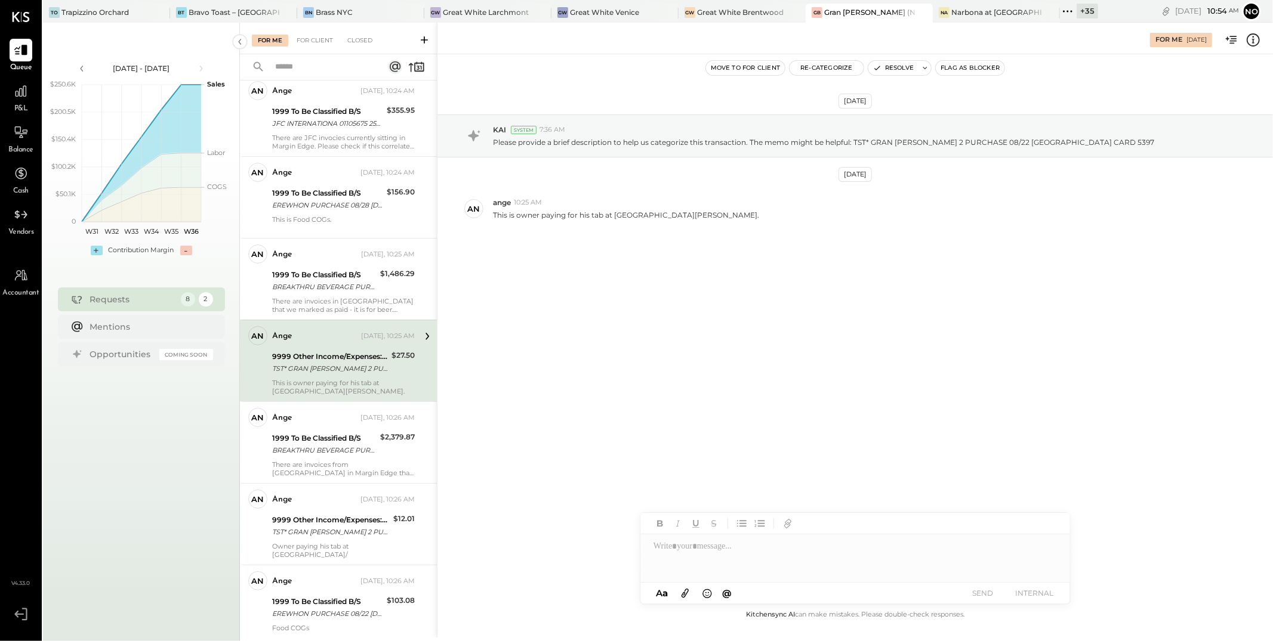
scroll to position [159, 0]
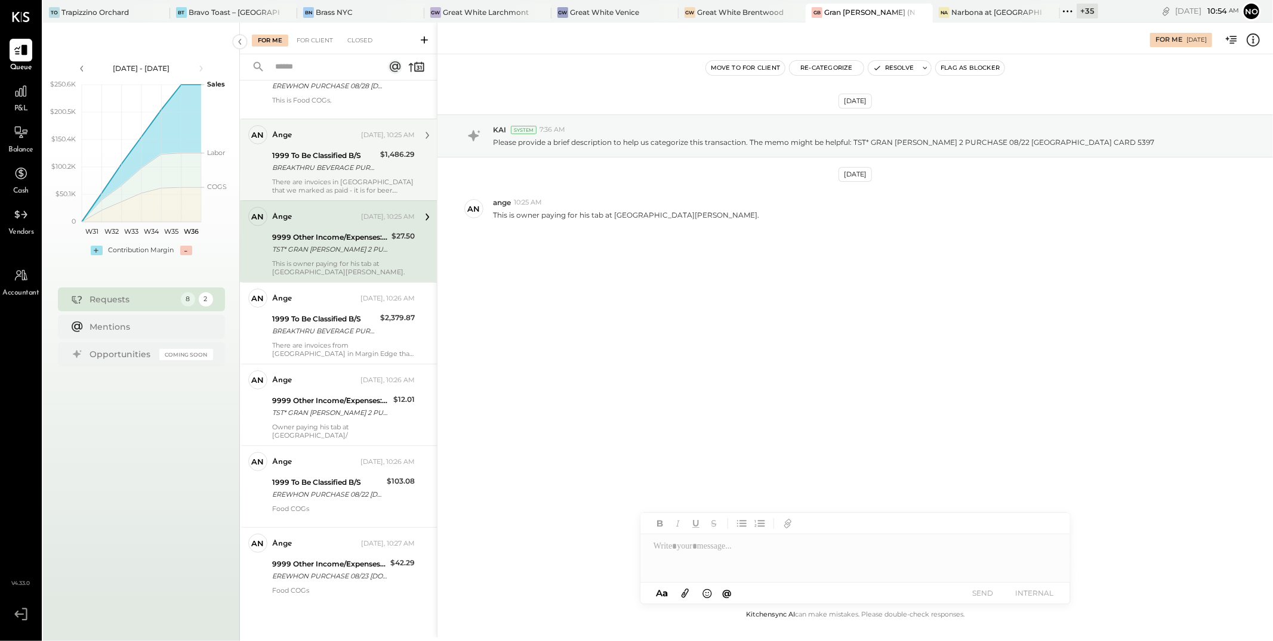
click at [348, 178] on div "There are invoices in [GEOGRAPHIC_DATA] that we marked as paid - it is for beer…" at bounding box center [343, 186] width 143 height 17
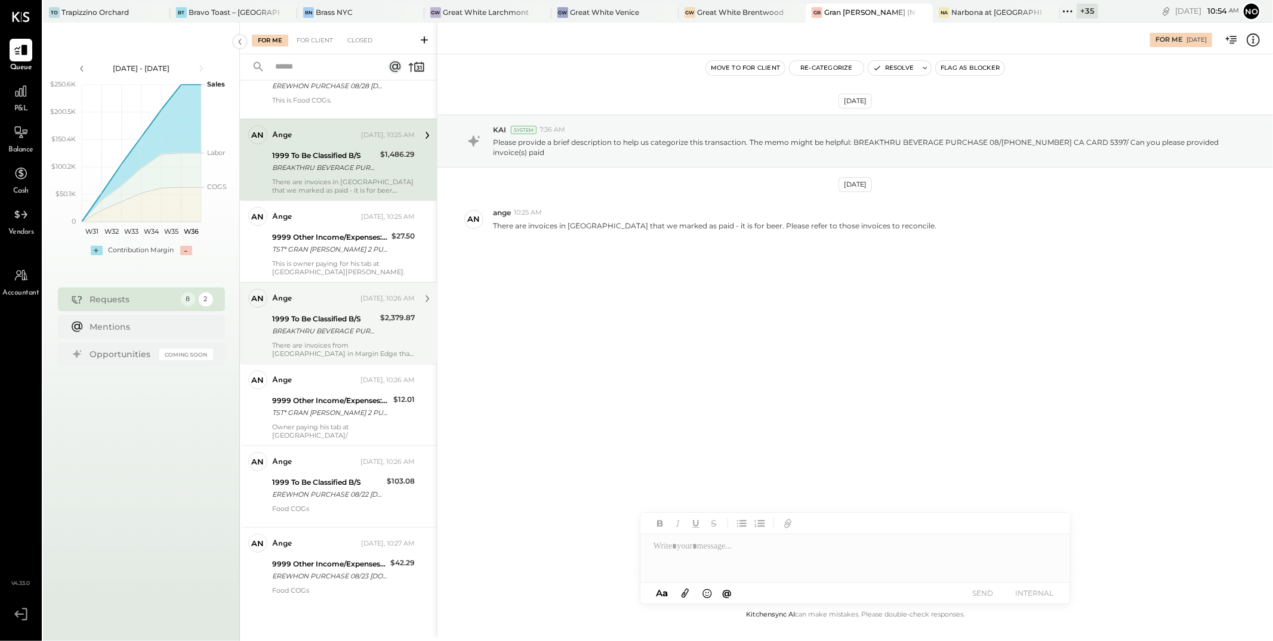
click at [342, 334] on div "BREAKTHRU BEVERAGE PURCHASE 08/[PHONE_NUMBER] CA CARD 5397/ INVOICE MISSING" at bounding box center [324, 331] width 104 height 12
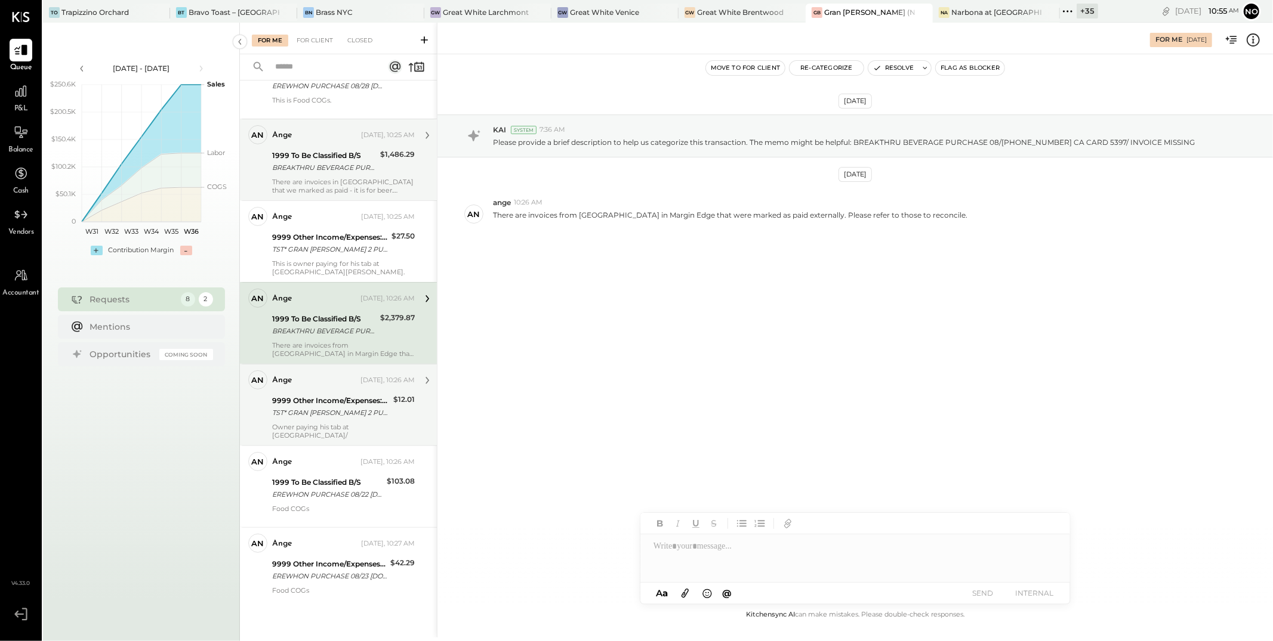
click at [366, 415] on div "TST* GRAN [PERSON_NAME] 2 PURCHASE 08/24 [GEOGRAPHIC_DATA] [GEOGRAPHIC_DATA] CA…" at bounding box center [331, 413] width 118 height 12
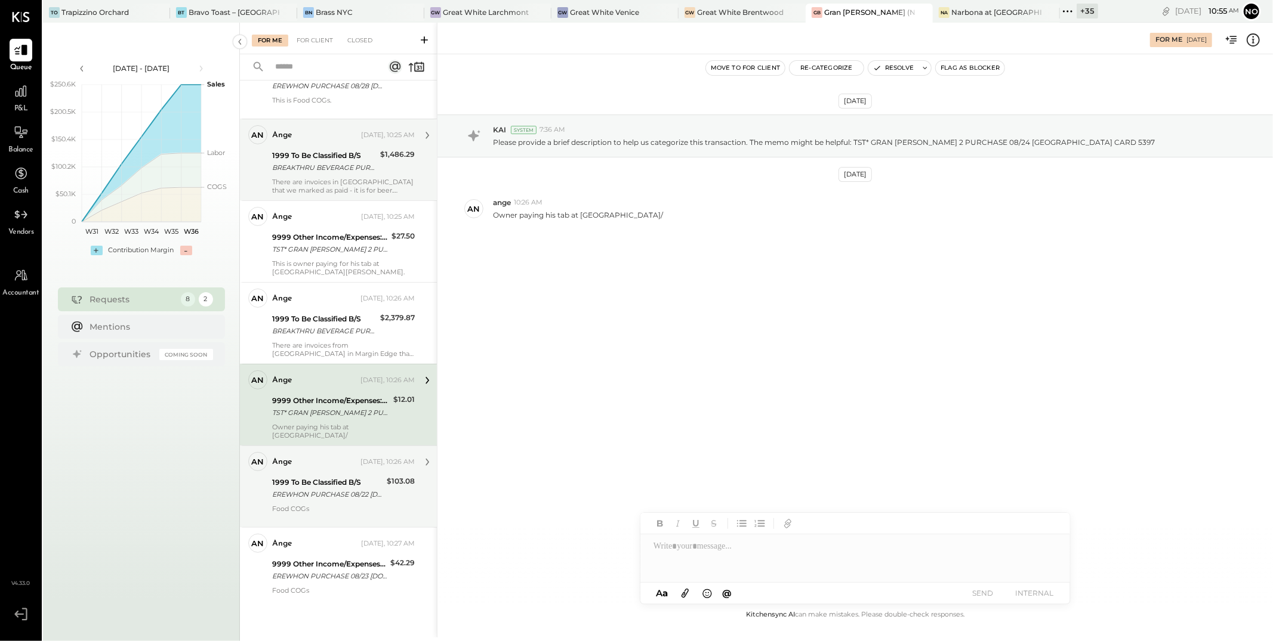
click at [362, 489] on div "EREWHON PURCHASE 08/22 [DOMAIN_NAME] CA CARD 5397" at bounding box center [327, 495] width 111 height 12
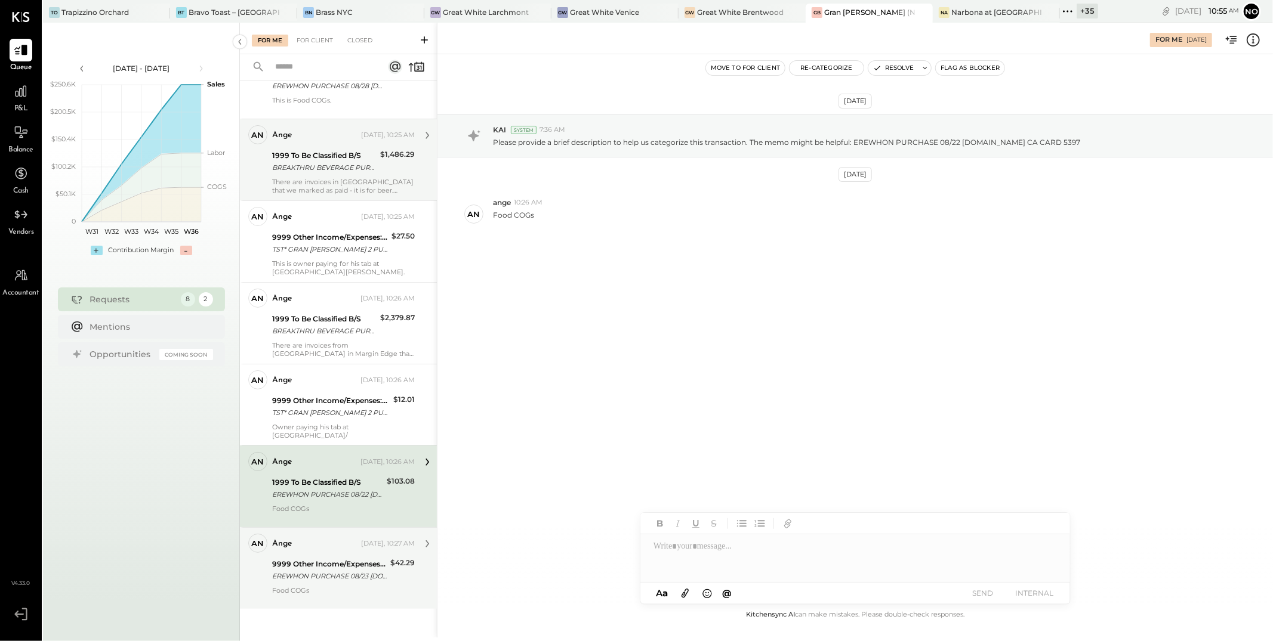
click at [369, 557] on div "9999 Other Income/Expenses:To Be Classified EREWHON PURCHASE 08/23 [DOMAIN_NAME…" at bounding box center [329, 570] width 115 height 26
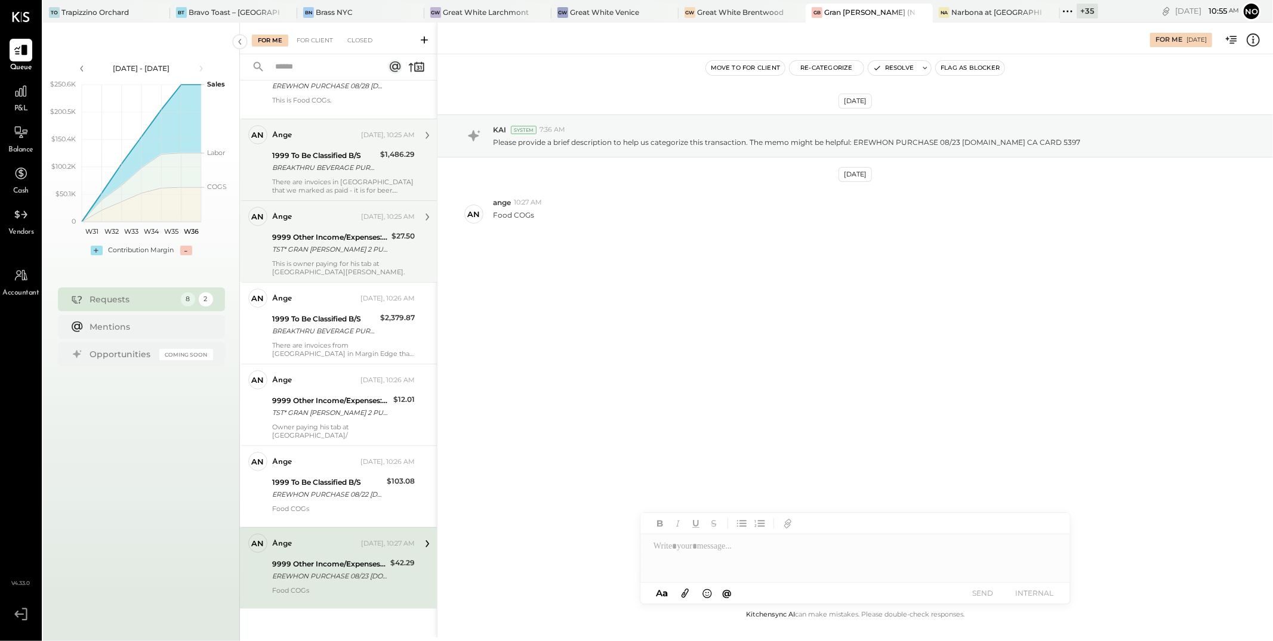
click at [343, 261] on div "This is owner paying for his tab at [GEOGRAPHIC_DATA][PERSON_NAME]." at bounding box center [343, 268] width 143 height 17
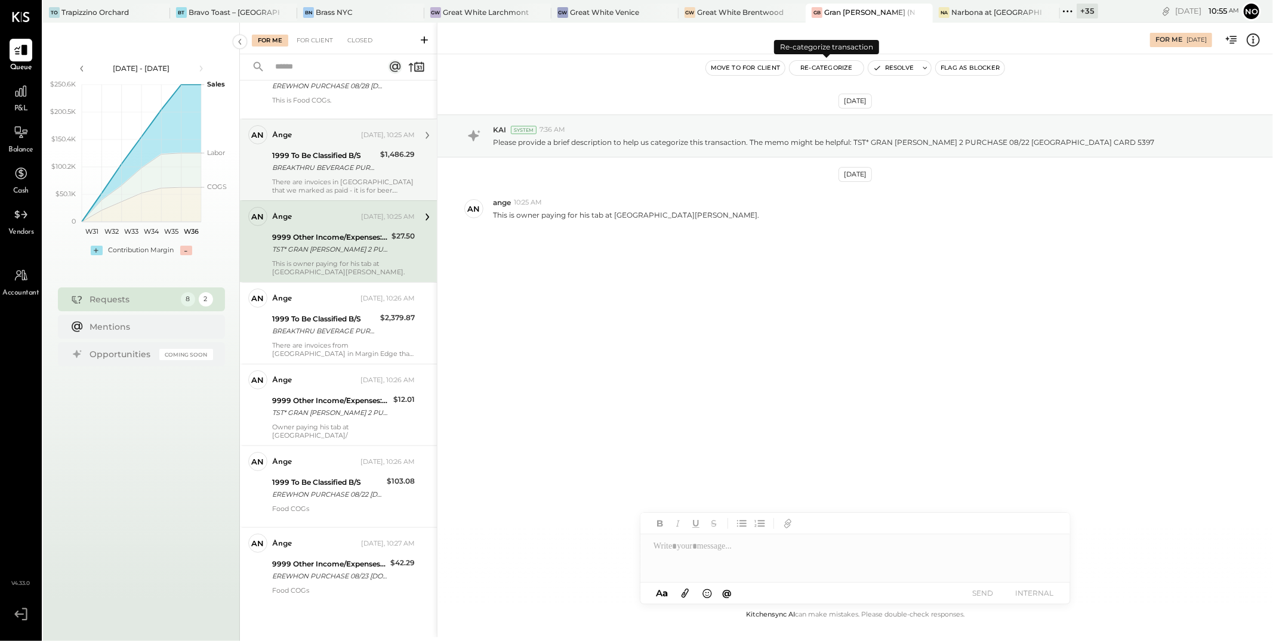
click at [840, 67] on button "Re-Categorize" at bounding box center [826, 68] width 74 height 14
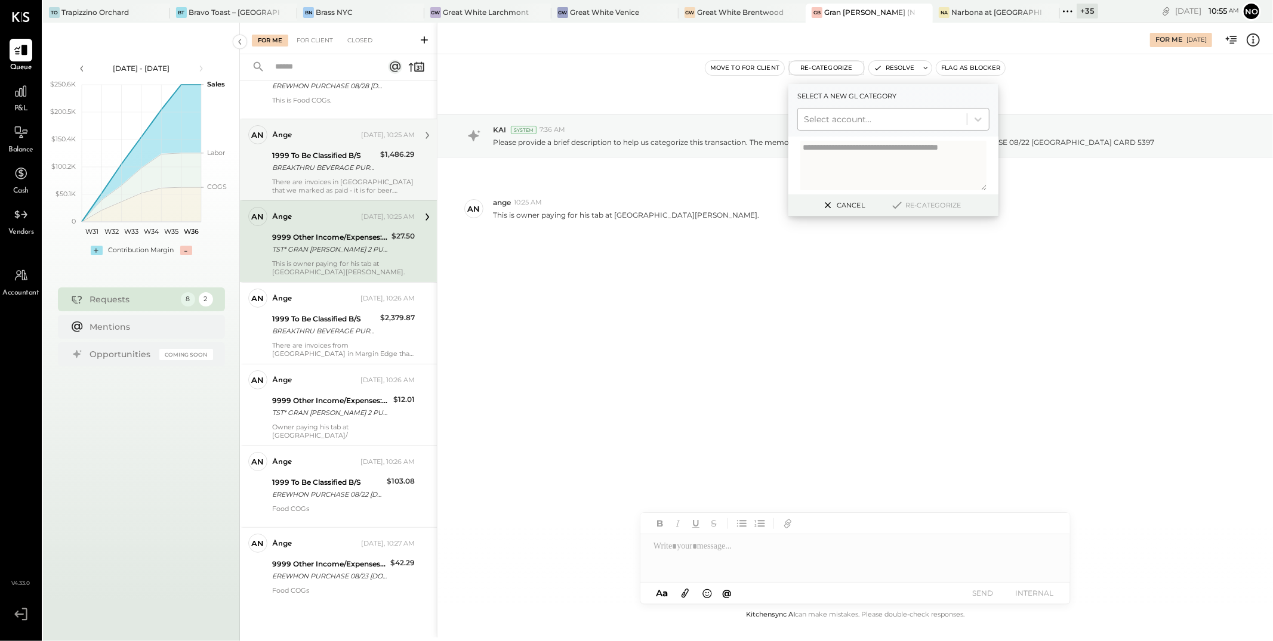
click at [857, 116] on div at bounding box center [882, 119] width 157 height 14
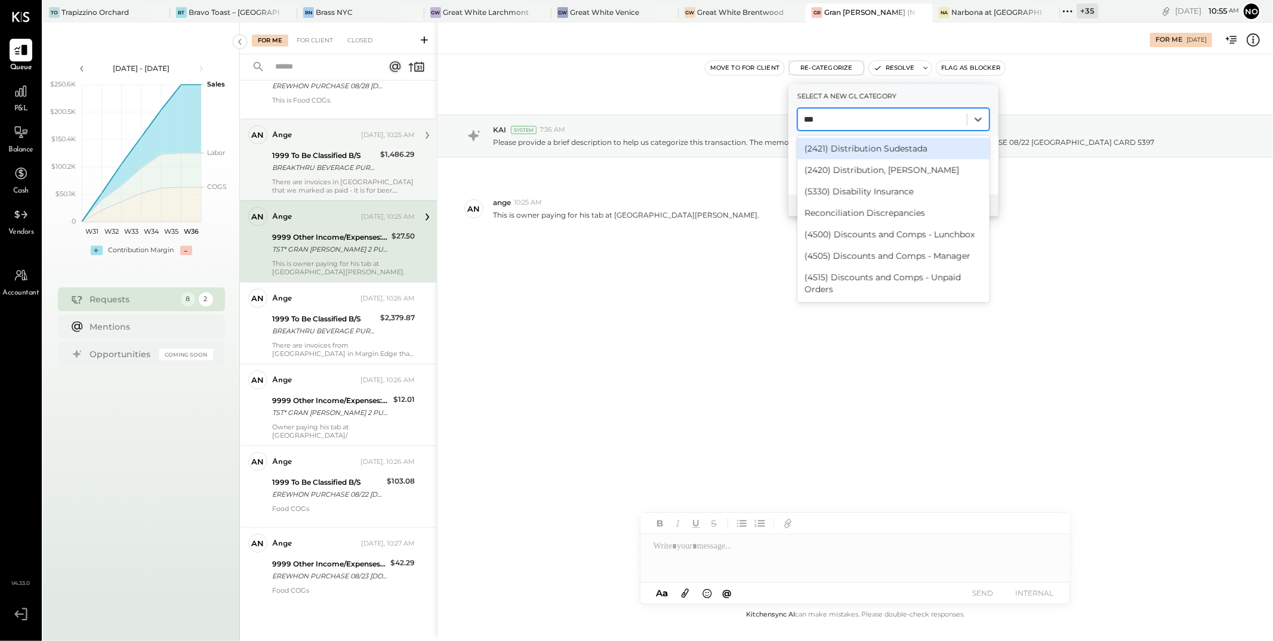
type input "****"
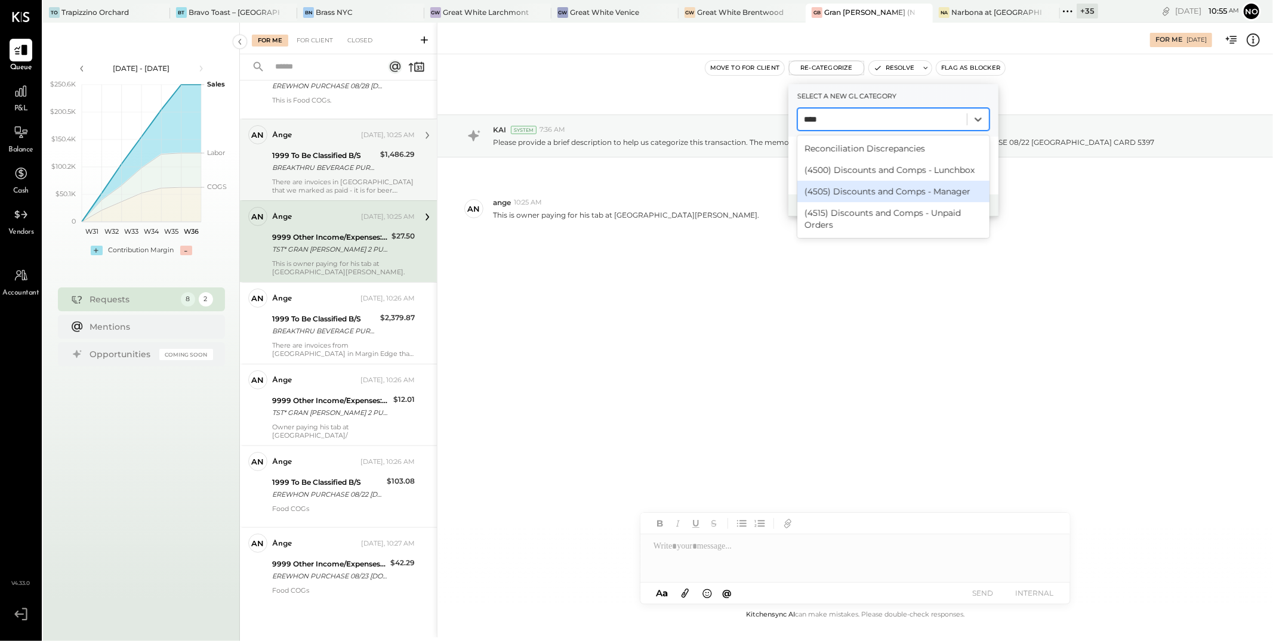
click at [882, 185] on div "(4505) Discounts and Comps - Manager" at bounding box center [893, 191] width 192 height 21
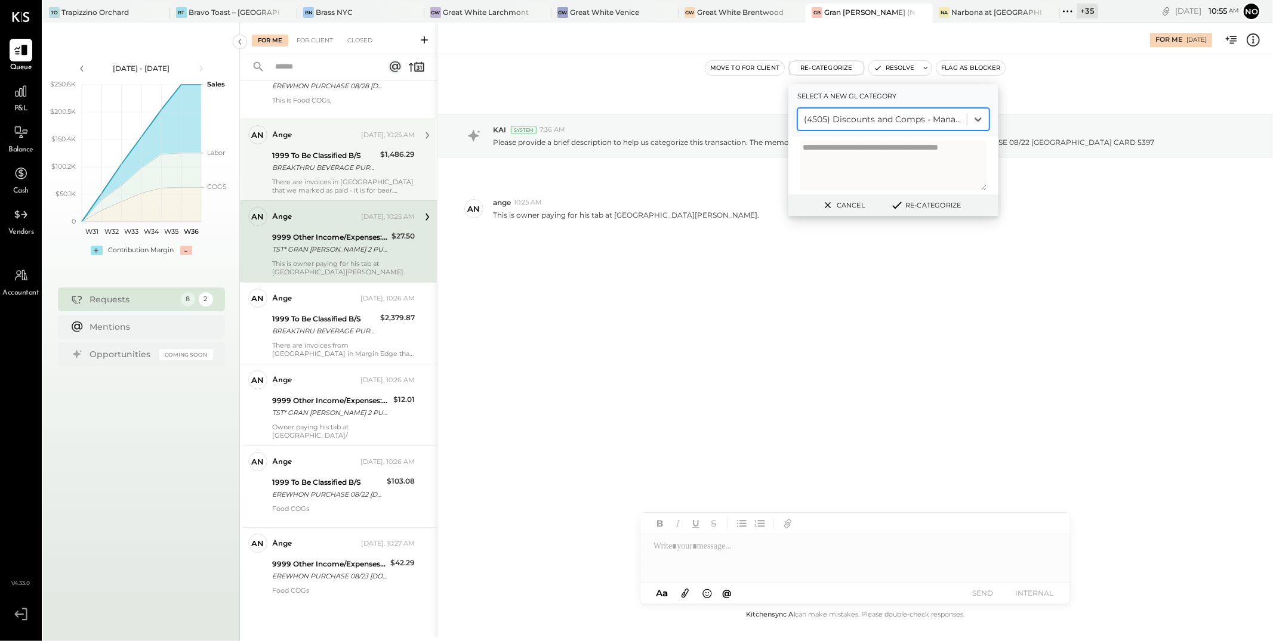
click at [945, 206] on button "Re-Categorize" at bounding box center [925, 205] width 79 height 14
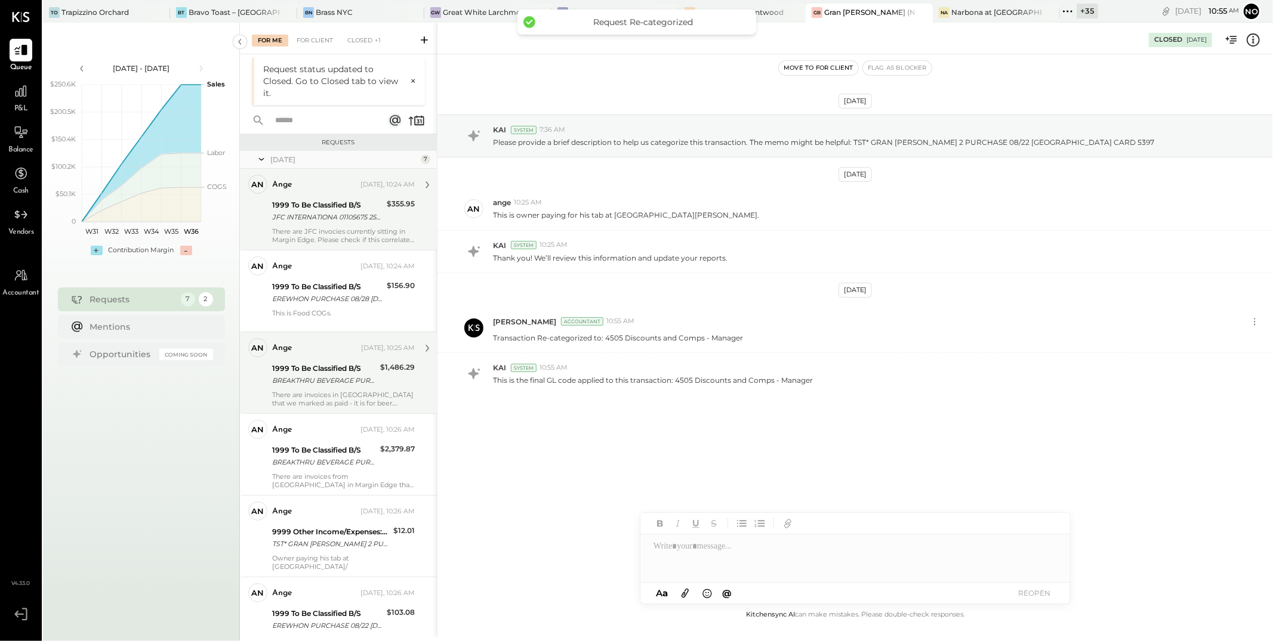
click at [286, 223] on div "ange [DATE], 10:24 AM 1999 To Be Classified B/S JFC INTERNATIONA 01105675 25080…" at bounding box center [343, 209] width 143 height 69
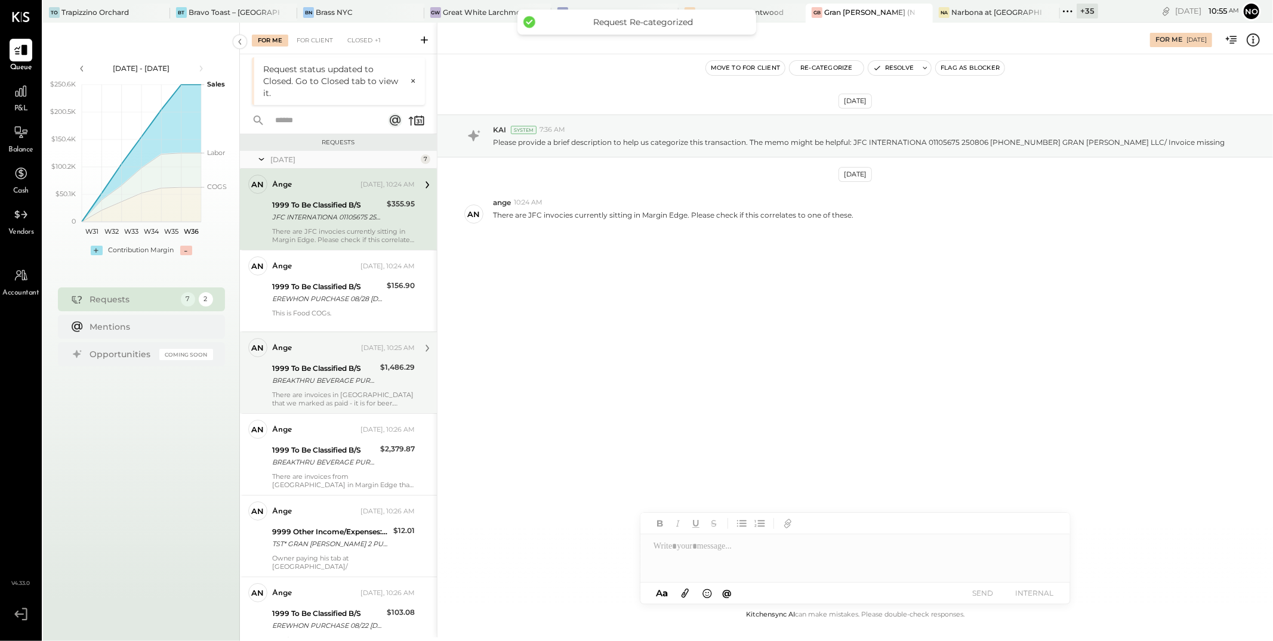
scroll to position [78, 0]
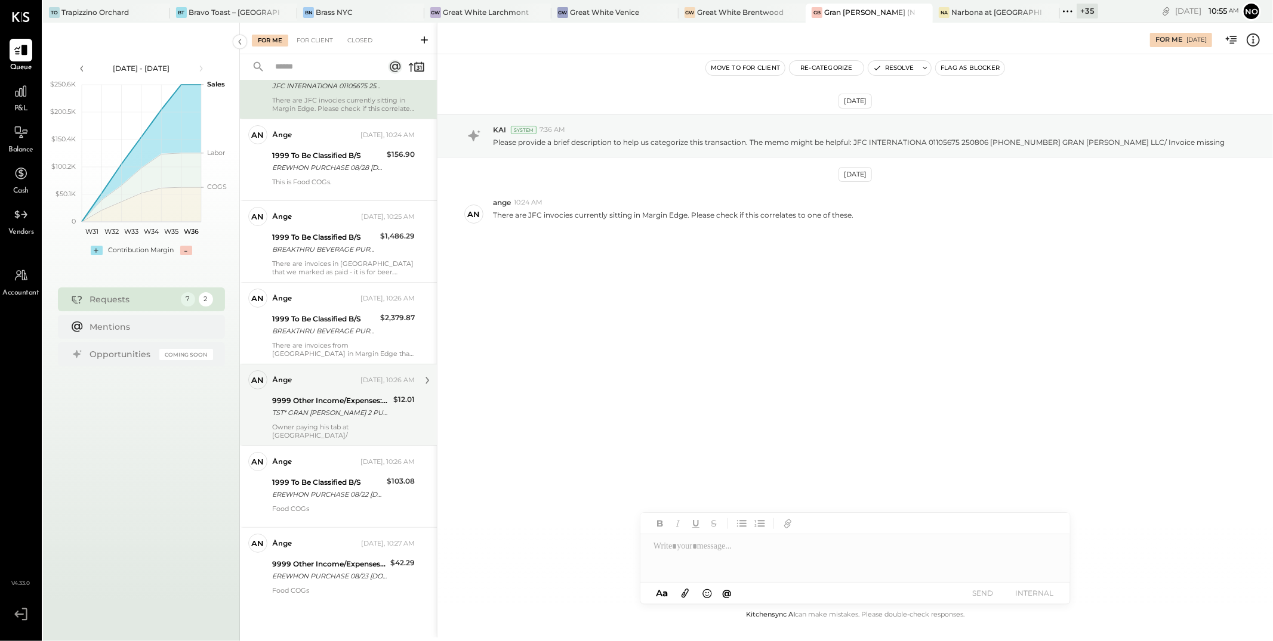
click at [313, 418] on div "TST* GRAN [PERSON_NAME] 2 PURCHASE 08/24 [GEOGRAPHIC_DATA] [GEOGRAPHIC_DATA] CA…" at bounding box center [331, 413] width 118 height 12
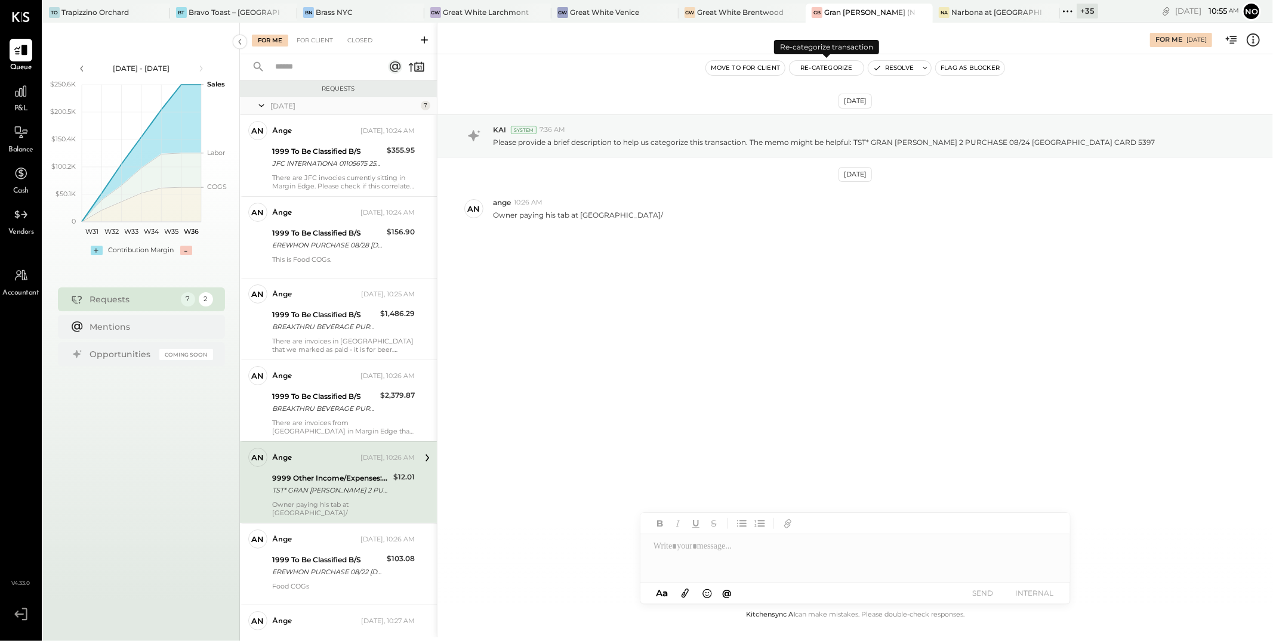
click at [825, 61] on button "Re-Categorize" at bounding box center [826, 68] width 74 height 14
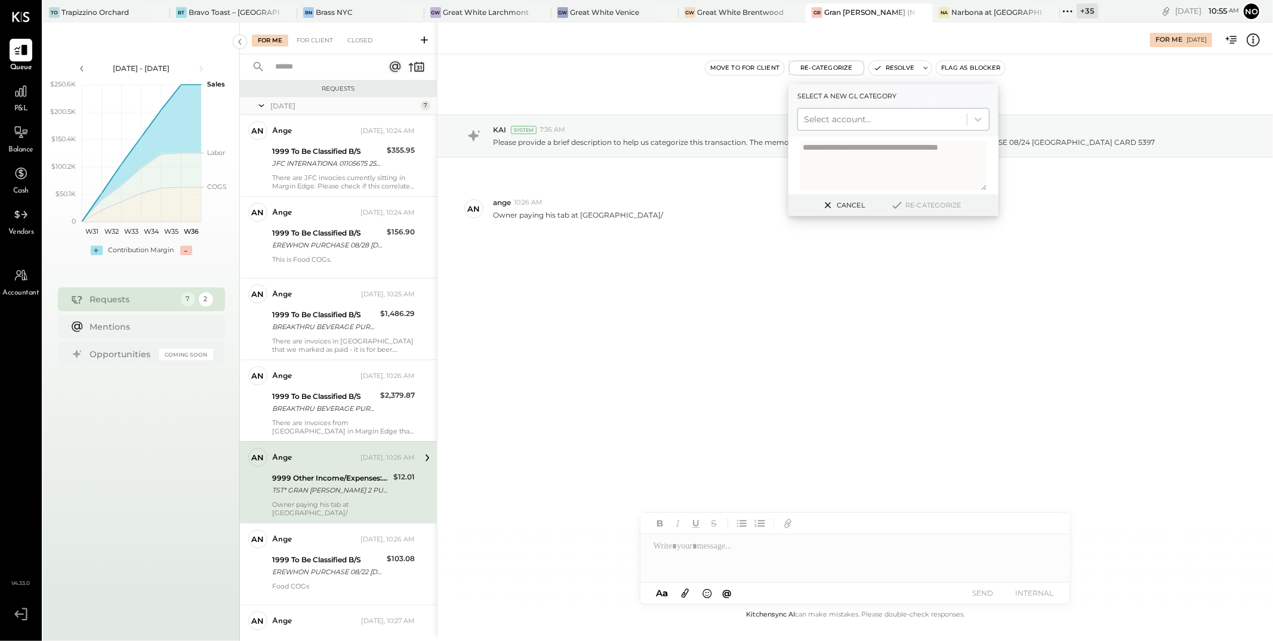
click at [829, 118] on div at bounding box center [882, 119] width 157 height 14
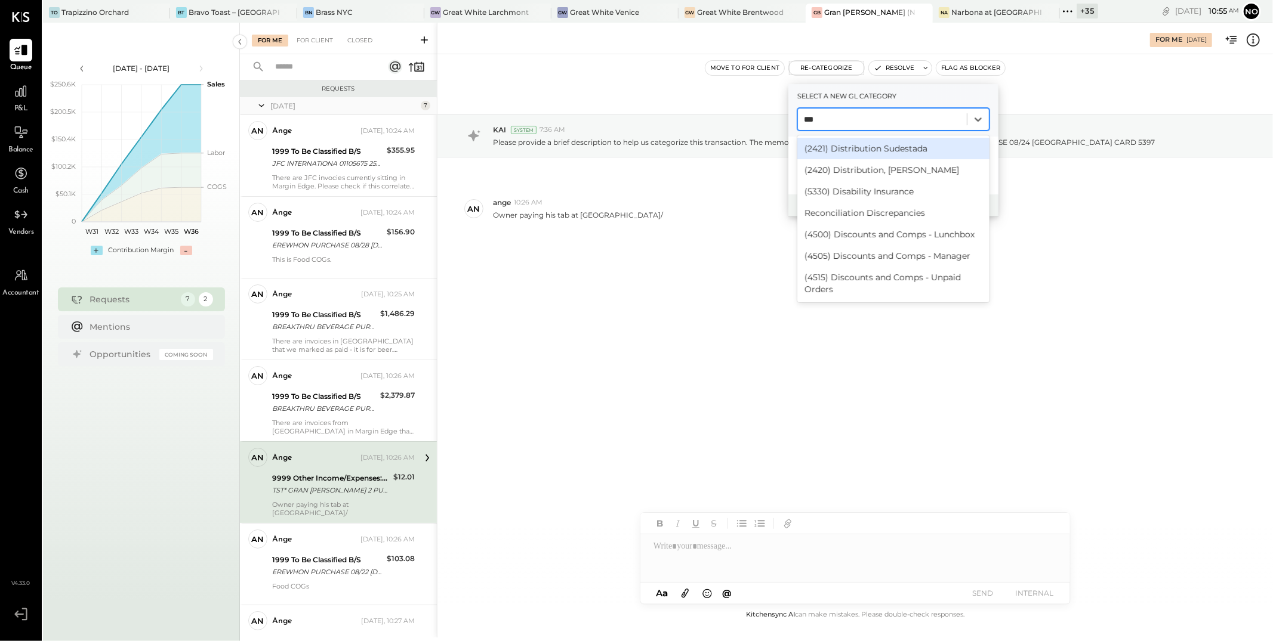
type input "****"
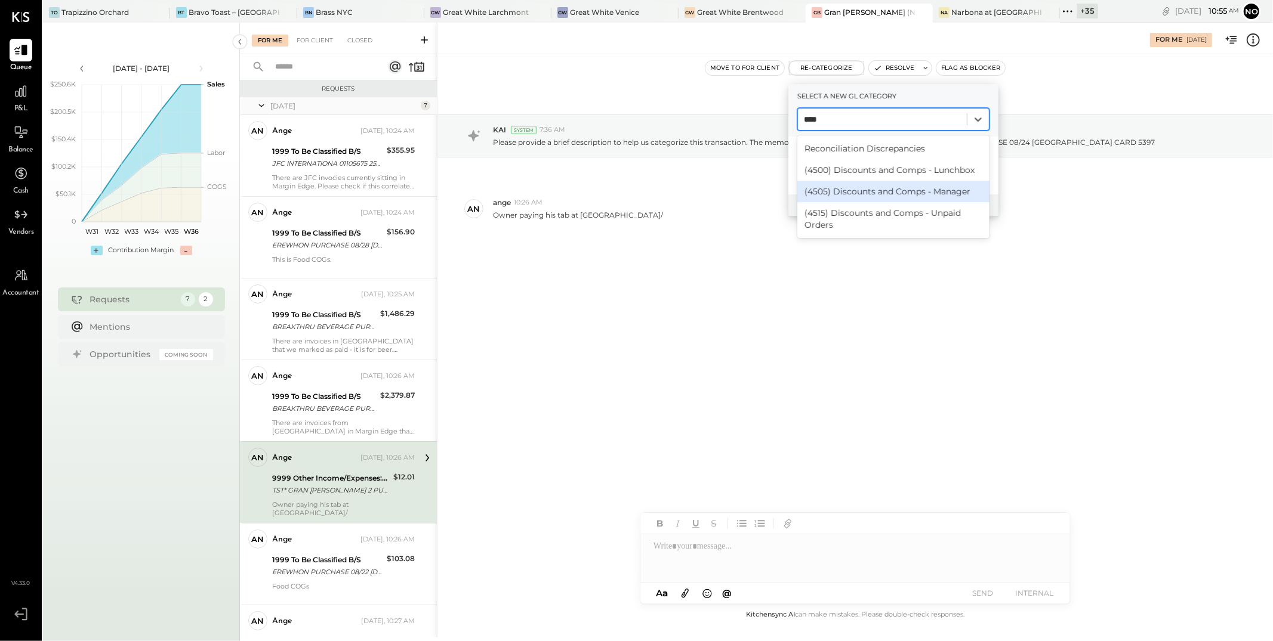
click at [875, 190] on div "(4505) Discounts and Comps - Manager" at bounding box center [893, 191] width 192 height 21
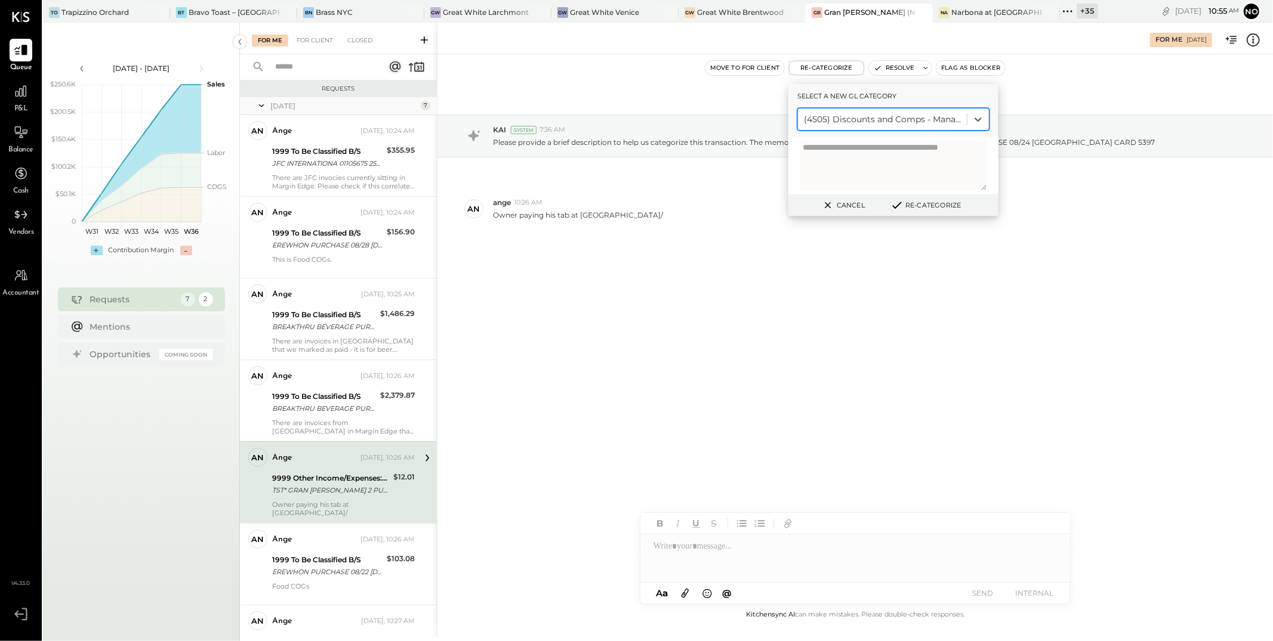
click at [926, 205] on button "Re-Categorize" at bounding box center [925, 205] width 79 height 14
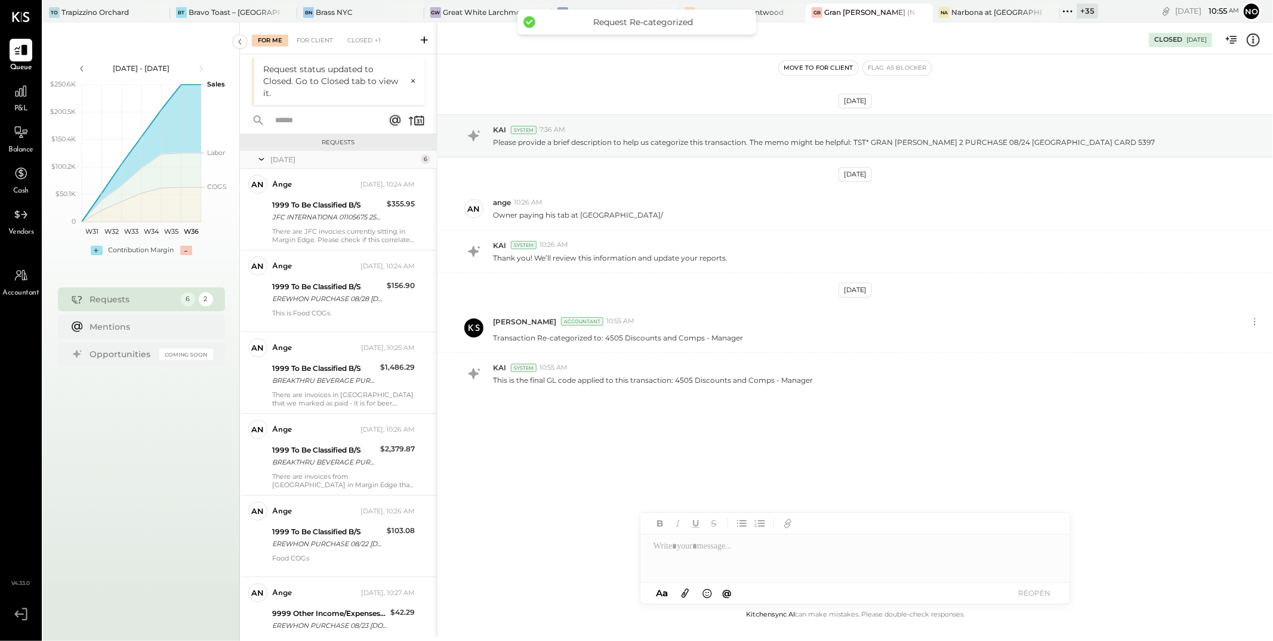
scroll to position [4, 0]
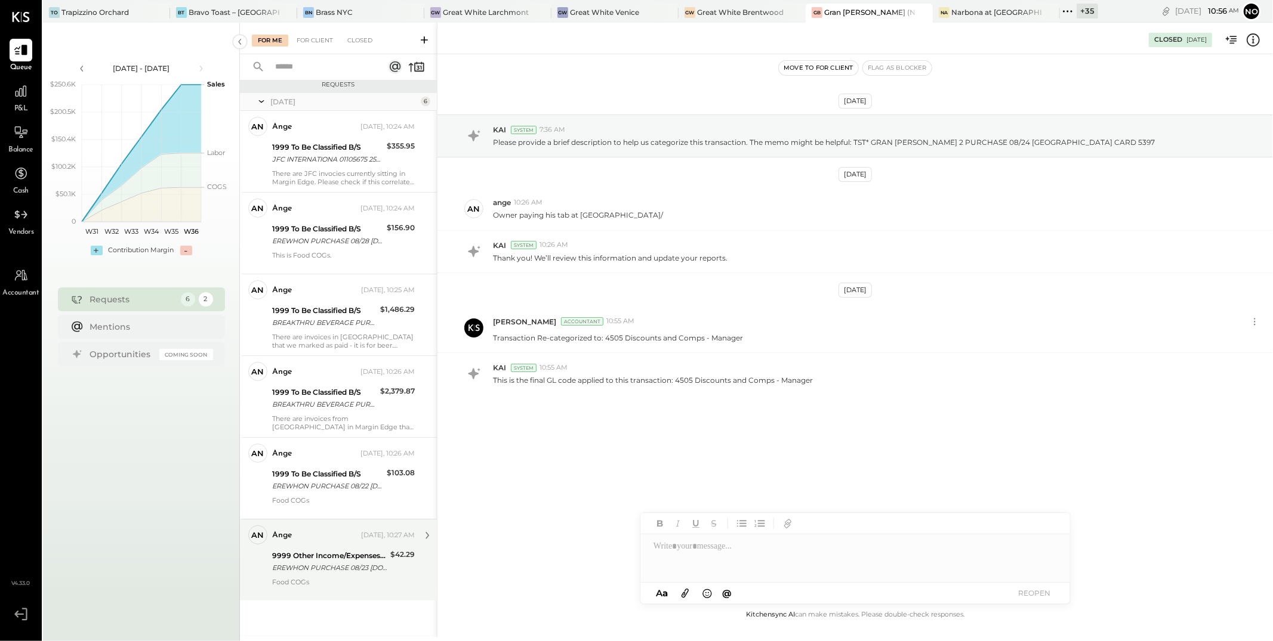
click at [333, 568] on div "EREWHON PURCHASE 08/23 [DOMAIN_NAME] CA CARD 5397" at bounding box center [329, 568] width 115 height 12
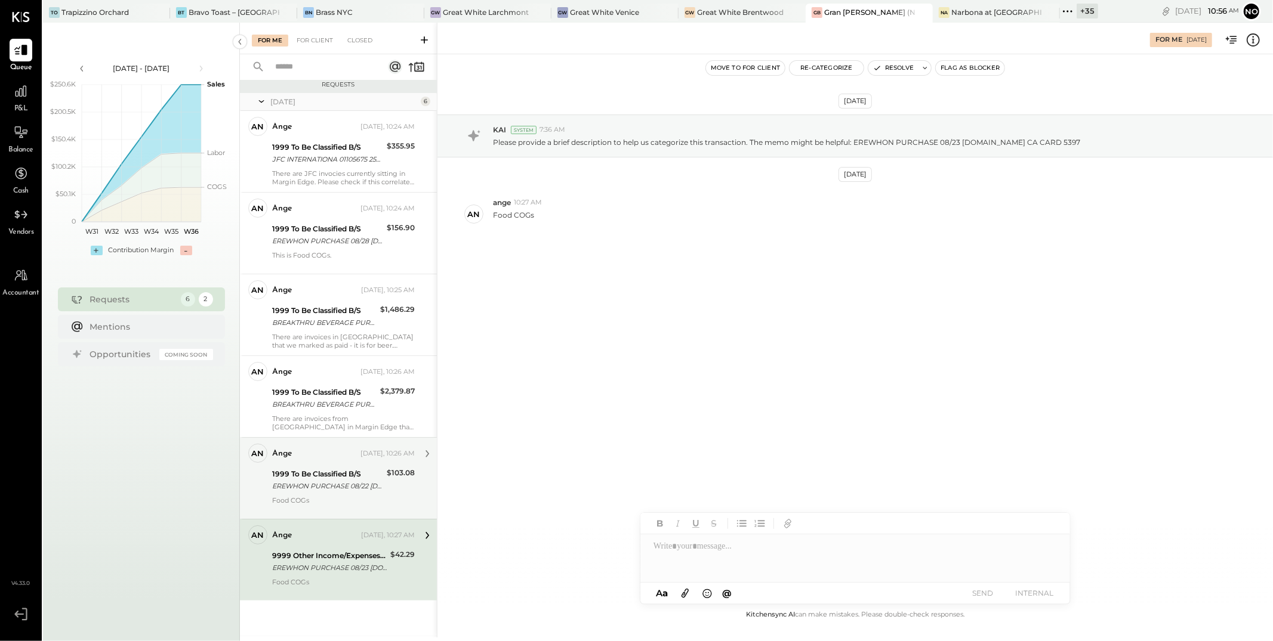
click at [328, 483] on div "EREWHON PURCHASE 08/22 [DOMAIN_NAME] CA CARD 5397" at bounding box center [327, 486] width 111 height 12
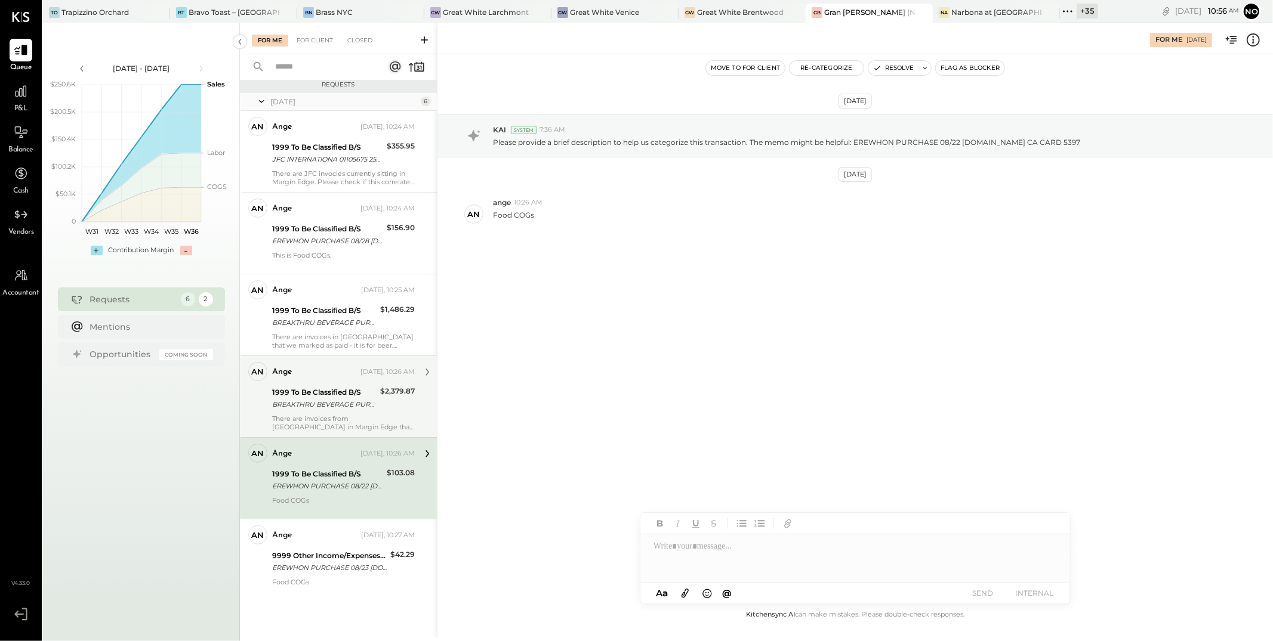
click at [338, 409] on div "BREAKTHRU BEVERAGE PURCHASE 08/[PHONE_NUMBER] CA CARD 5397/ INVOICE MISSING" at bounding box center [324, 405] width 104 height 12
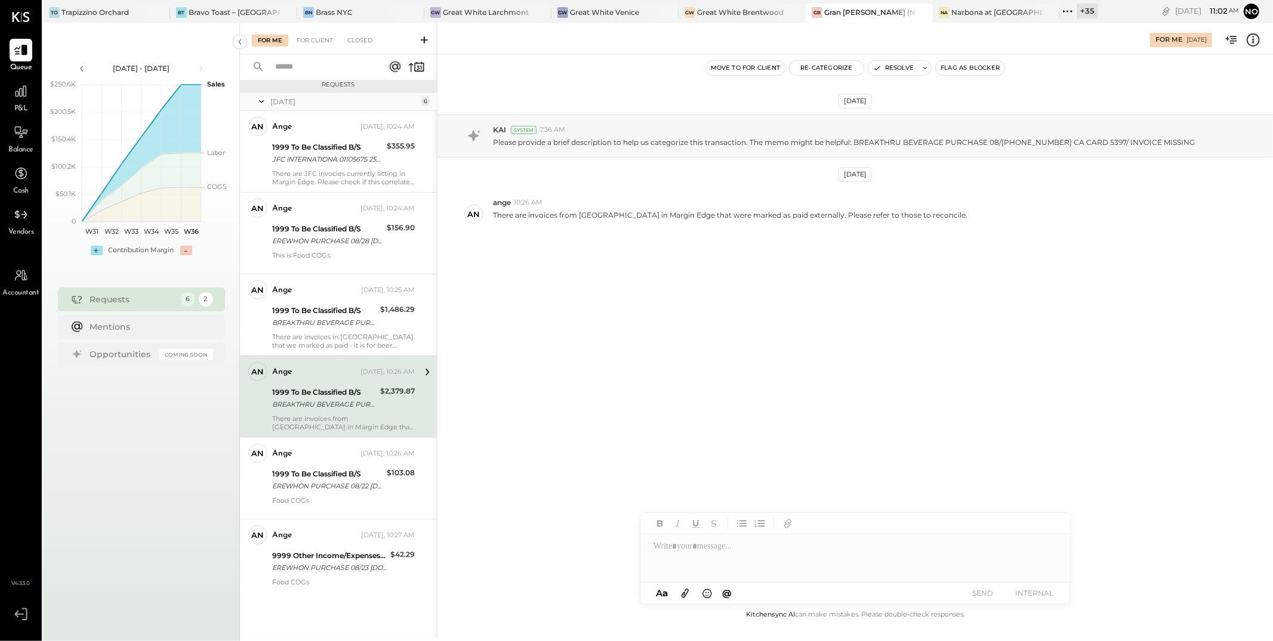
click at [668, 89] on div "[DATE] KAI System 7:36 AM Please provide a brief description to help us categor…" at bounding box center [854, 207] width 835 height 246
click at [351, 168] on div "ange [DATE], 10:24 AM 1999 To Be Classified B/S JFC INTERNATIONA 01105675 25080…" at bounding box center [343, 151] width 143 height 69
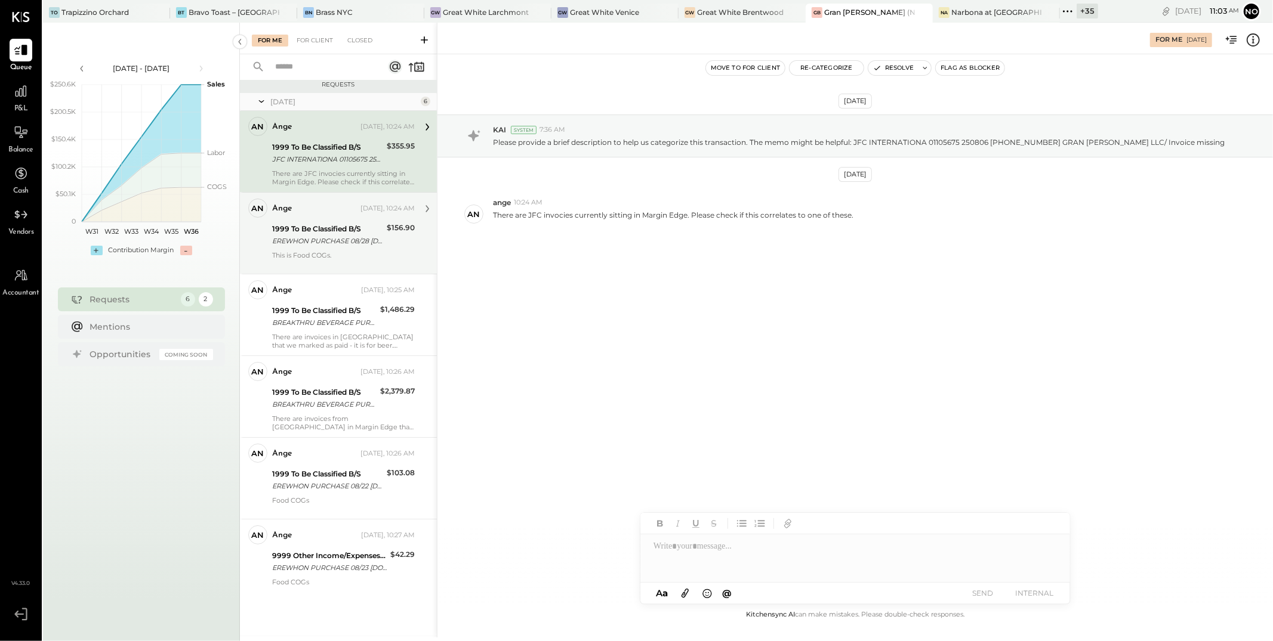
click at [340, 233] on div "1999 To Be Classified B/S" at bounding box center [327, 229] width 111 height 12
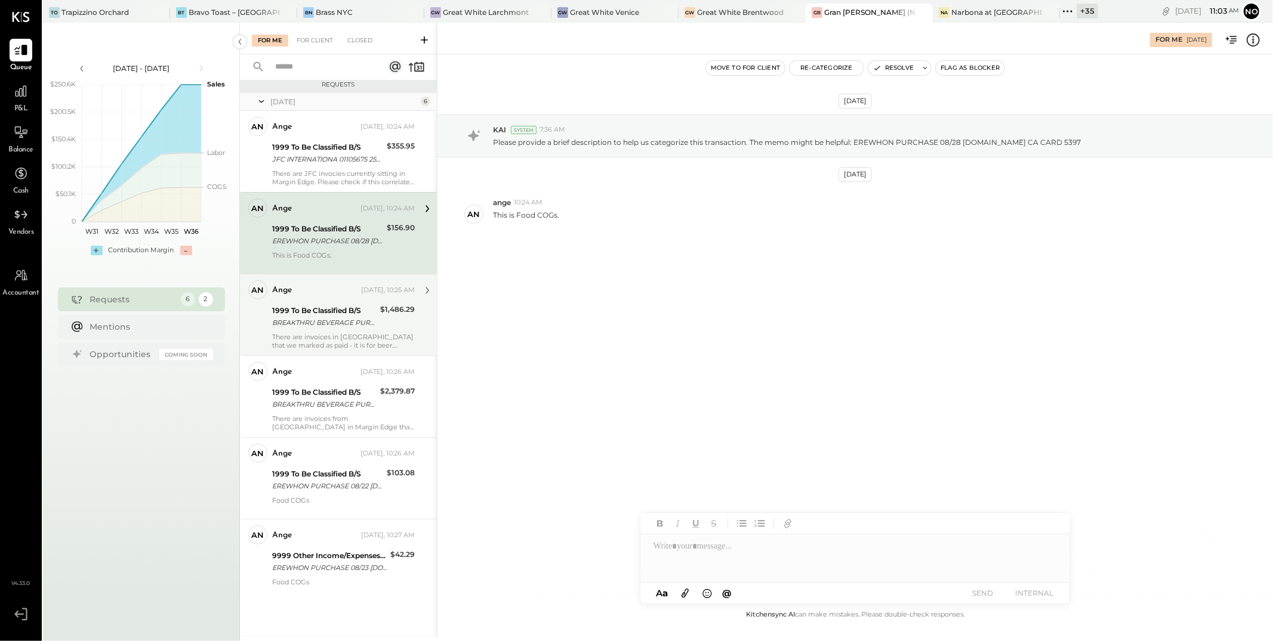
click at [319, 301] on div "ange [DATE], 10:25 AM 1999 To Be Classified B/S BREAKTHRU BEVERAGE PURCHASE 08/…" at bounding box center [343, 314] width 143 height 69
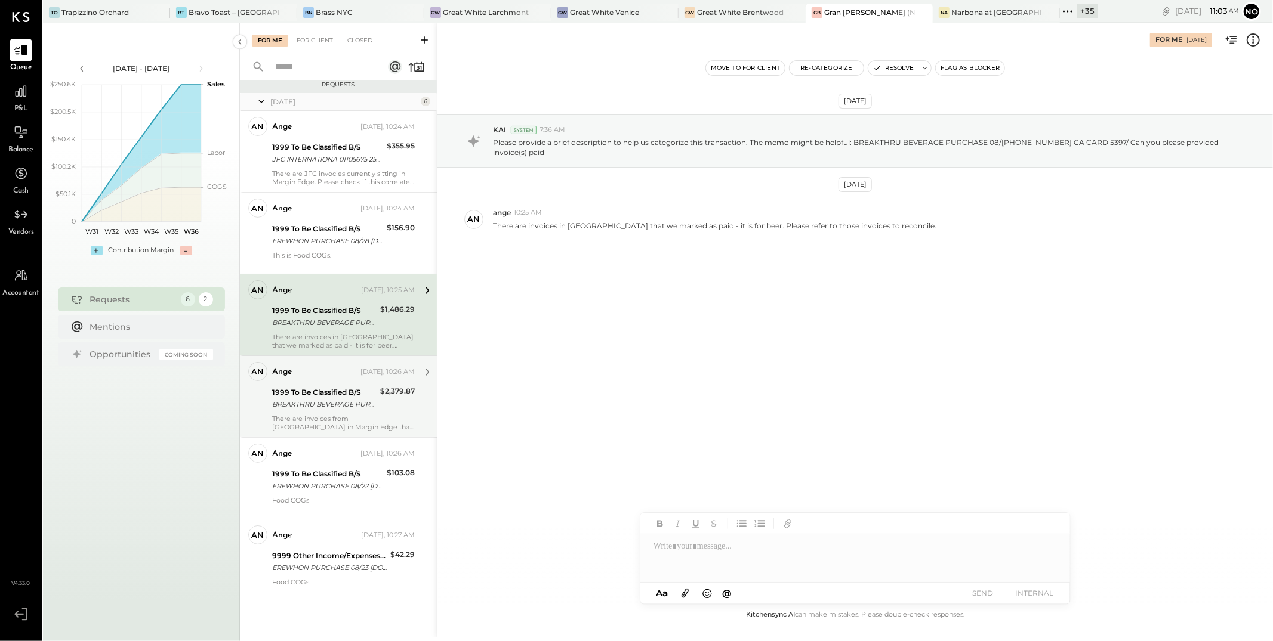
click at [303, 391] on div "1999 To Be Classified B/S" at bounding box center [324, 393] width 104 height 12
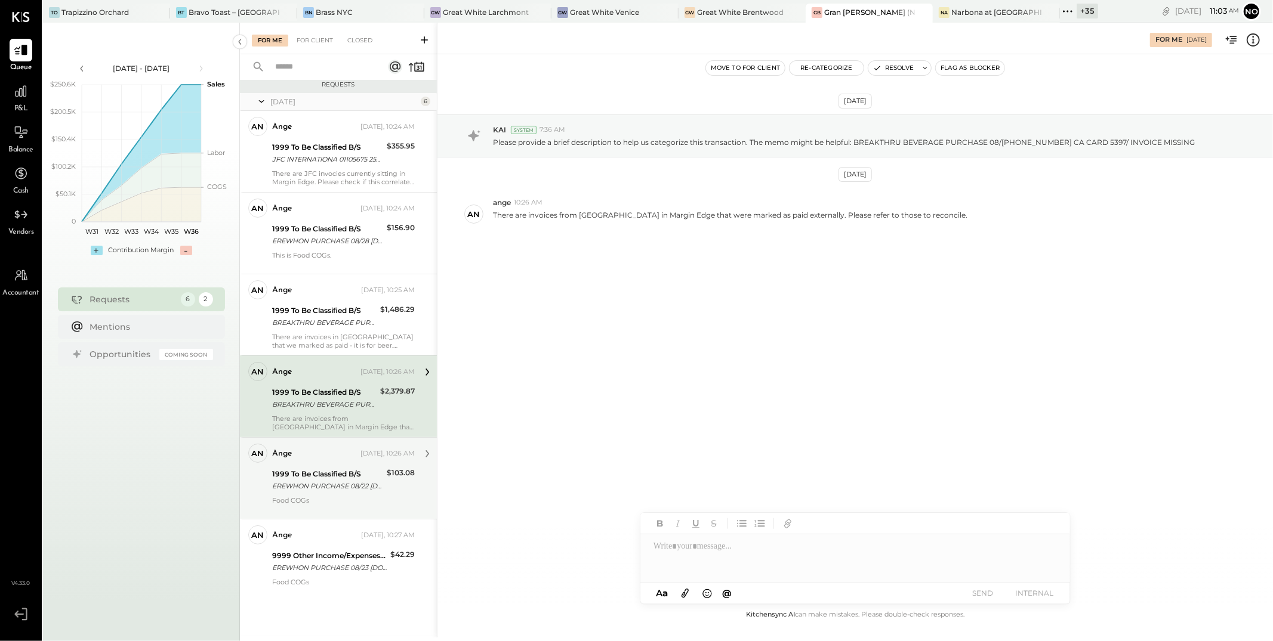
click at [321, 471] on div "1999 To Be Classified B/S" at bounding box center [327, 474] width 111 height 12
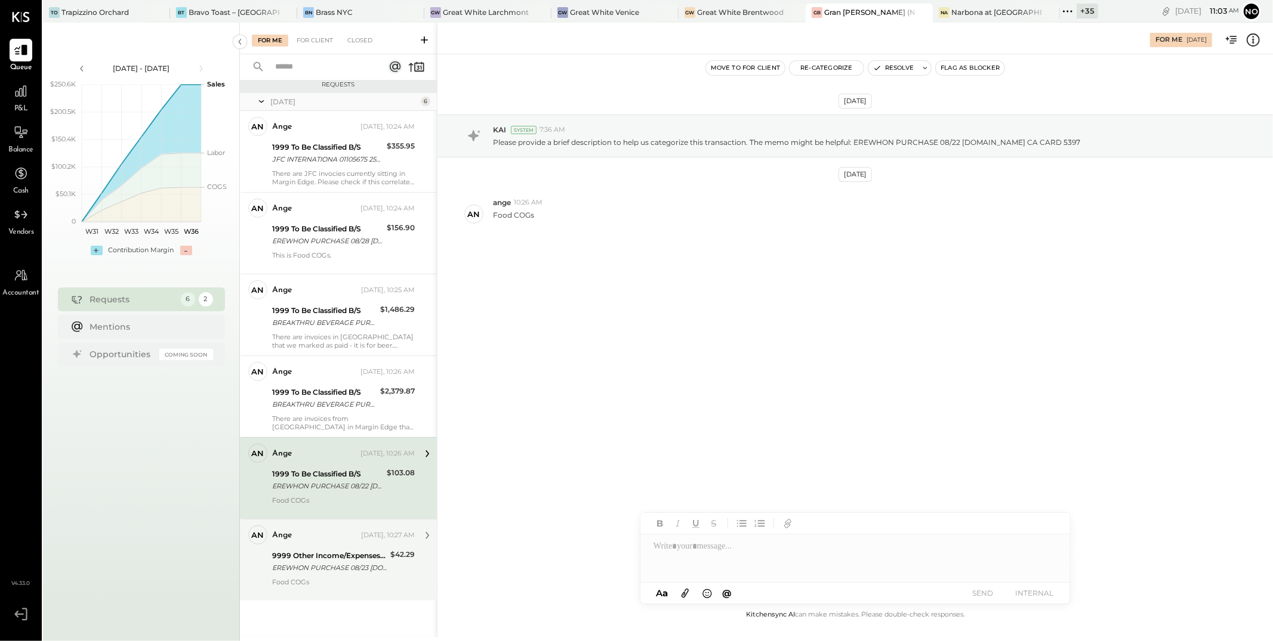
click at [326, 558] on div "9999 Other Income/Expenses:To Be Classified" at bounding box center [329, 556] width 115 height 12
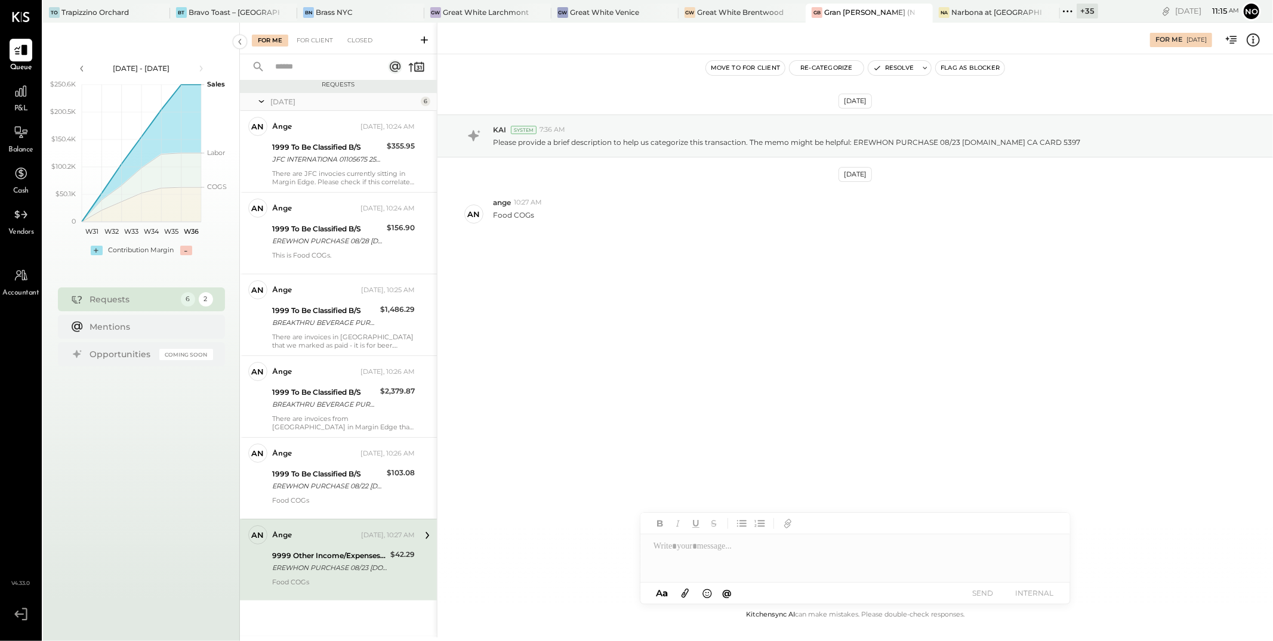
click at [1060, 13] on icon at bounding box center [1068, 12] width 16 height 16
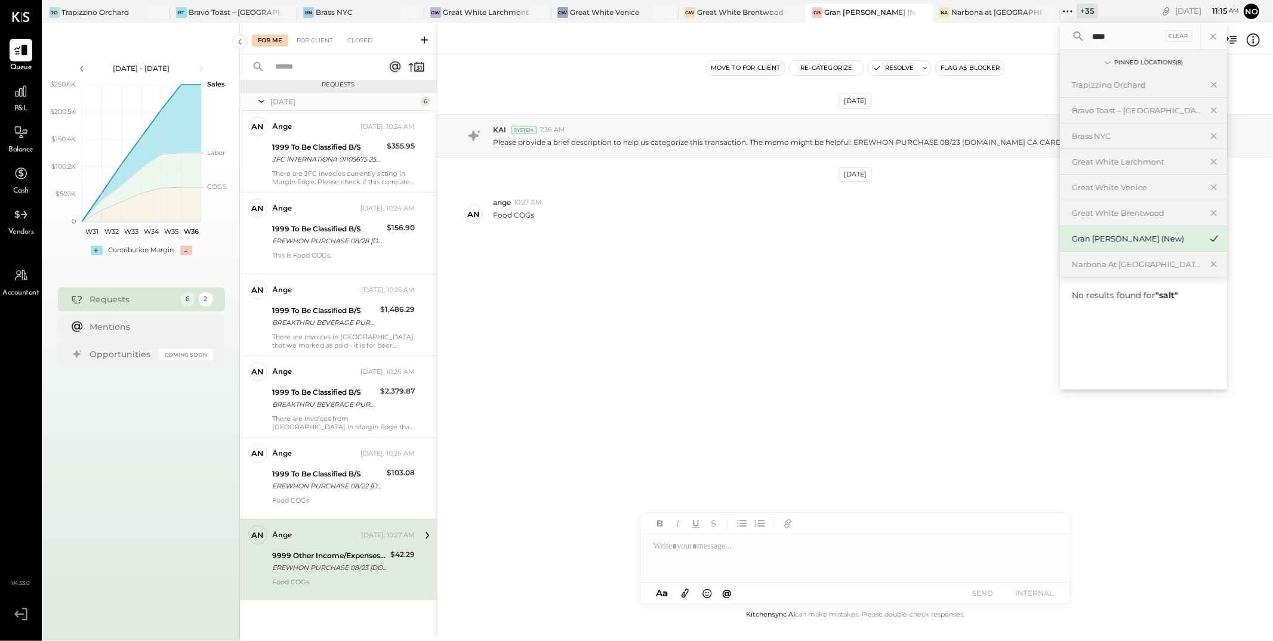
type input "****"
click at [1205, 36] on icon at bounding box center [1213, 37] width 16 height 16
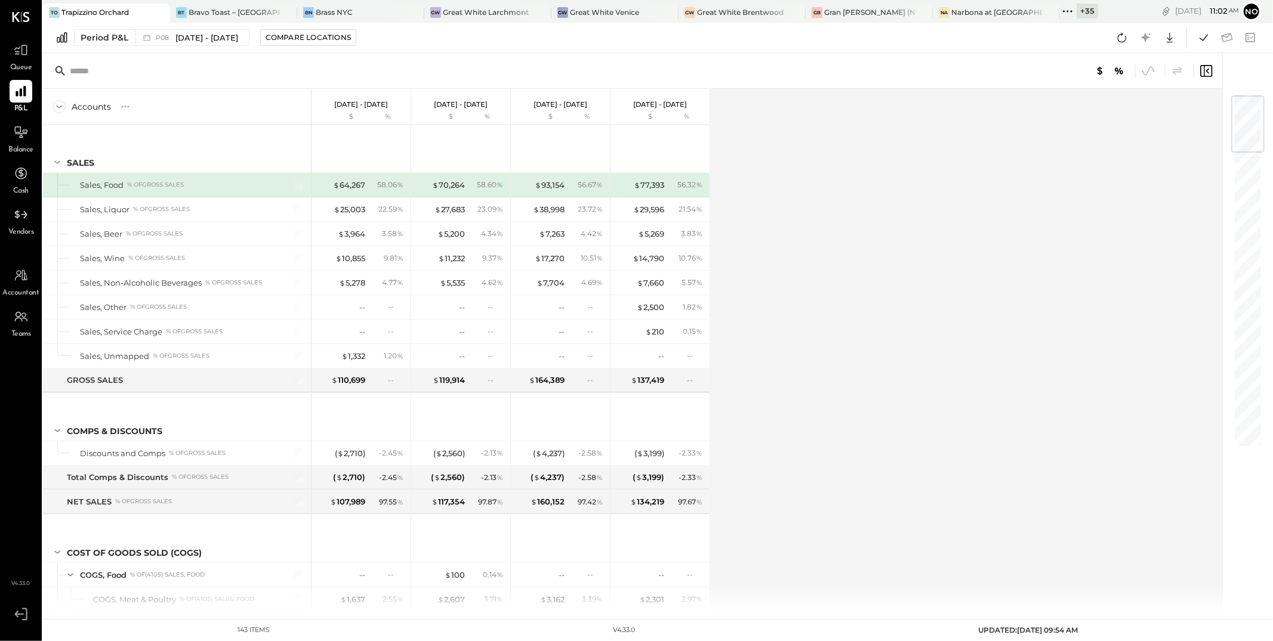
scroll to position [26, 0]
